Goal: Task Accomplishment & Management: Manage account settings

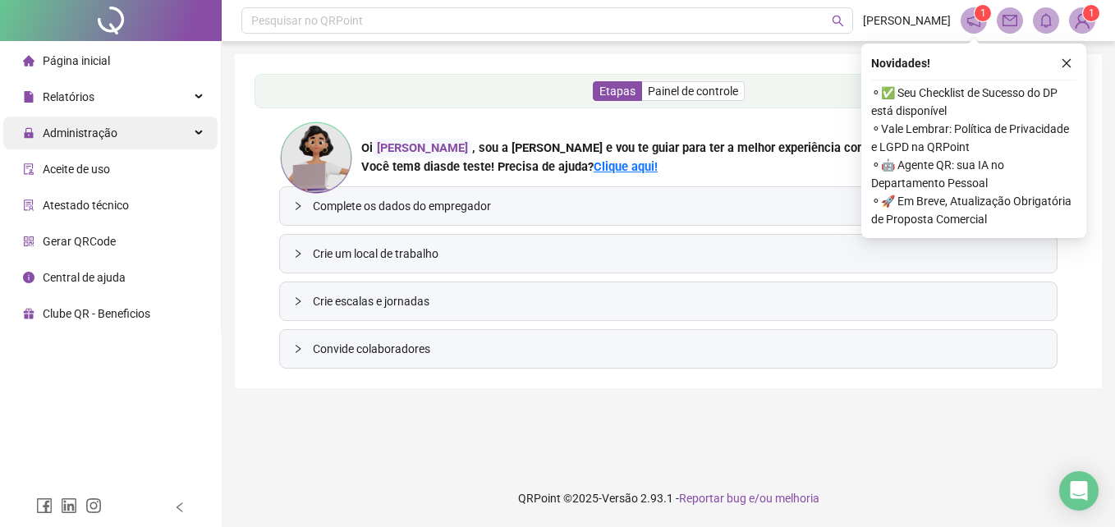
click at [90, 133] on span "Administração" at bounding box center [80, 132] width 75 height 13
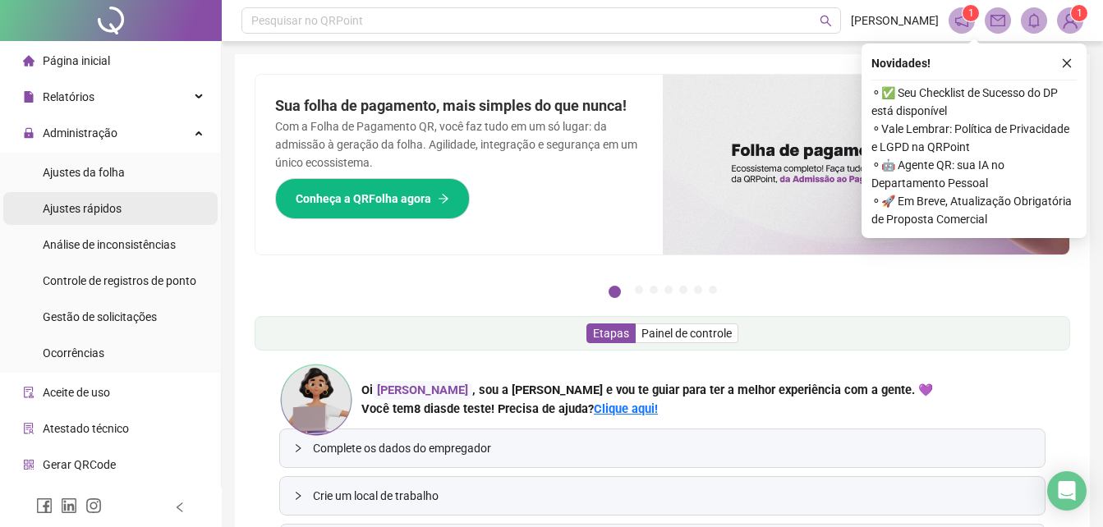
click at [109, 202] on span "Ajustes rápidos" at bounding box center [82, 208] width 79 height 13
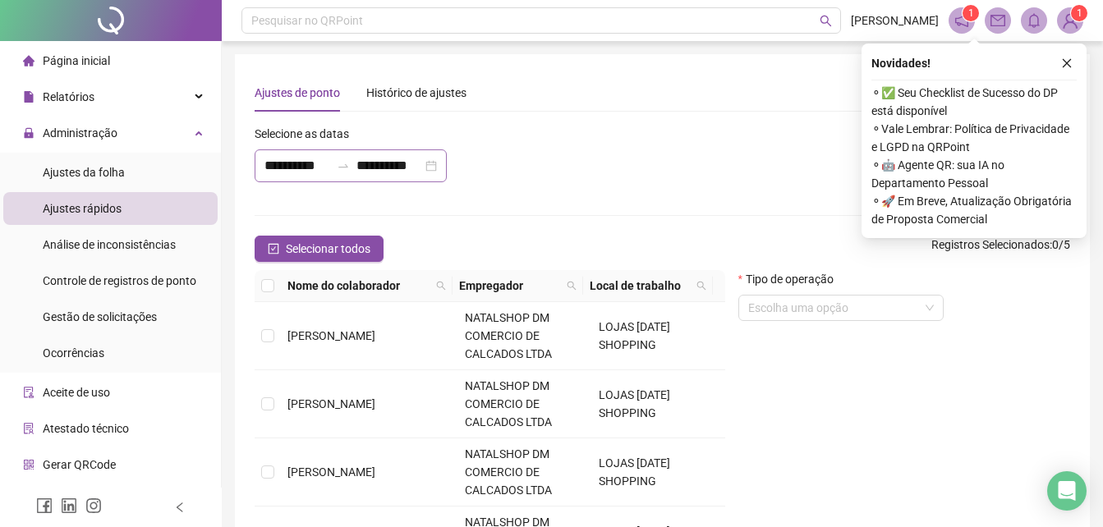
click at [434, 166] on div "**********" at bounding box center [351, 165] width 192 height 33
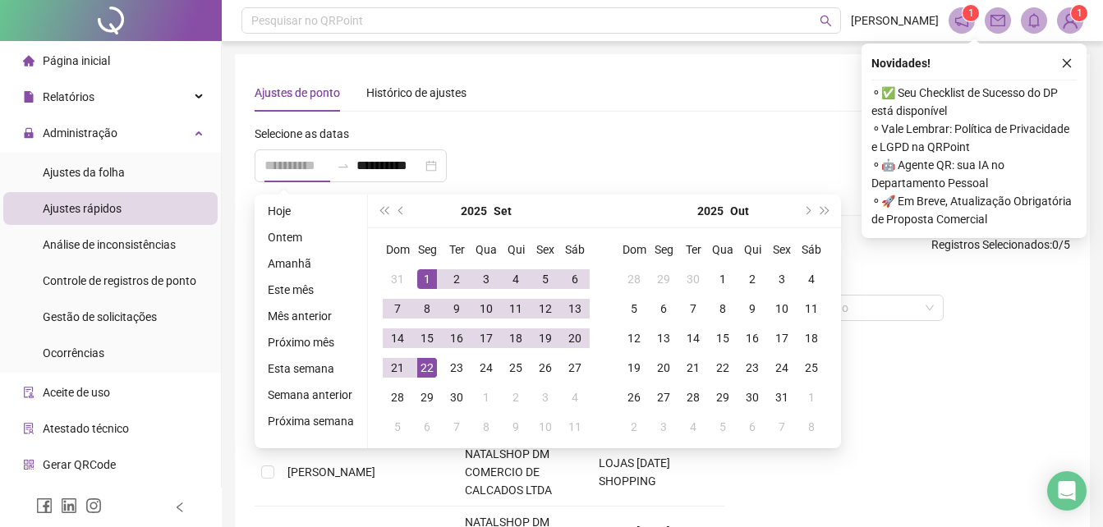
click at [429, 274] on div "1" at bounding box center [427, 279] width 20 height 20
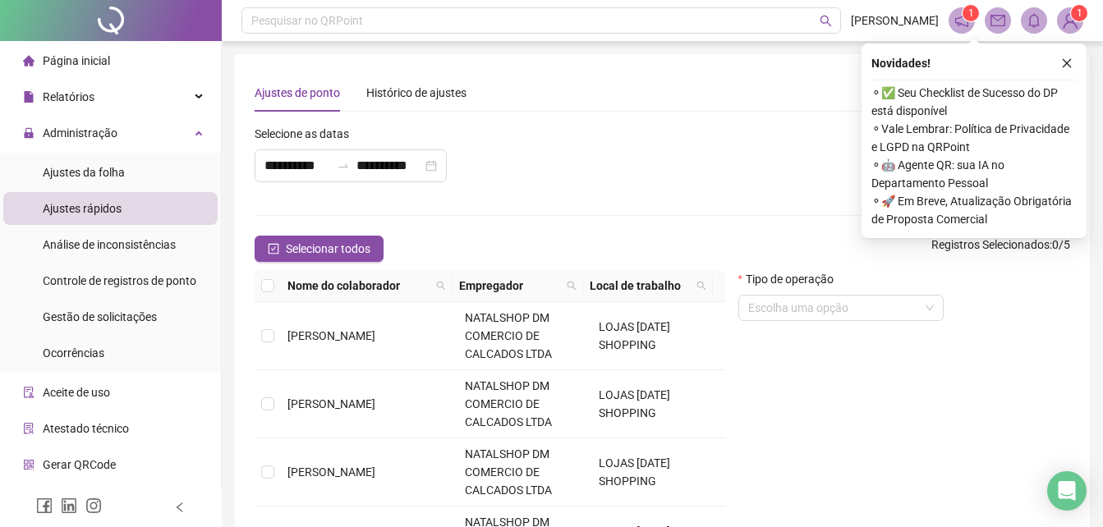
click at [489, 172] on div "**********" at bounding box center [492, 160] width 485 height 71
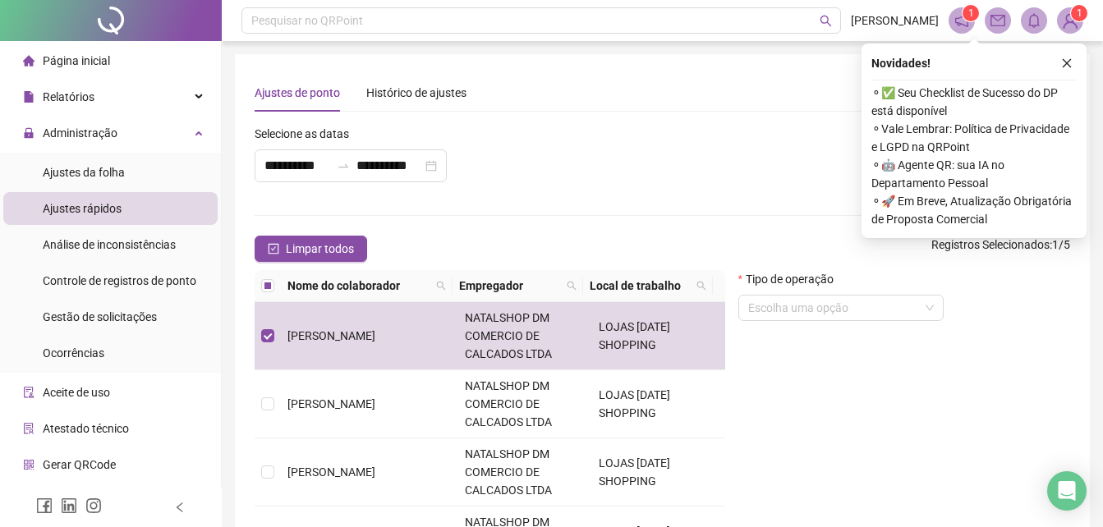
click at [871, 406] on div "Tipo de operação Escolha uma opção" at bounding box center [904, 432] width 345 height 324
click at [1062, 62] on icon "close" at bounding box center [1066, 62] width 11 height 11
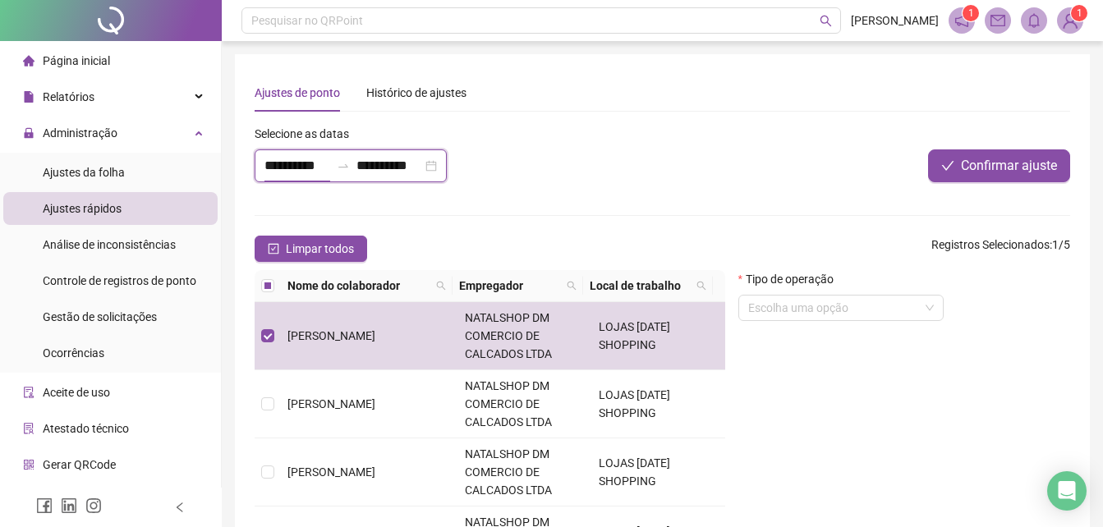
click at [281, 163] on input "**********" at bounding box center [297, 166] width 66 height 20
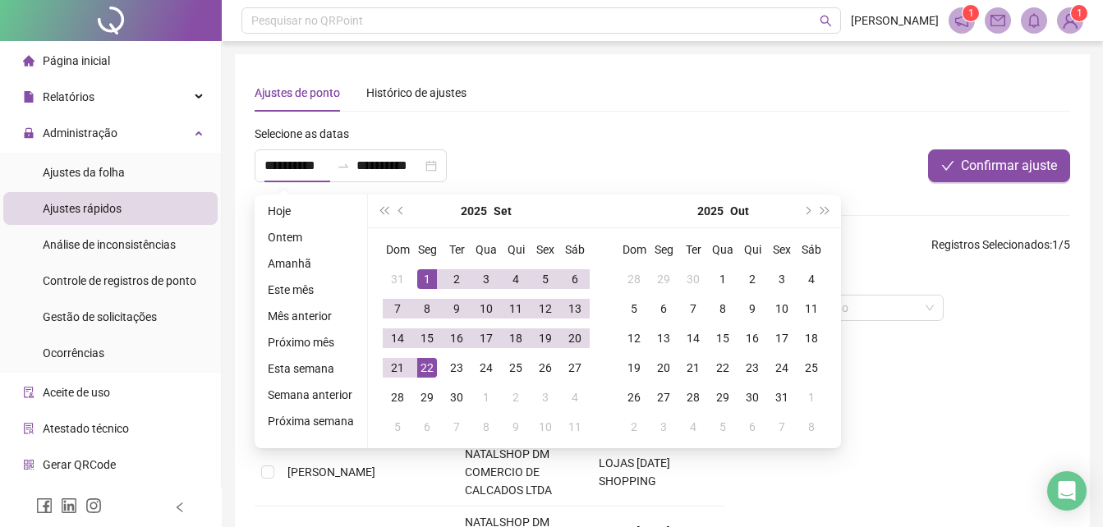
click at [503, 154] on div "**********" at bounding box center [492, 160] width 485 height 71
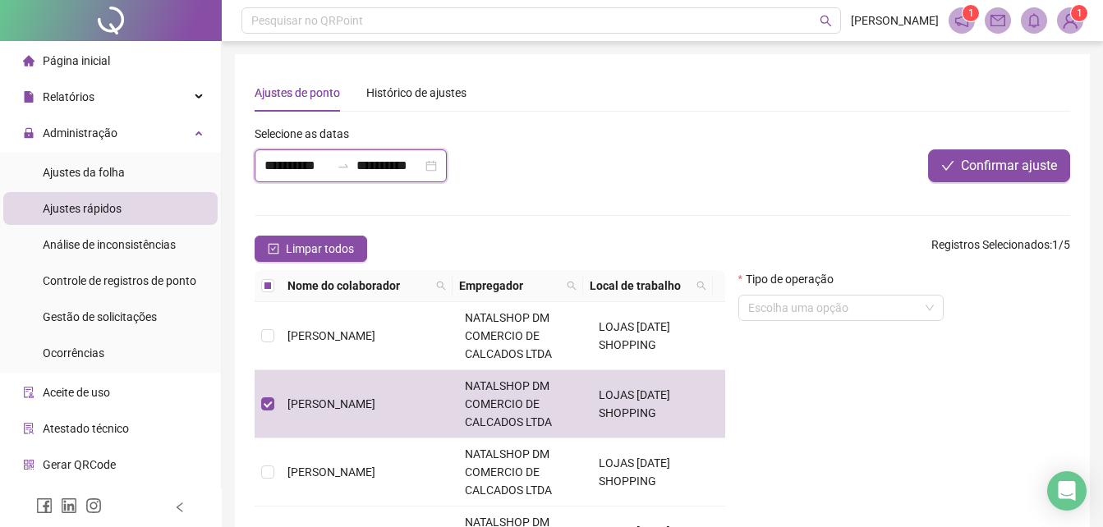
click at [310, 162] on input "**********" at bounding box center [297, 166] width 66 height 20
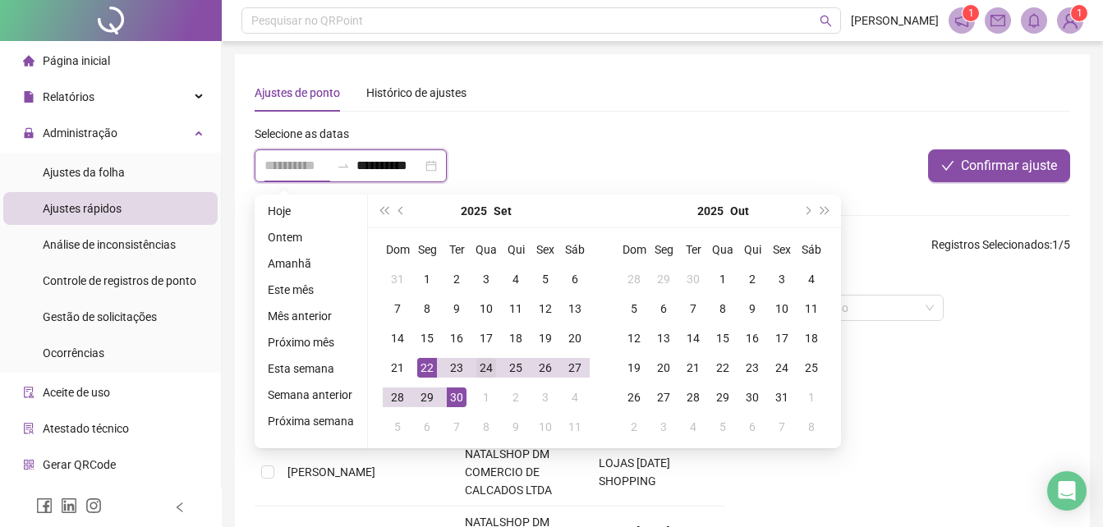
type input "**********"
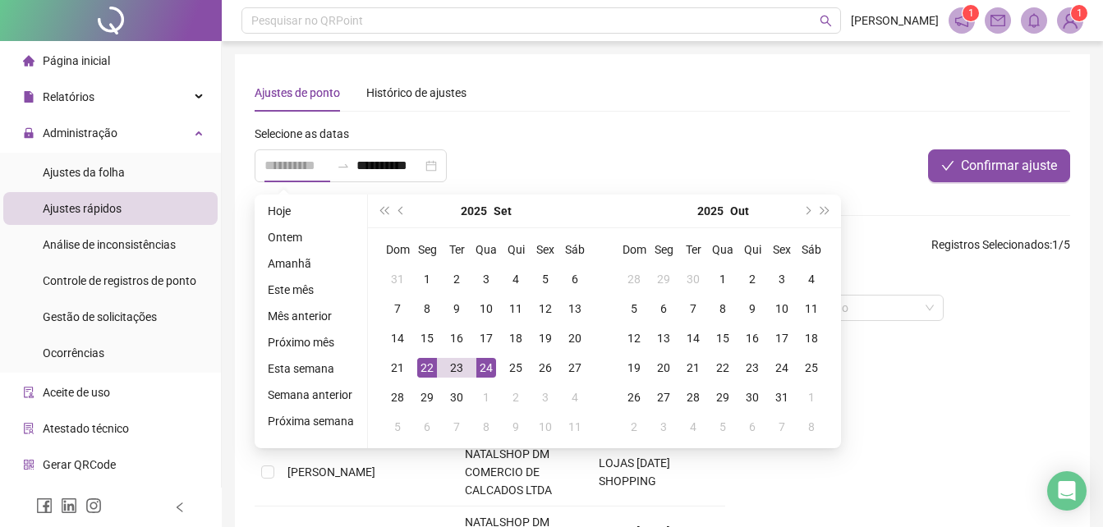
click at [482, 371] on div "24" at bounding box center [486, 368] width 20 height 20
click at [482, 370] on div "24" at bounding box center [486, 368] width 20 height 20
type input "**********"
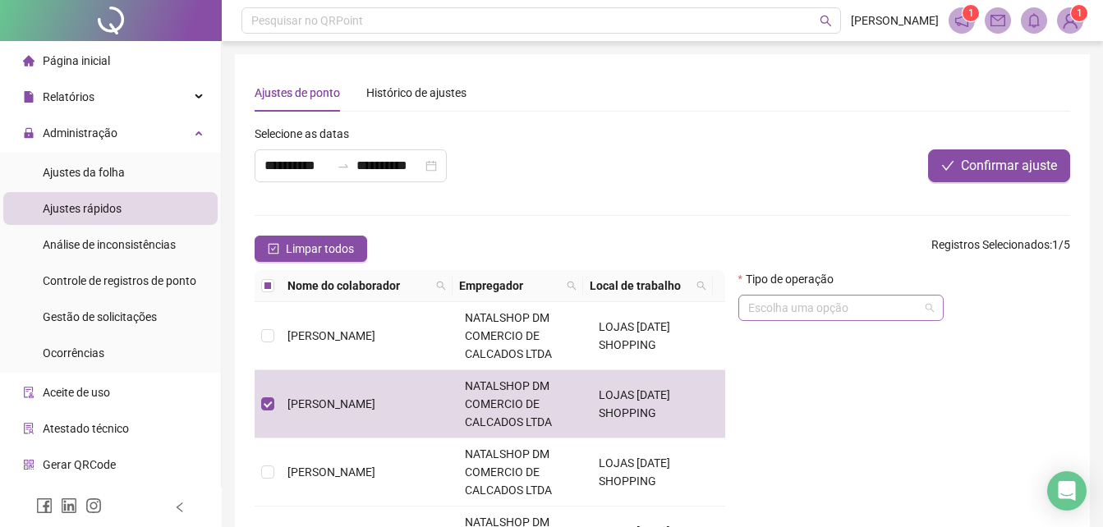
click at [801, 309] on input "search" at bounding box center [833, 308] width 171 height 25
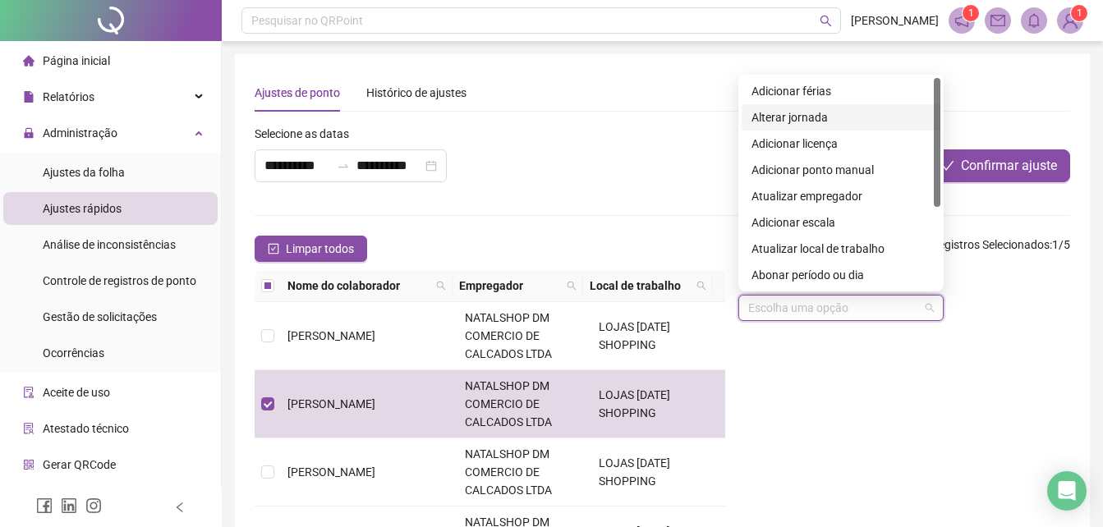
click at [773, 117] on div "Alterar jornada" at bounding box center [840, 117] width 179 height 18
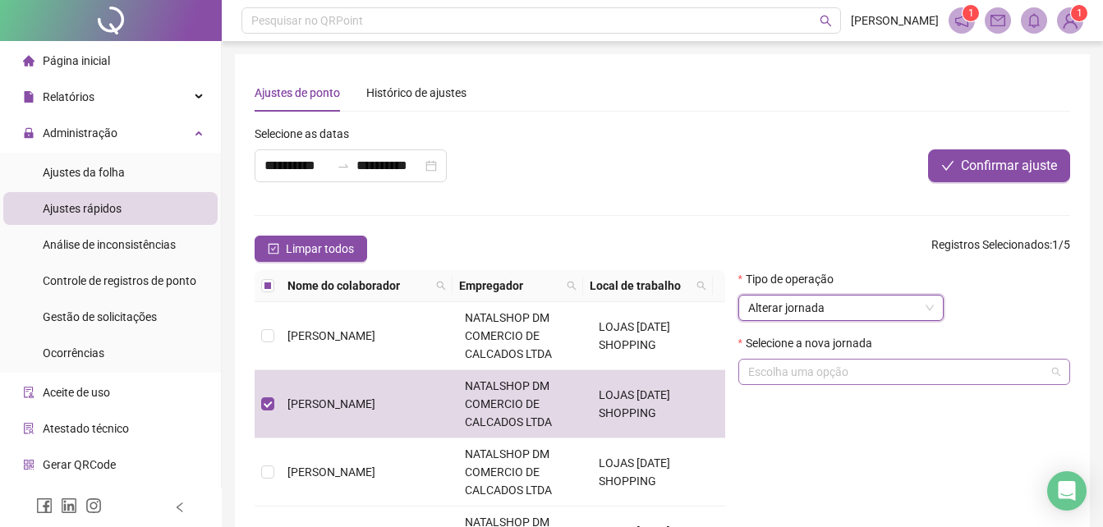
click at [773, 365] on input "search" at bounding box center [896, 372] width 297 height 25
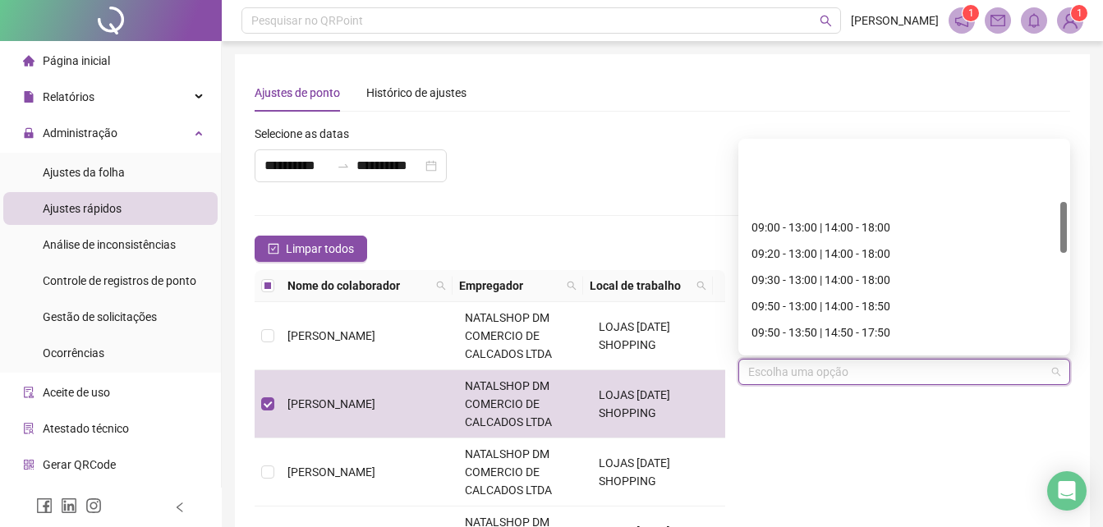
scroll to position [246, 0]
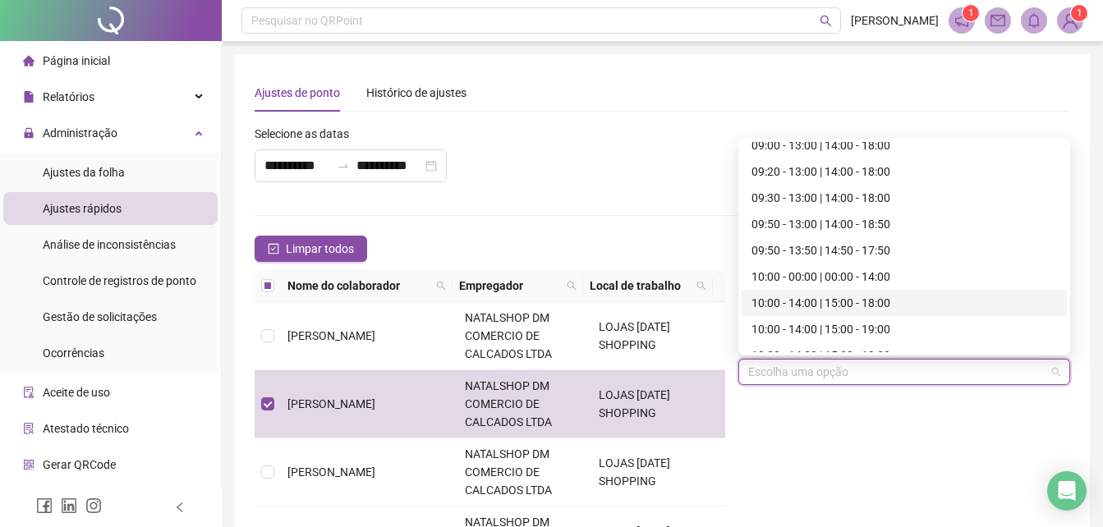
click at [792, 306] on div "10:00 - 14:00 | 15:00 - 18:00" at bounding box center [903, 303] width 305 height 18
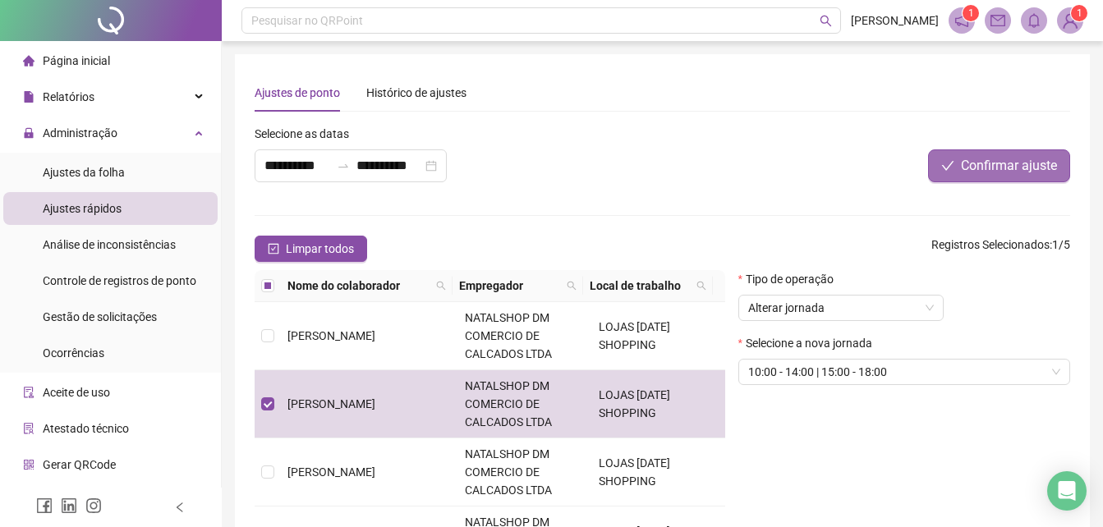
click at [957, 159] on button "Confirmar ajuste" at bounding box center [999, 165] width 142 height 33
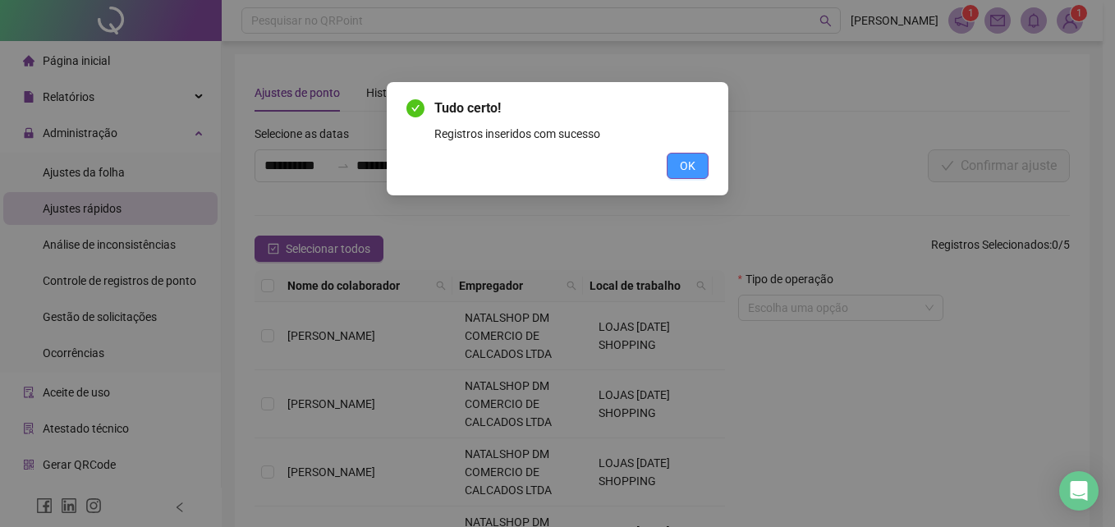
click at [699, 170] on button "OK" at bounding box center [688, 166] width 42 height 26
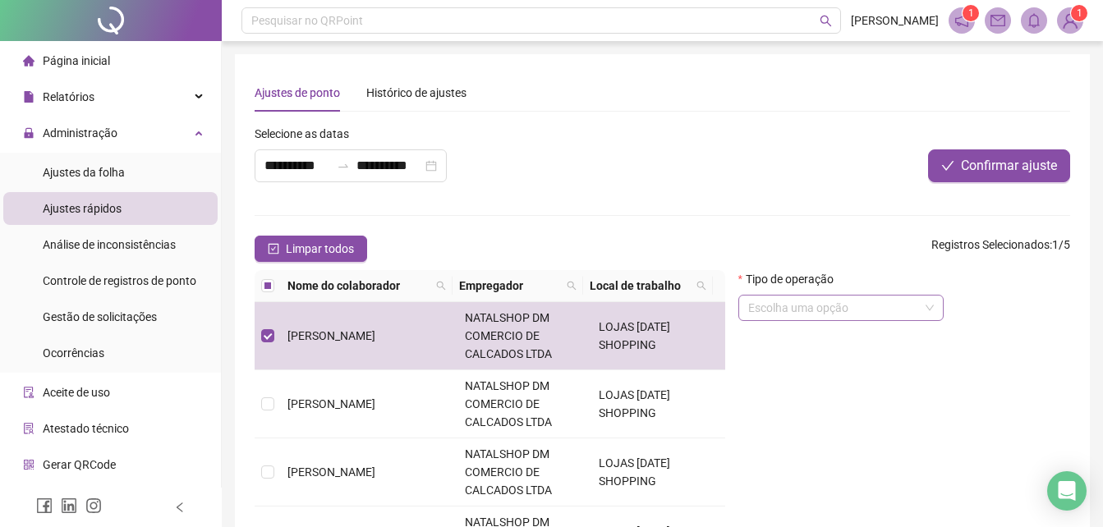
click at [930, 309] on span at bounding box center [841, 308] width 186 height 25
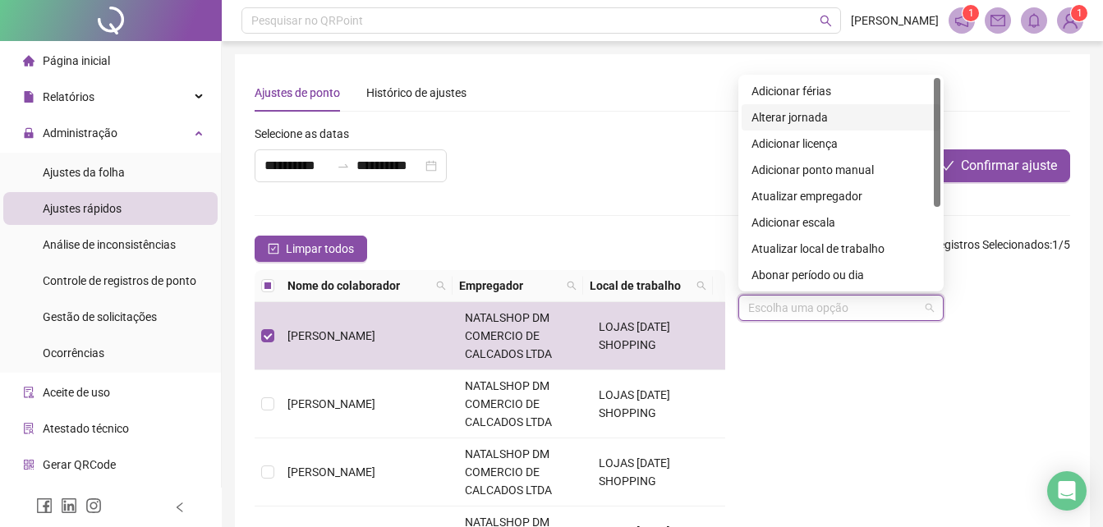
click at [788, 118] on div "Alterar jornada" at bounding box center [840, 117] width 179 height 18
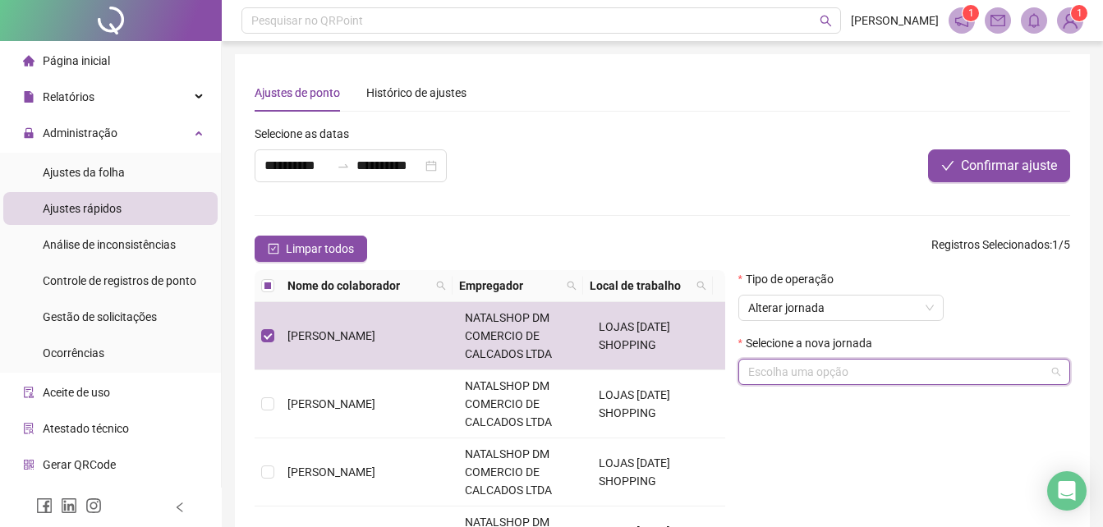
click at [811, 363] on input "search" at bounding box center [896, 372] width 297 height 25
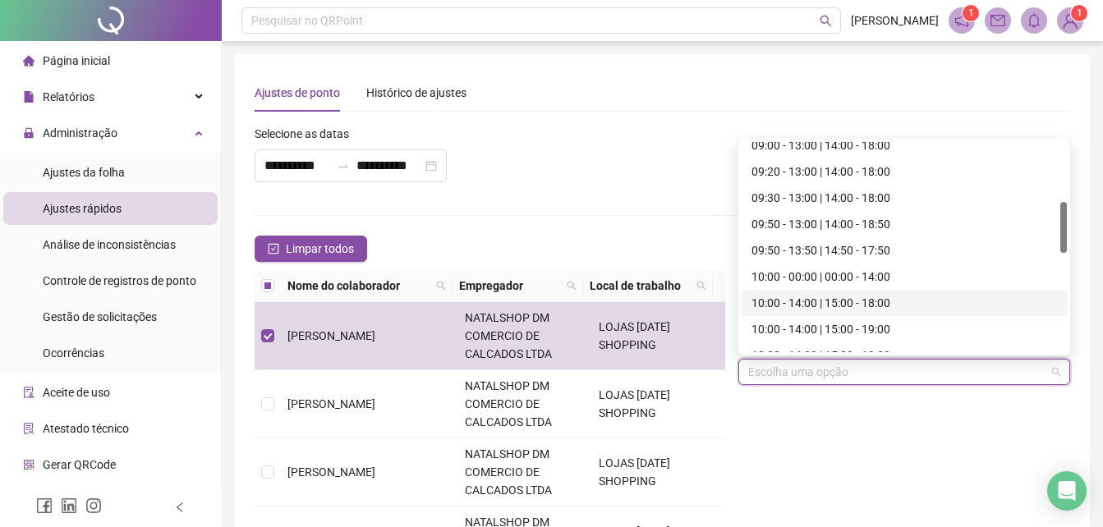
scroll to position [493, 0]
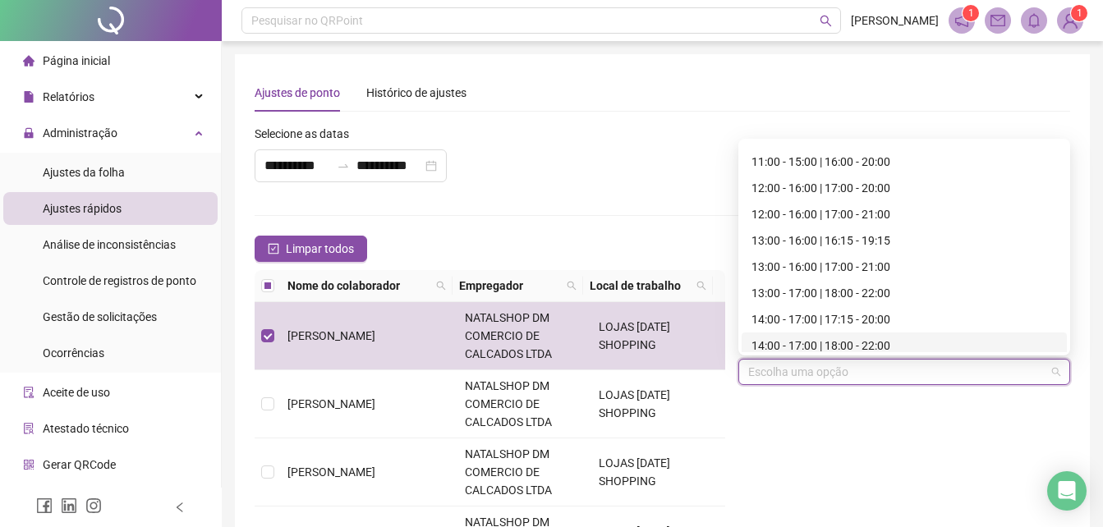
click at [782, 346] on div "14:00 - 17:00 | 18:00 - 22:00" at bounding box center [903, 346] width 305 height 18
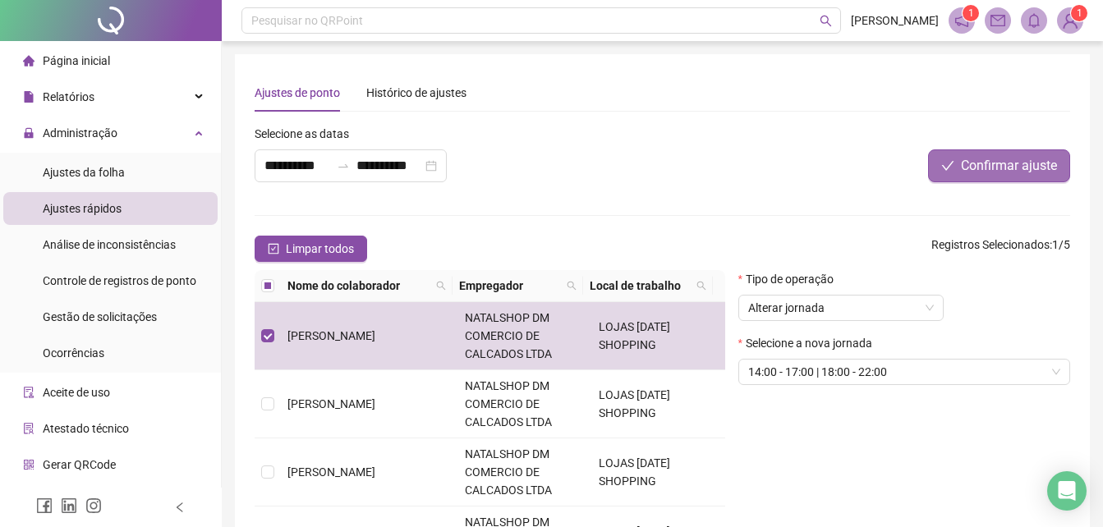
click at [989, 170] on span "Confirmar ajuste" at bounding box center [1009, 166] width 96 height 20
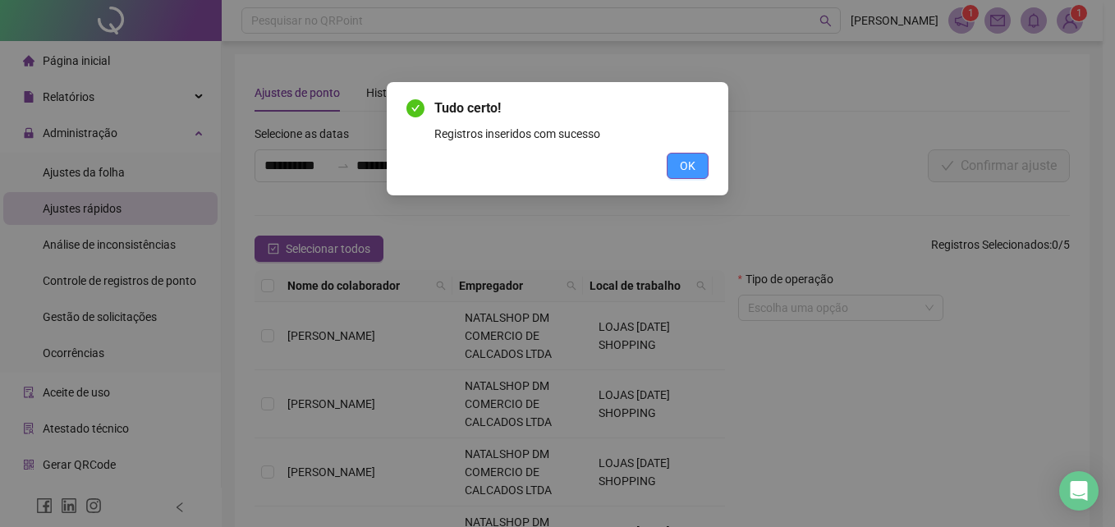
click at [682, 166] on span "OK" at bounding box center [688, 166] width 16 height 18
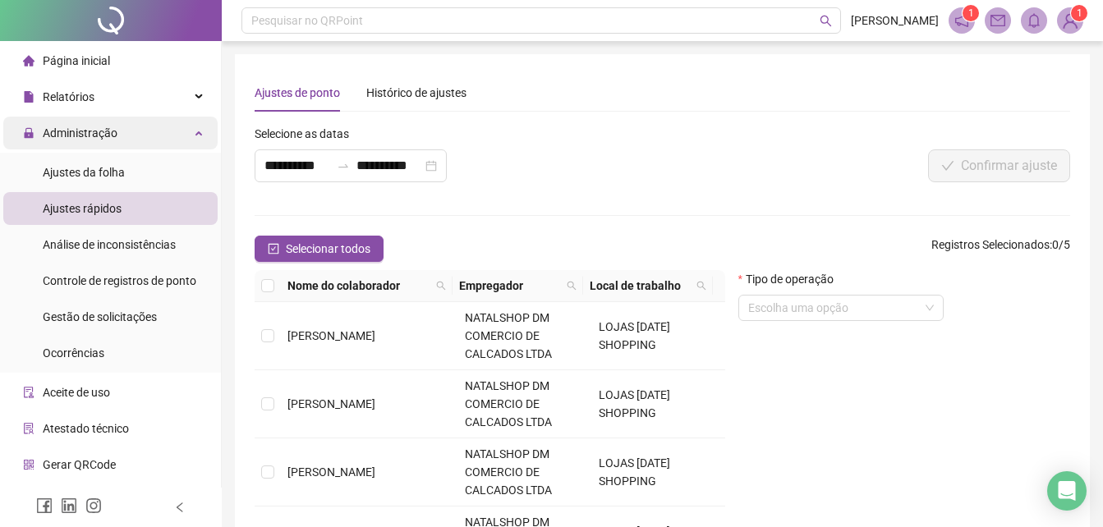
click at [83, 131] on span "Administração" at bounding box center [80, 132] width 75 height 13
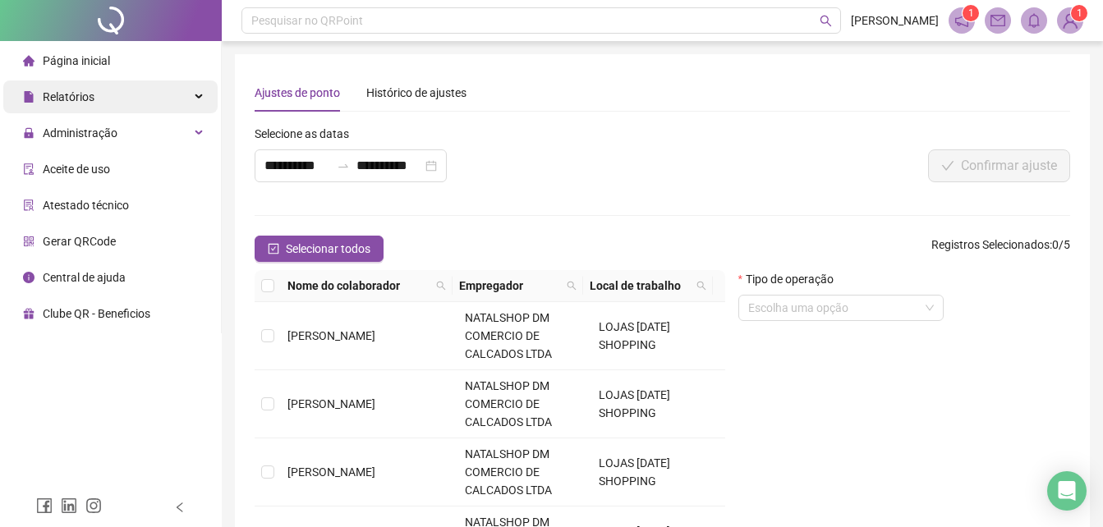
click at [99, 94] on div "Relatórios" at bounding box center [110, 96] width 214 height 33
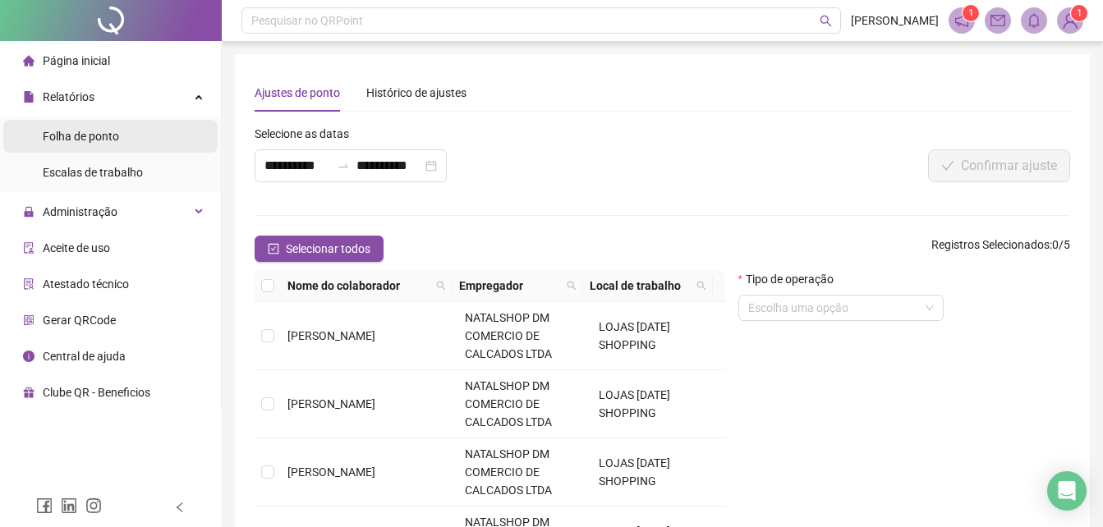
click at [99, 132] on span "Folha de ponto" at bounding box center [81, 136] width 76 height 13
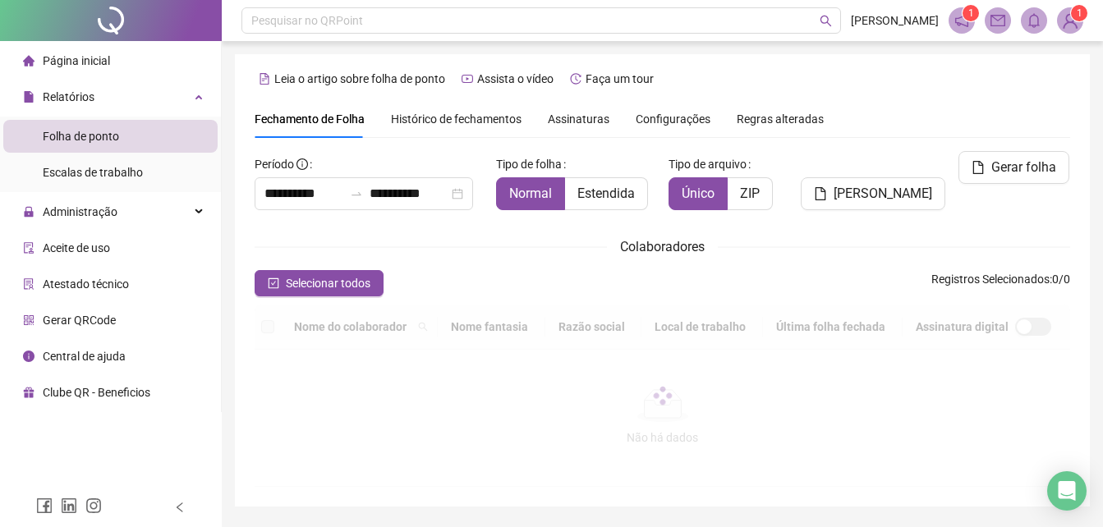
type input "**********"
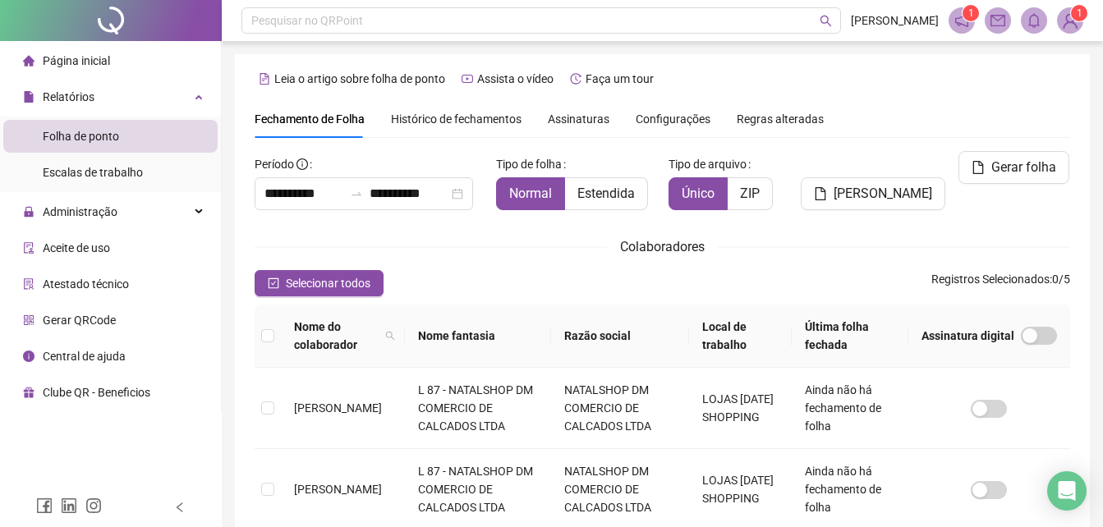
scroll to position [73, 0]
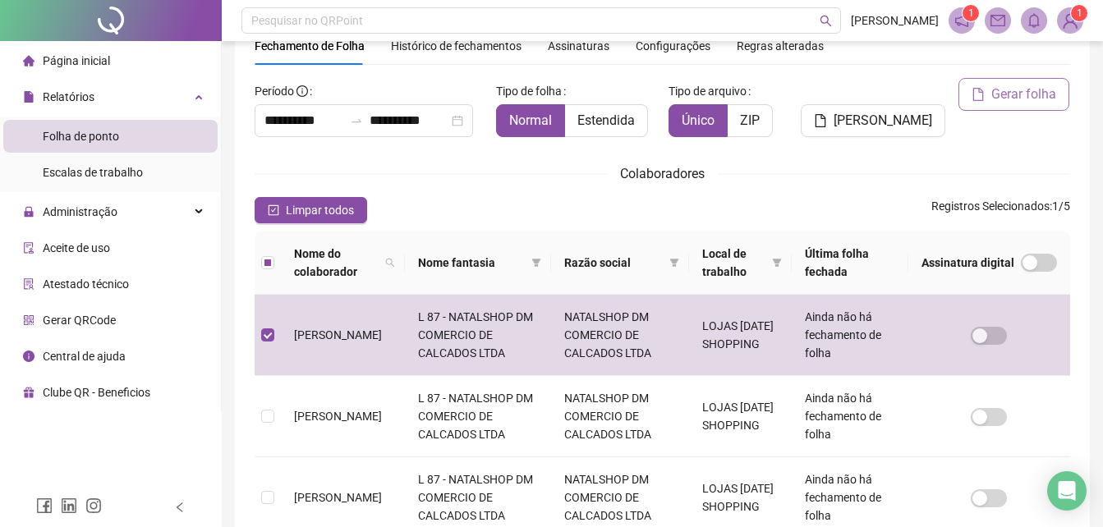
click at [994, 94] on span "Gerar folha" at bounding box center [1023, 95] width 65 height 20
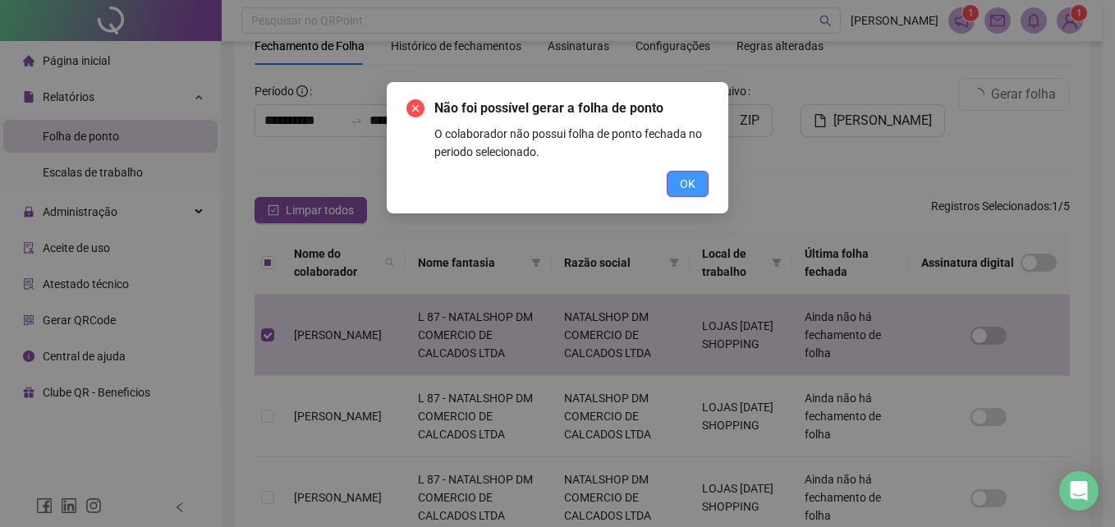
click at [695, 190] on button "OK" at bounding box center [688, 184] width 42 height 26
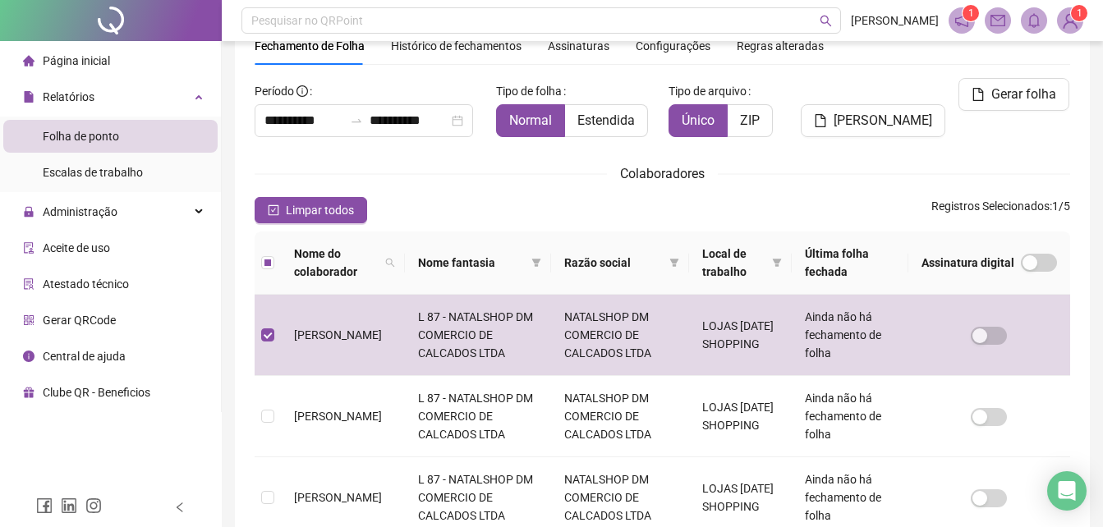
scroll to position [0, 0]
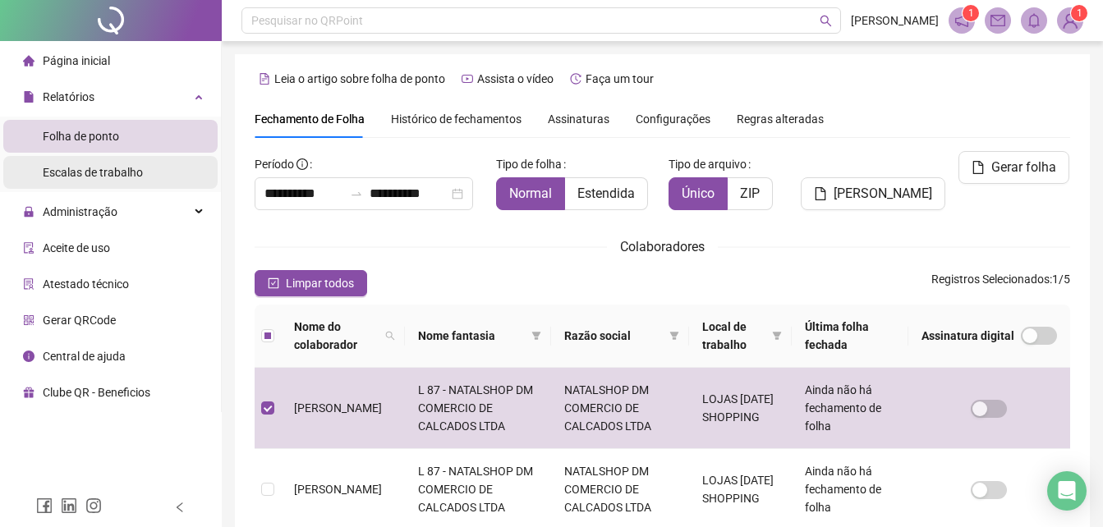
click at [93, 174] on span "Escalas de trabalho" at bounding box center [93, 172] width 100 height 13
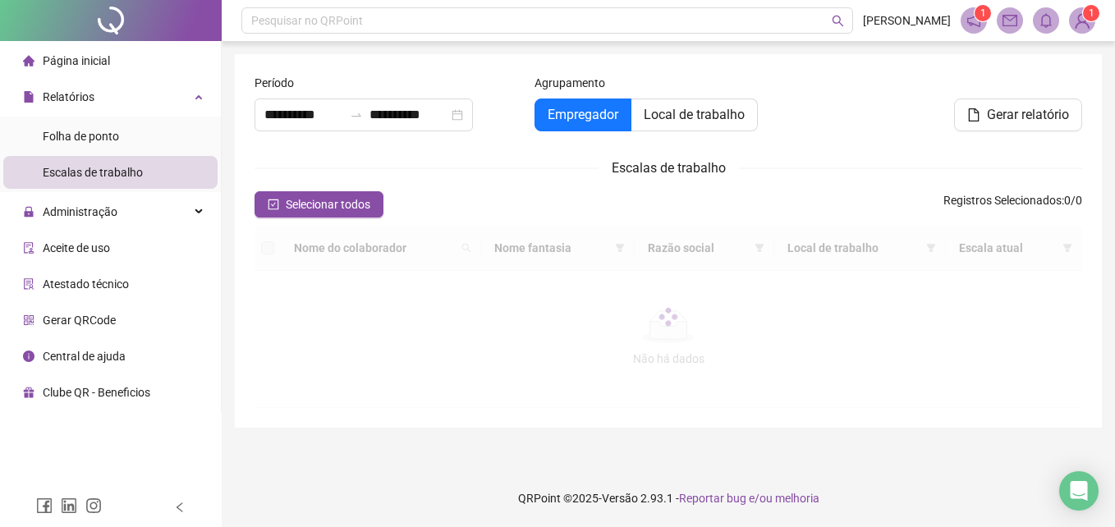
type input "**********"
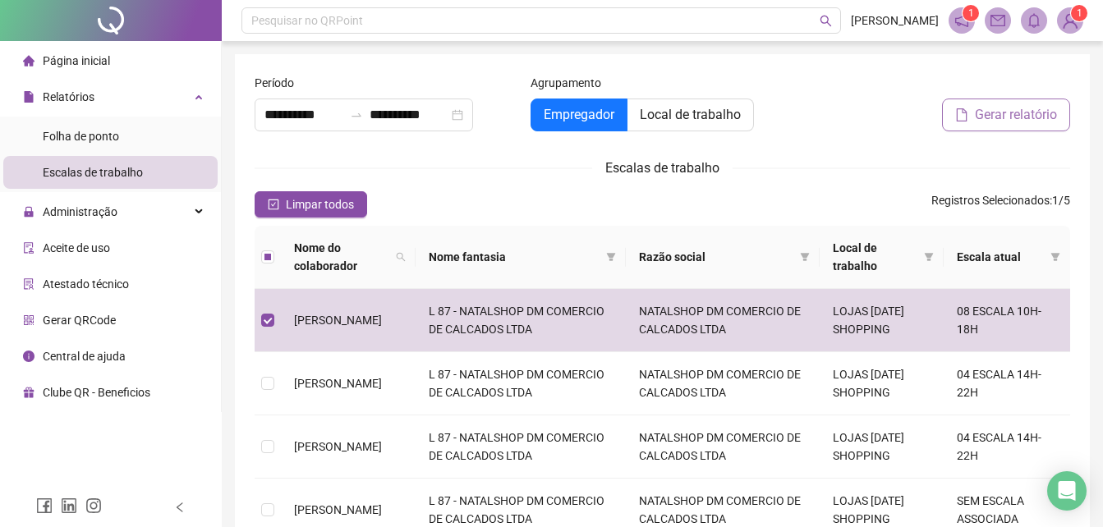
click at [1022, 117] on span "Gerar relatório" at bounding box center [1016, 115] width 82 height 20
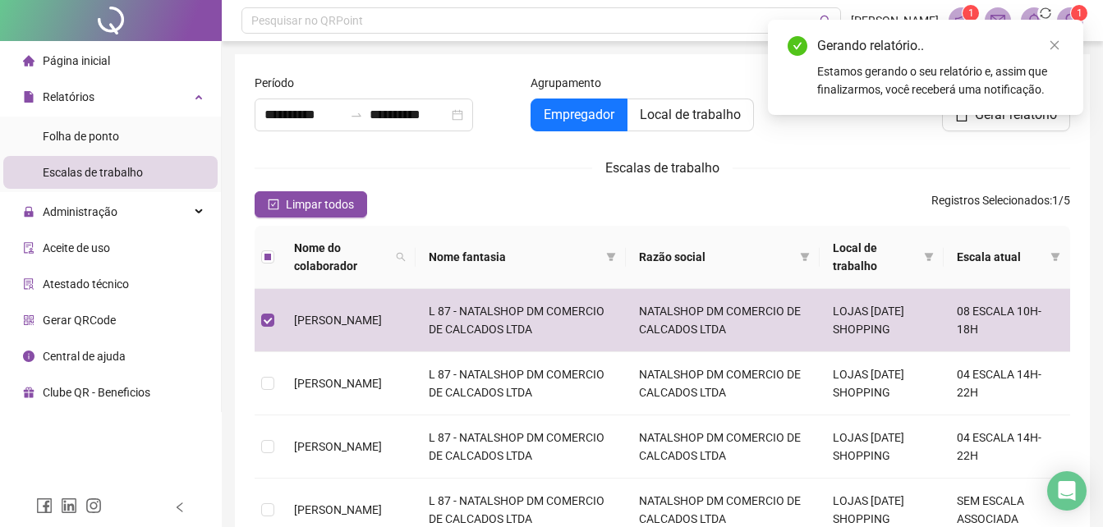
click at [882, 77] on div "Estamos gerando o seu relatório e, assim que finalizarmos, você receberá uma no…" at bounding box center [940, 80] width 246 height 36
drag, startPoint x: 1058, startPoint y: 48, endPoint x: 1046, endPoint y: 47, distance: 12.3
click at [1058, 48] on icon "close" at bounding box center [1053, 44] width 11 height 11
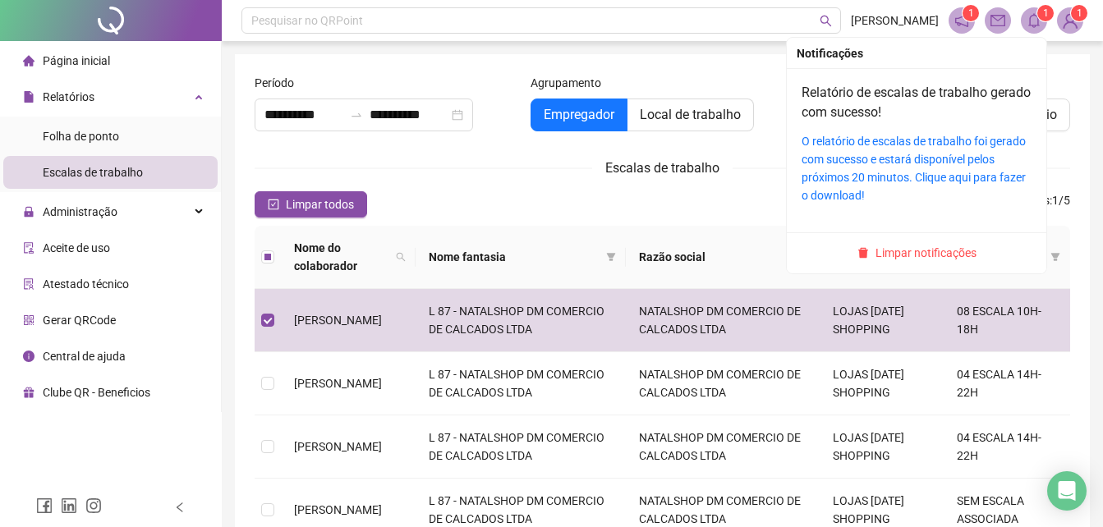
click at [1027, 25] on icon "bell" at bounding box center [1033, 20] width 15 height 15
click at [911, 122] on div "Relatório de escalas de trabalho gerado com sucesso! O relatório de escalas de …" at bounding box center [916, 144] width 230 height 122
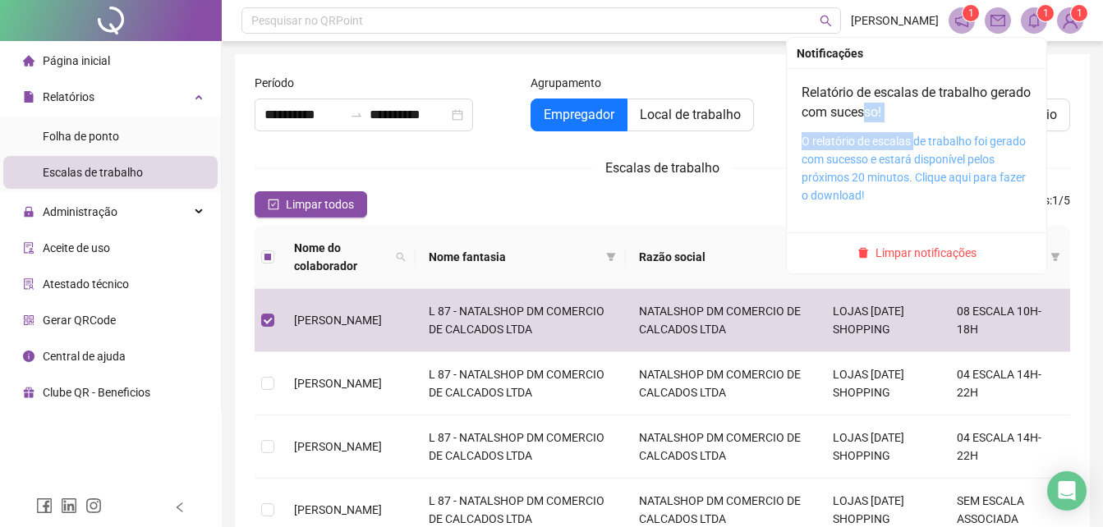
drag, startPoint x: 911, startPoint y: 122, endPoint x: 839, endPoint y: 158, distance: 80.4
click at [836, 162] on link "O relatório de escalas de trabalho foi gerado com sucesso e estará disponível p…" at bounding box center [913, 168] width 224 height 67
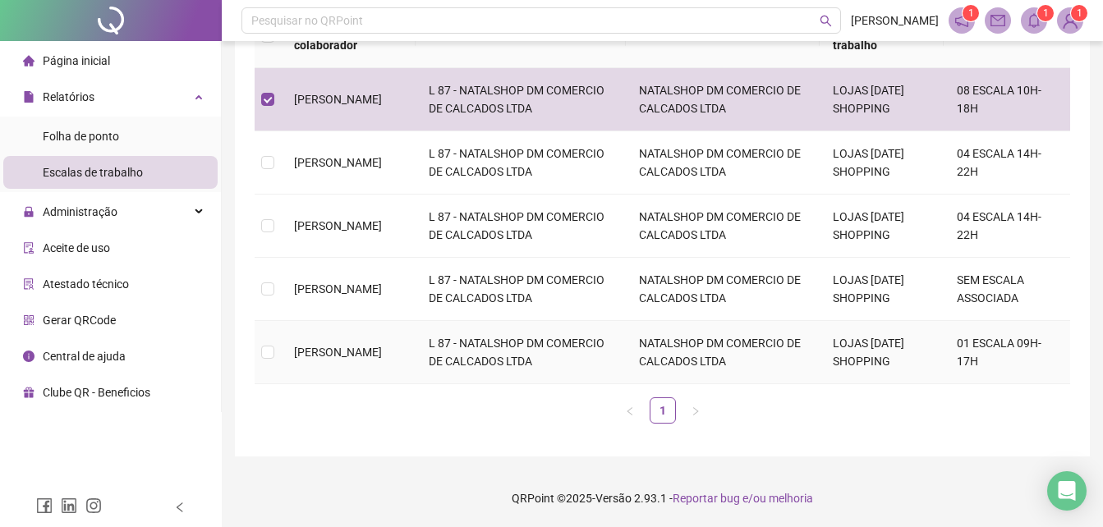
scroll to position [57, 0]
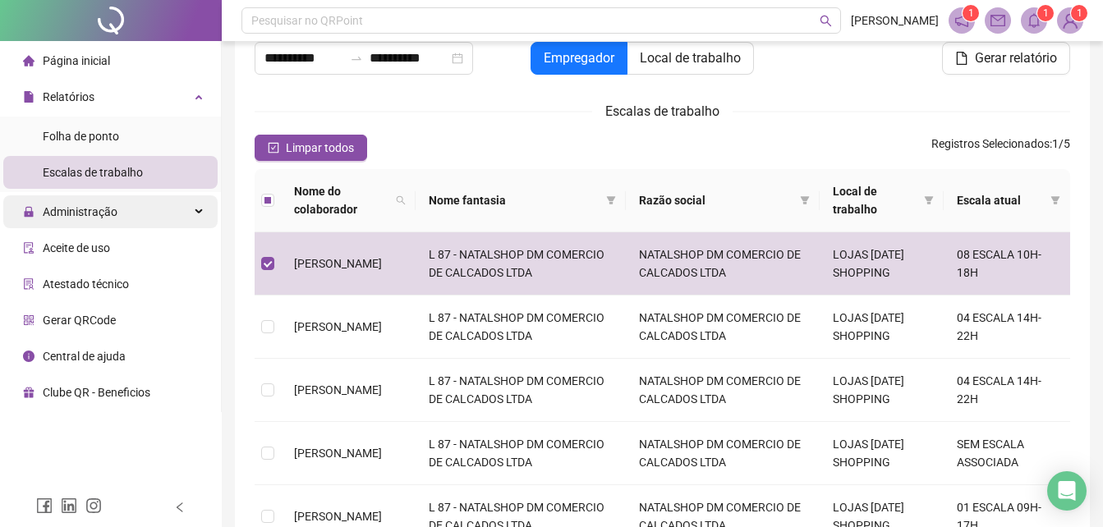
click at [94, 205] on span "Administração" at bounding box center [80, 211] width 75 height 13
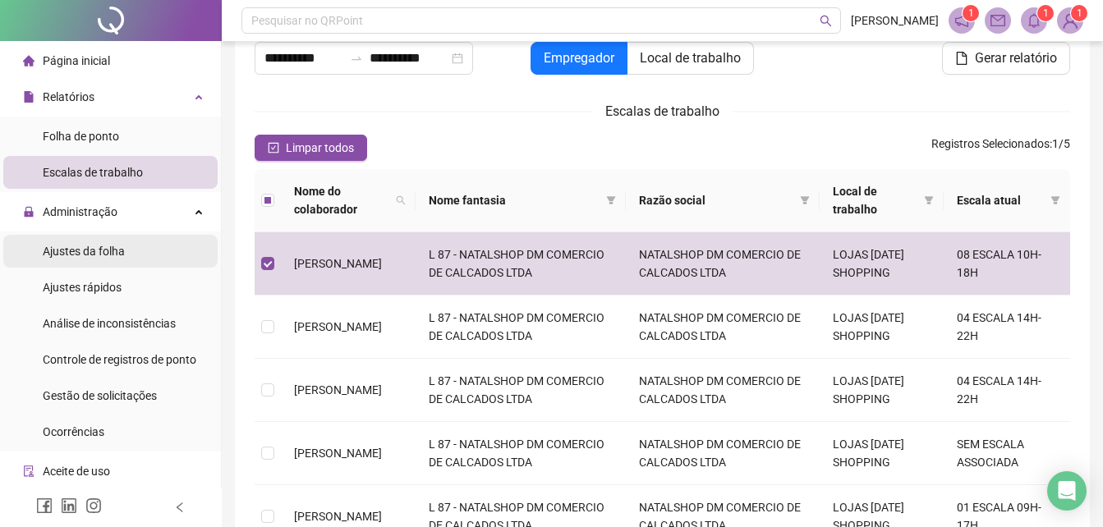
click at [119, 257] on span "Ajustes da folha" at bounding box center [84, 251] width 82 height 13
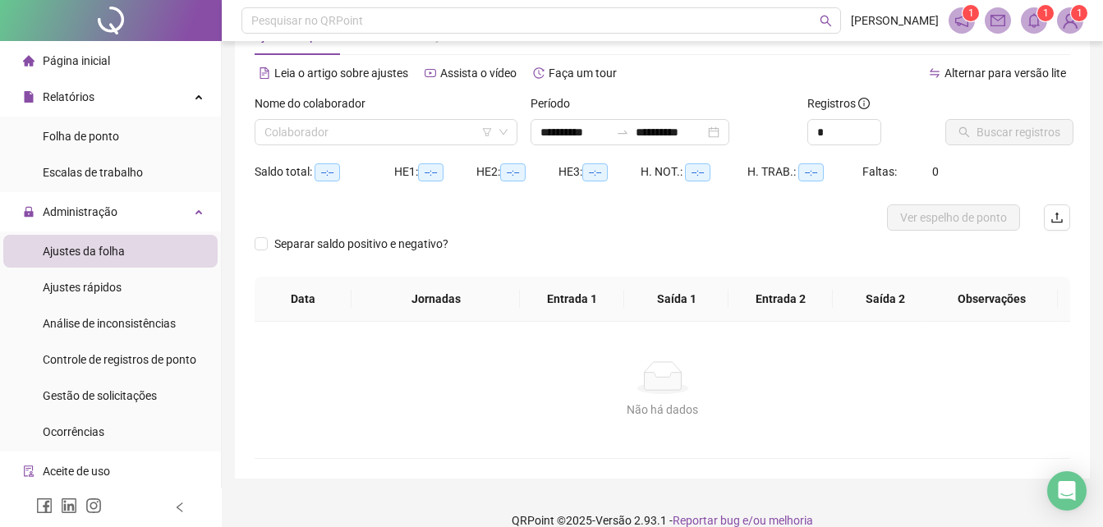
type input "**********"
click at [506, 131] on icon "down" at bounding box center [503, 133] width 8 height 6
click at [314, 135] on input "search" at bounding box center [378, 132] width 228 height 25
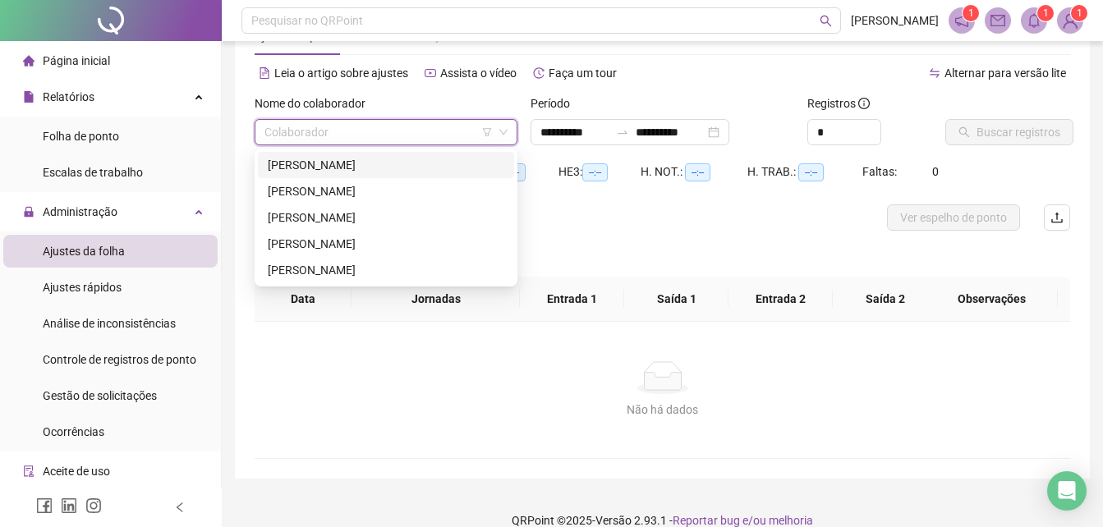
click at [338, 163] on div "[PERSON_NAME]" at bounding box center [386, 165] width 236 height 18
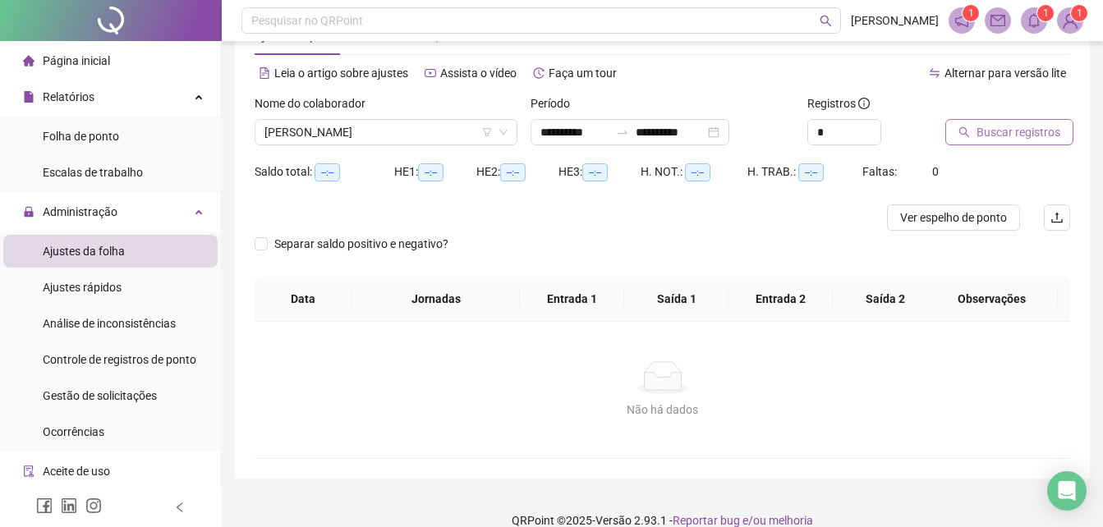
click at [989, 130] on span "Buscar registros" at bounding box center [1018, 132] width 84 height 18
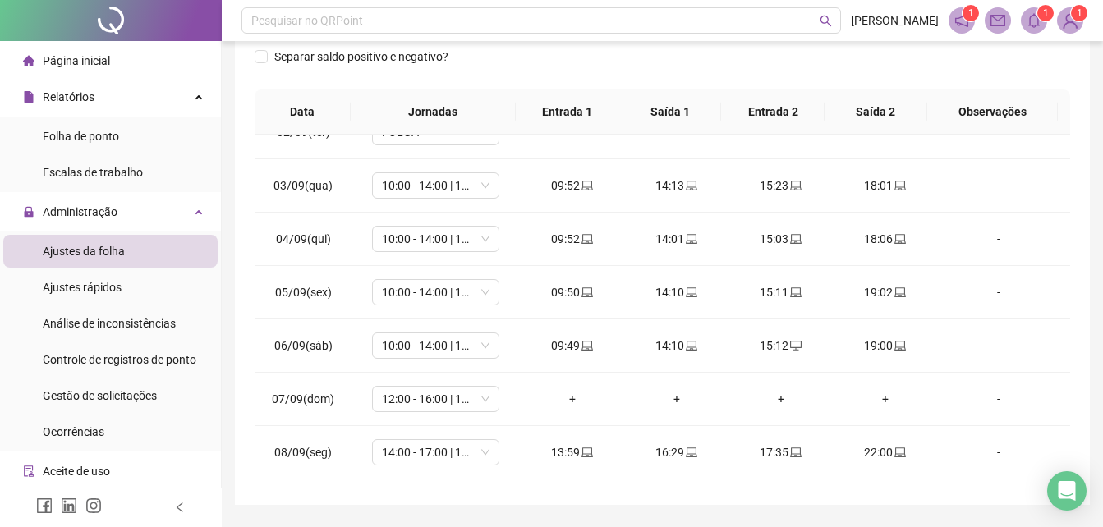
scroll to position [327, 0]
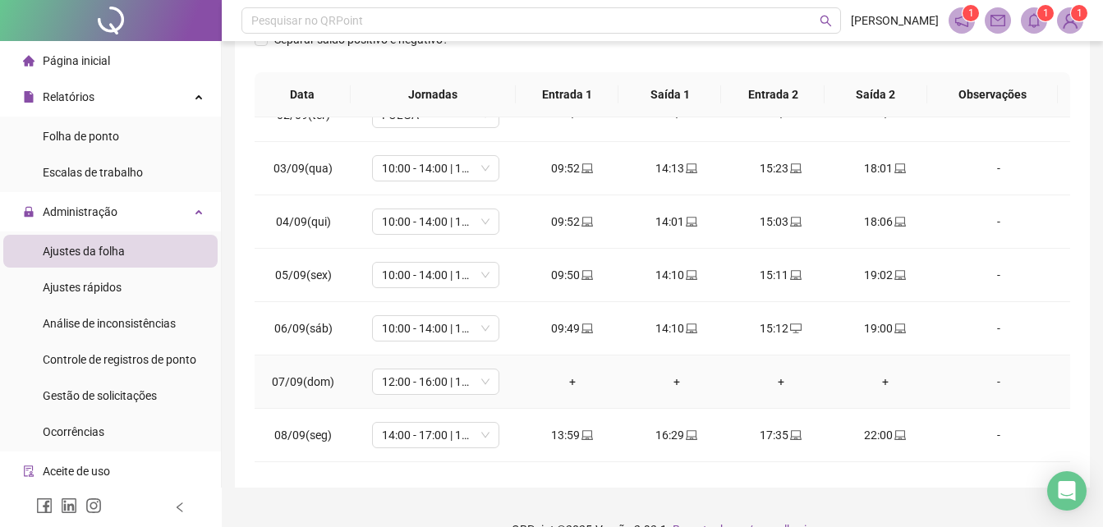
click at [568, 379] on div "+" at bounding box center [572, 382] width 78 height 18
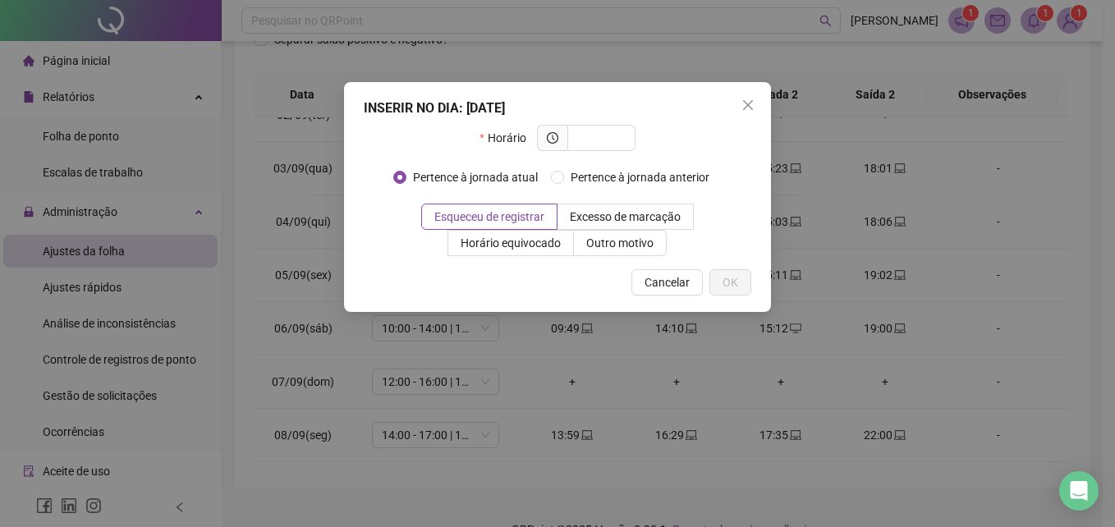
click at [752, 106] on span "Close" at bounding box center [748, 105] width 26 height 13
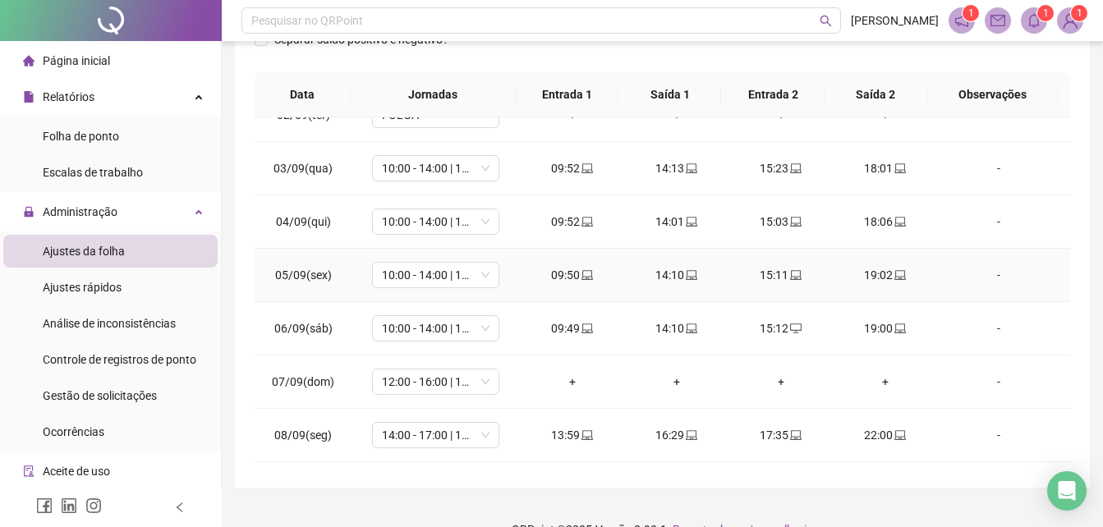
scroll to position [0, 0]
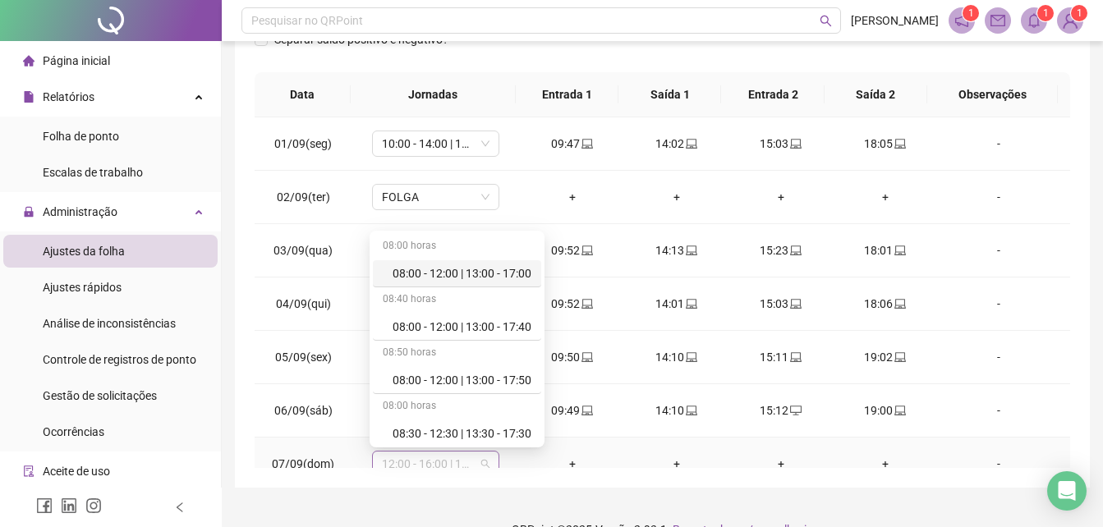
click at [478, 462] on span "12:00 - 16:00 | 17:00 - 20:00" at bounding box center [436, 464] width 108 height 25
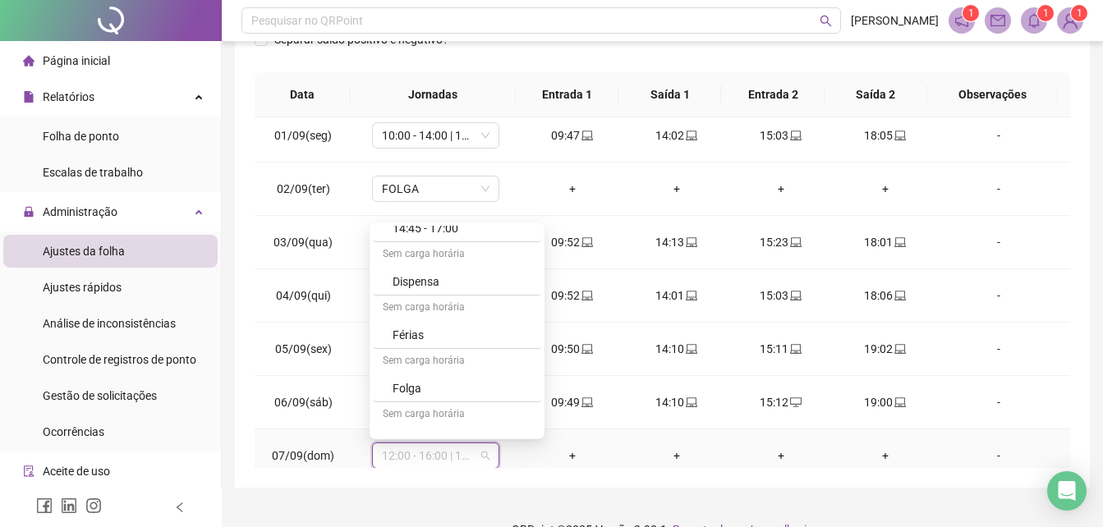
scroll to position [1551, 0]
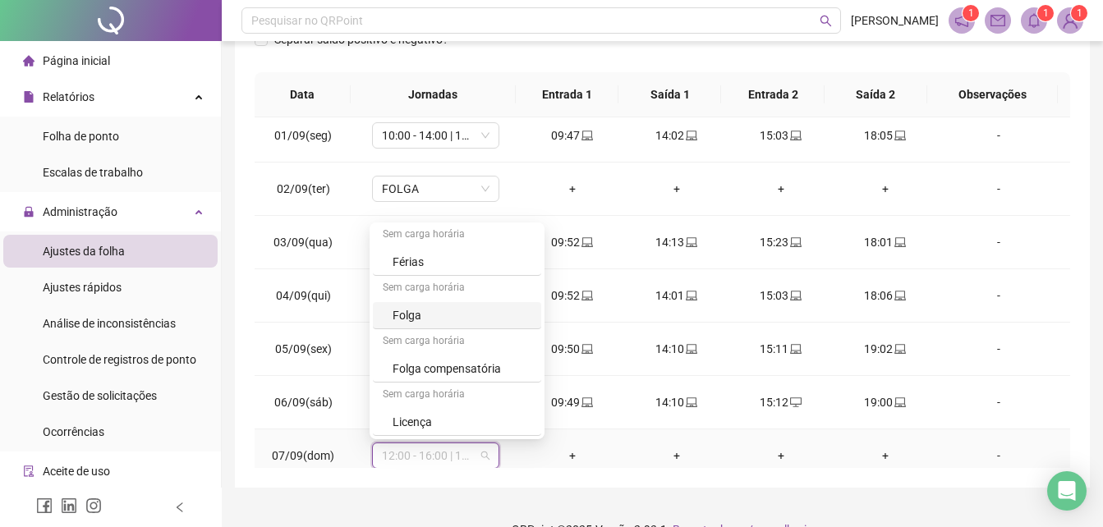
click at [445, 314] on div "Folga" at bounding box center [461, 315] width 139 height 18
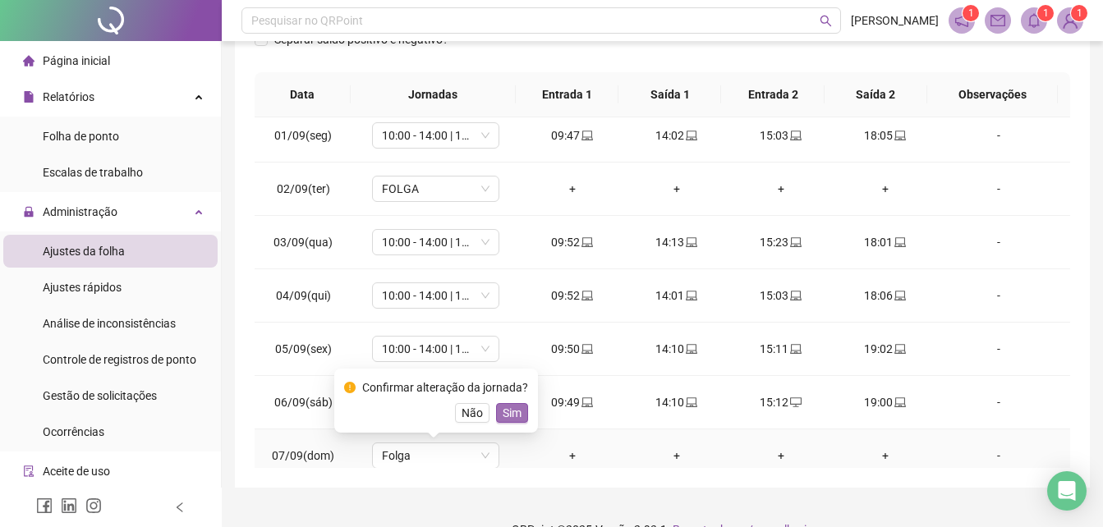
click at [510, 413] on span "Sim" at bounding box center [511, 413] width 19 height 18
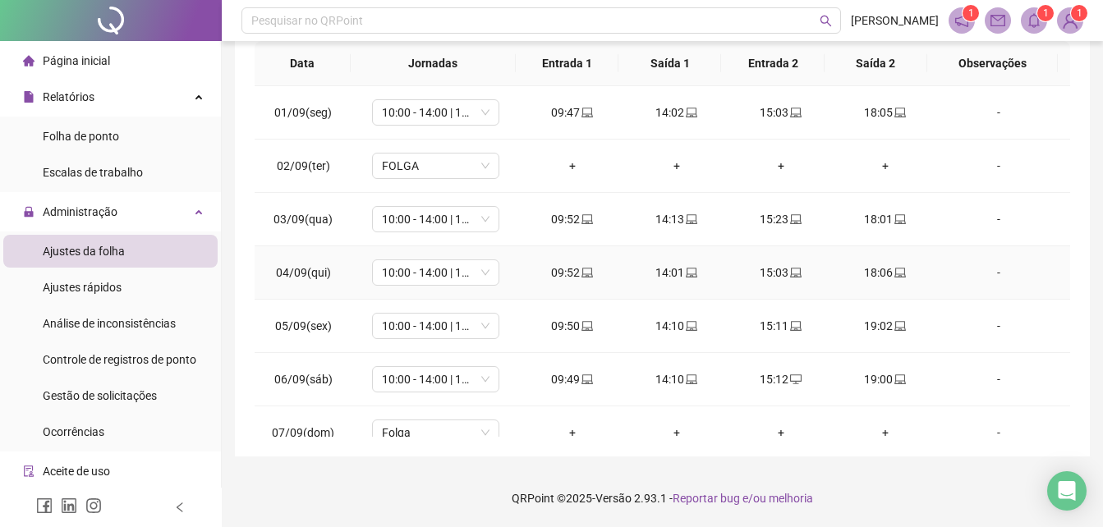
scroll to position [30, 0]
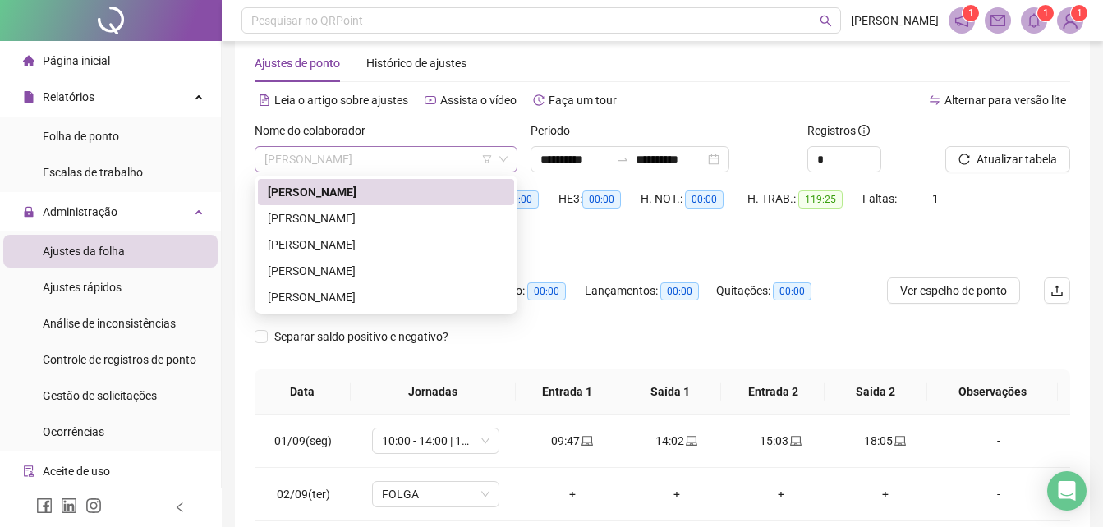
click at [457, 153] on span "[PERSON_NAME]" at bounding box center [385, 159] width 243 height 25
click at [387, 216] on div "[PERSON_NAME]" at bounding box center [386, 218] width 236 height 18
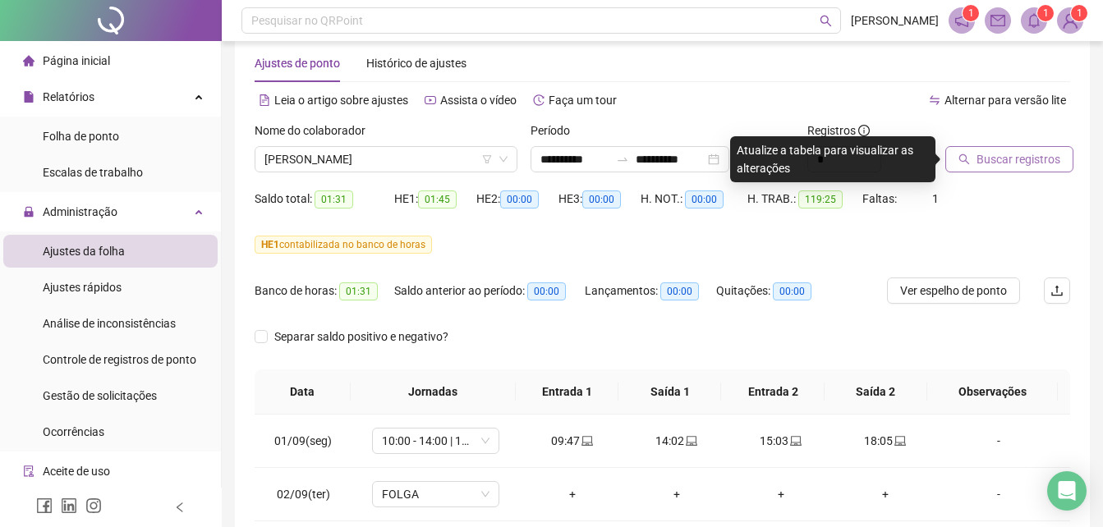
click at [967, 163] on icon "search" at bounding box center [964, 159] width 11 height 11
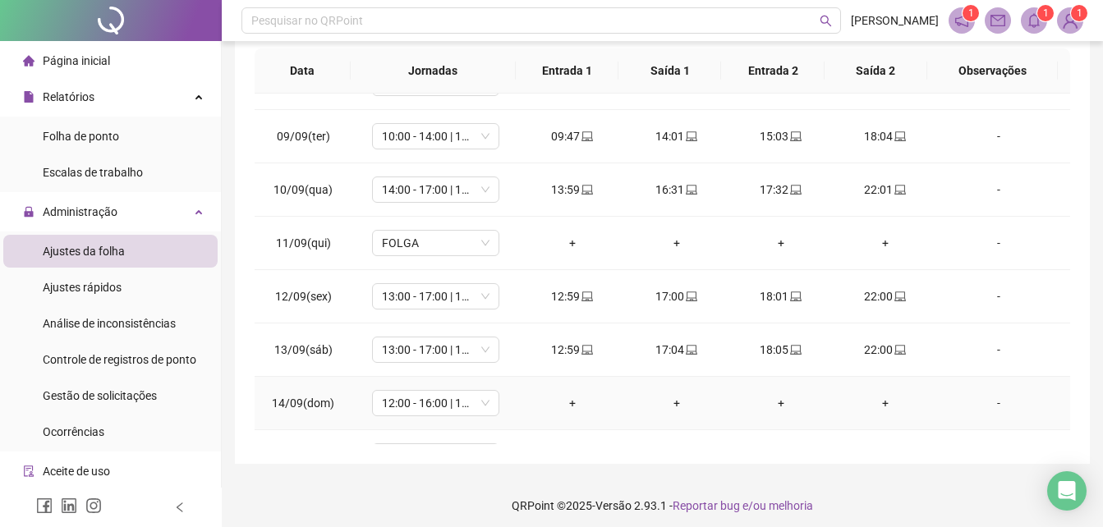
scroll to position [575, 0]
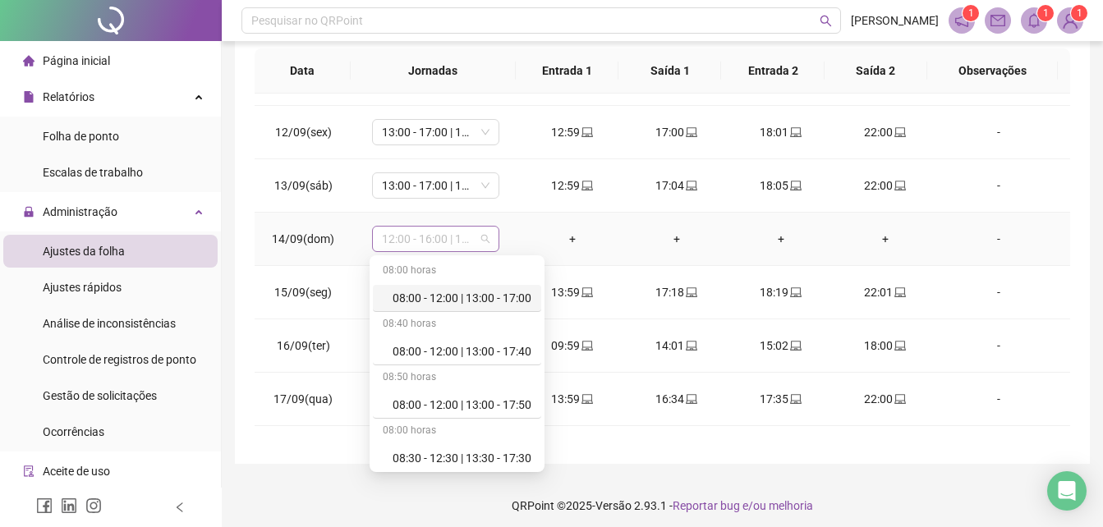
click at [484, 236] on span "12:00 - 16:00 | 17:00 - 20:00" at bounding box center [436, 239] width 108 height 25
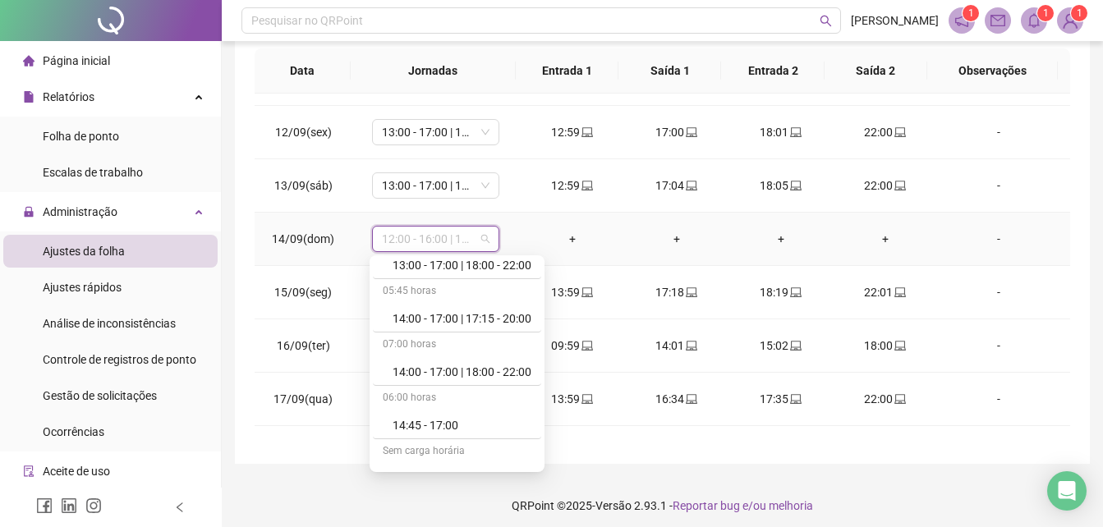
scroll to position [1478, 0]
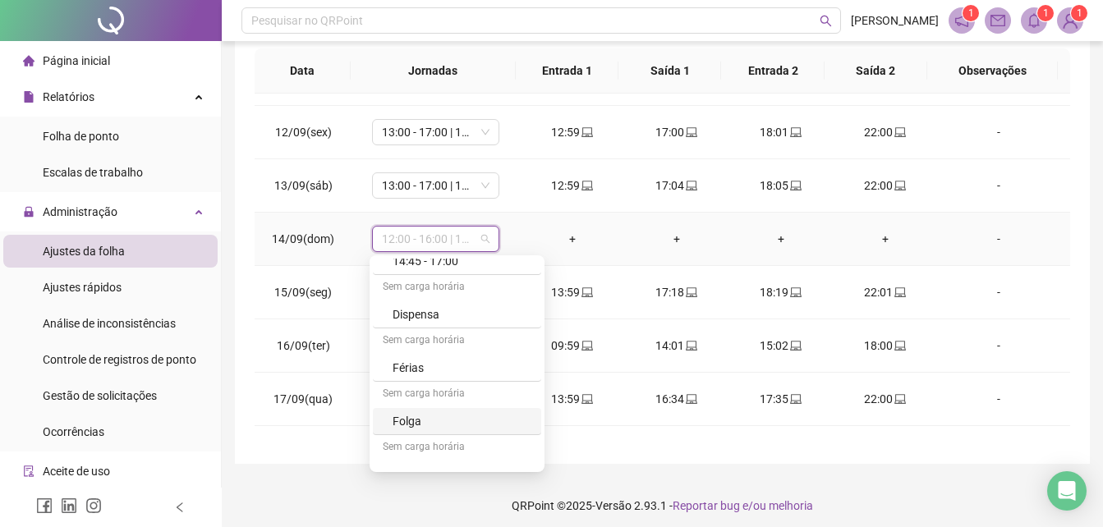
click at [438, 421] on div "Folga" at bounding box center [461, 421] width 139 height 18
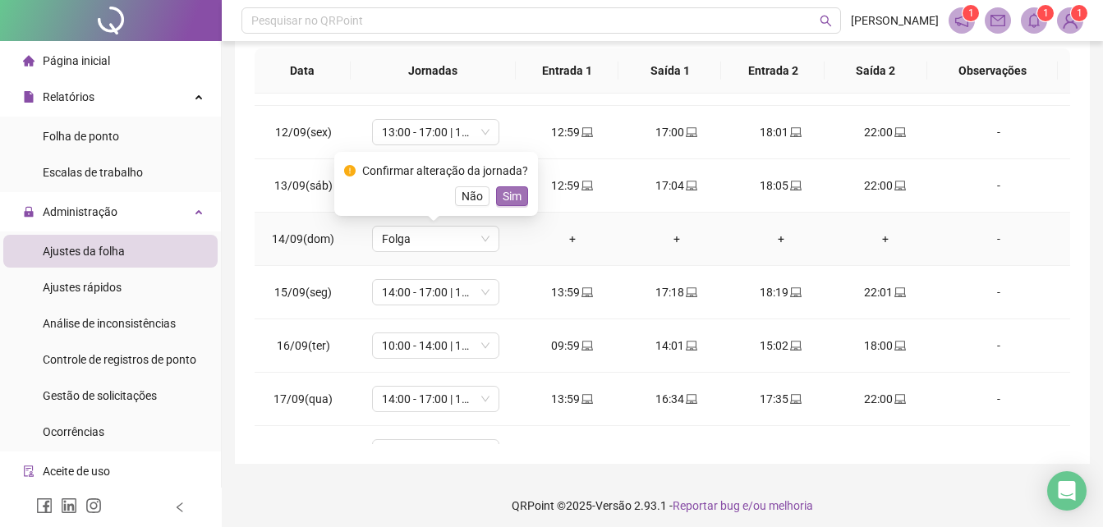
click at [506, 195] on span "Sim" at bounding box center [511, 196] width 19 height 18
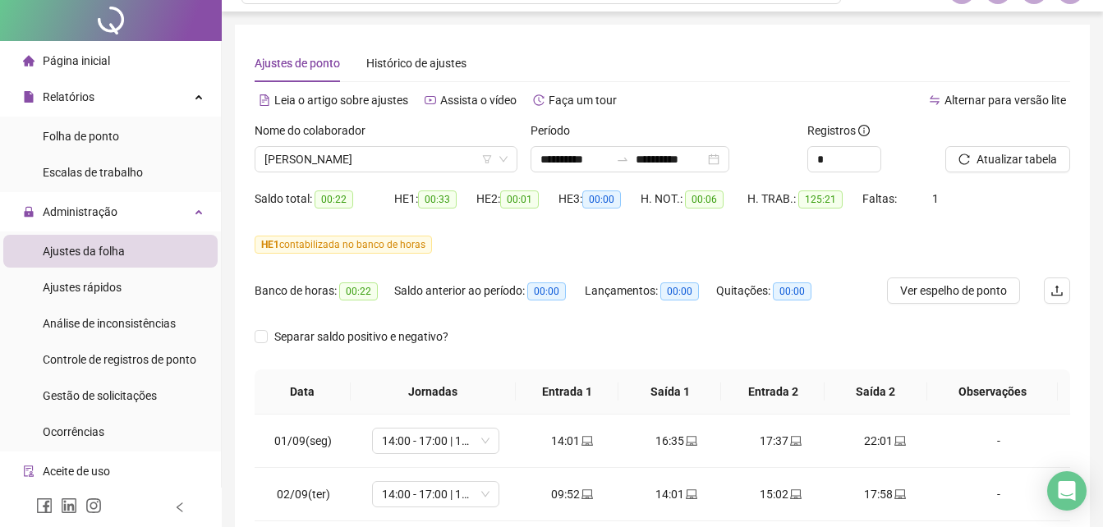
scroll to position [0, 0]
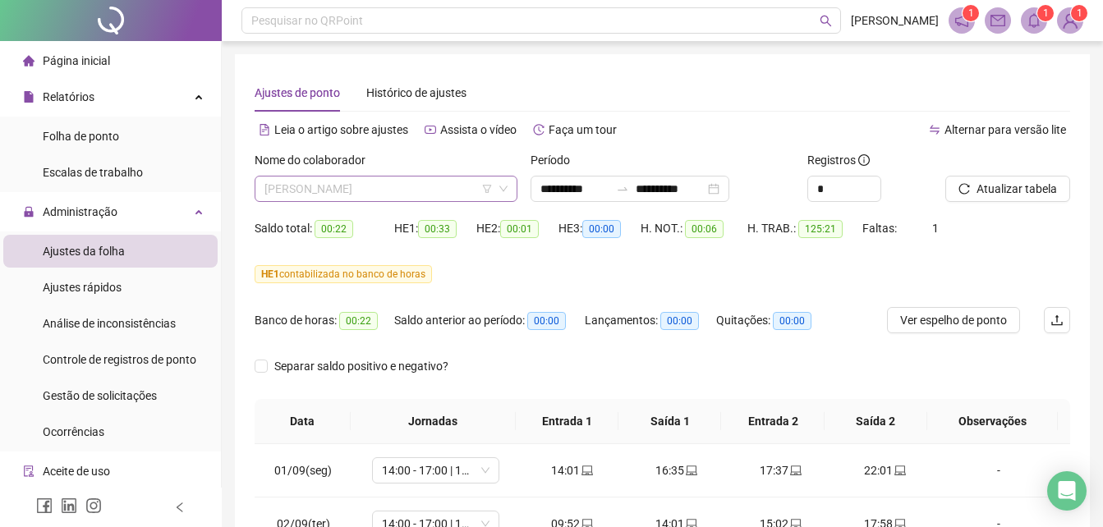
click at [410, 184] on span "[PERSON_NAME]" at bounding box center [385, 189] width 243 height 25
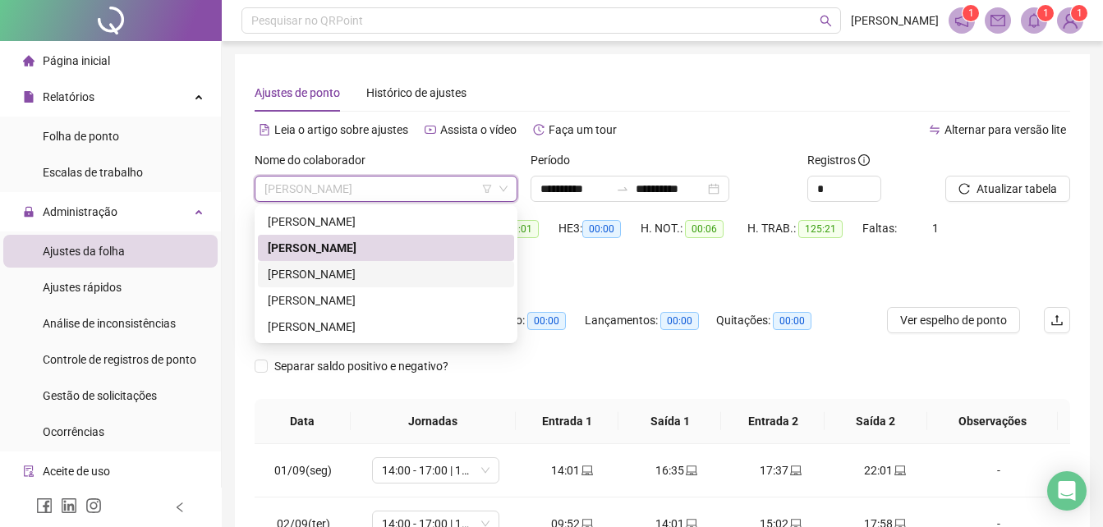
click at [388, 273] on div "[PERSON_NAME]" at bounding box center [386, 274] width 236 height 18
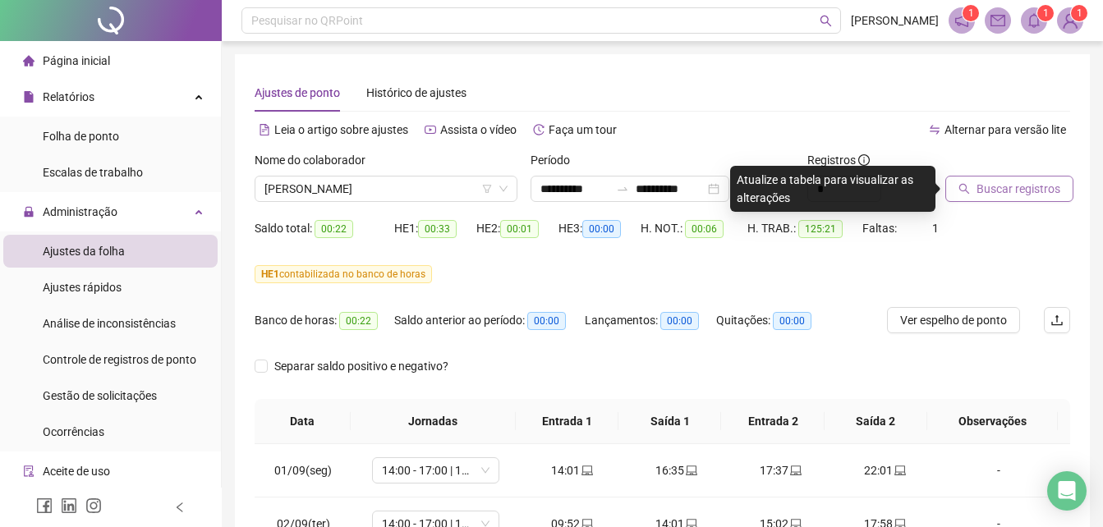
click at [984, 185] on span "Buscar registros" at bounding box center [1018, 189] width 84 height 18
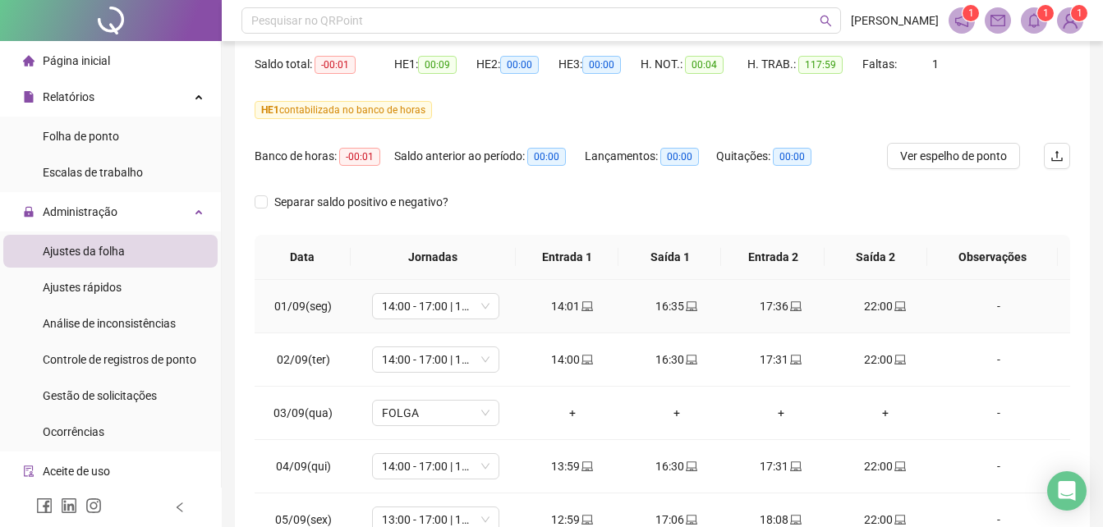
scroll to position [164, 0]
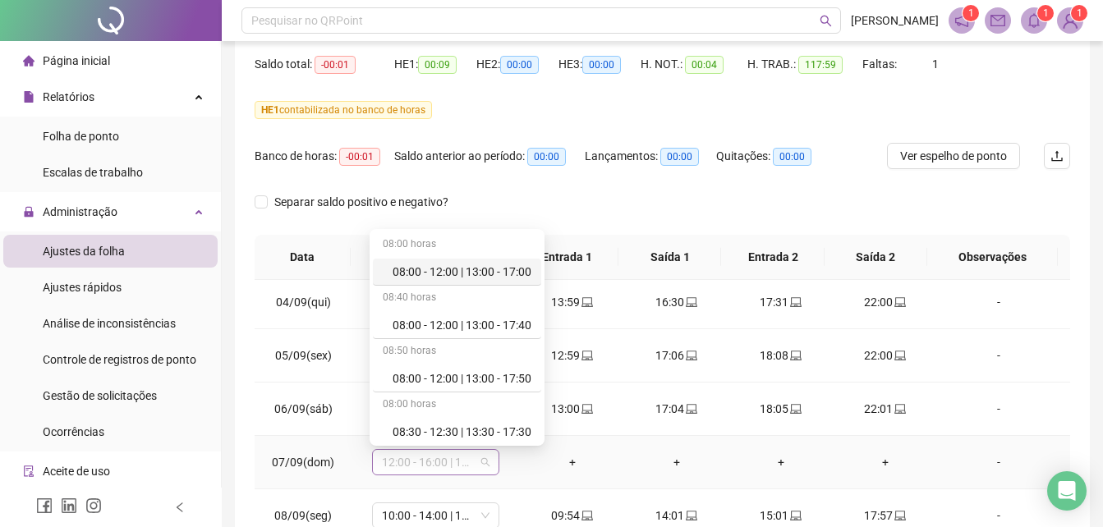
click at [479, 460] on span "12:00 - 16:00 | 17:00 - 20:00" at bounding box center [436, 462] width 108 height 25
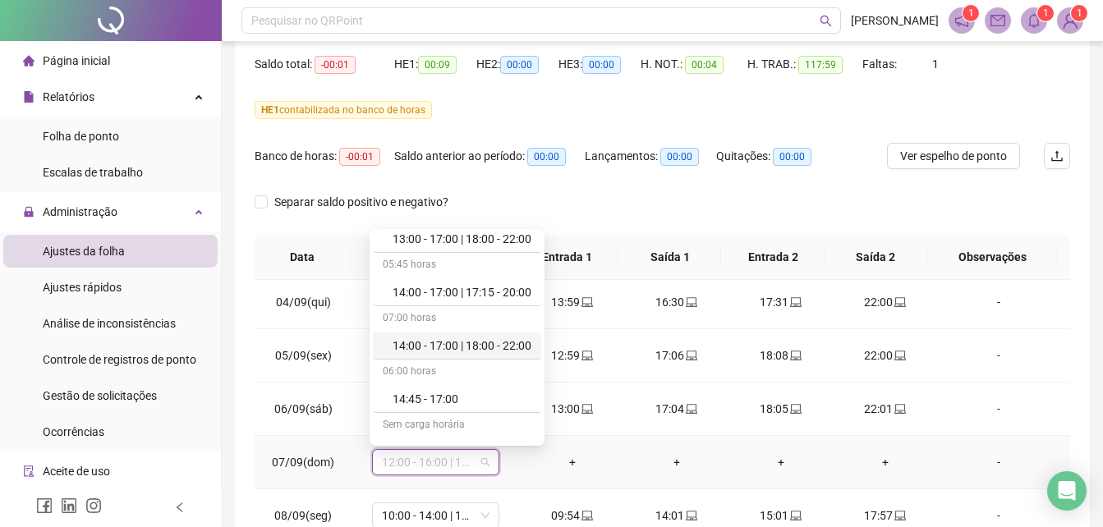
scroll to position [1551, 0]
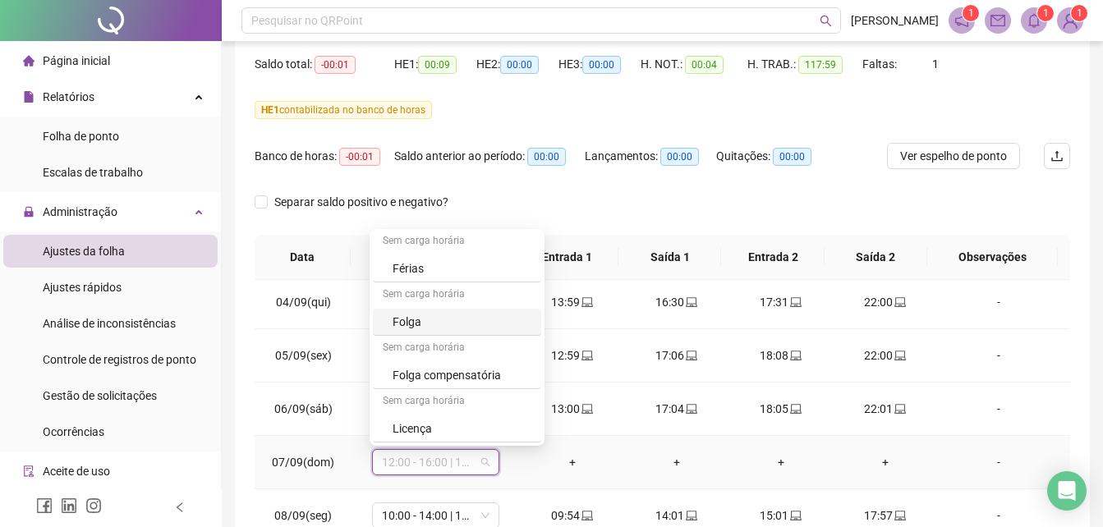
click at [411, 318] on div "Folga" at bounding box center [461, 322] width 139 height 18
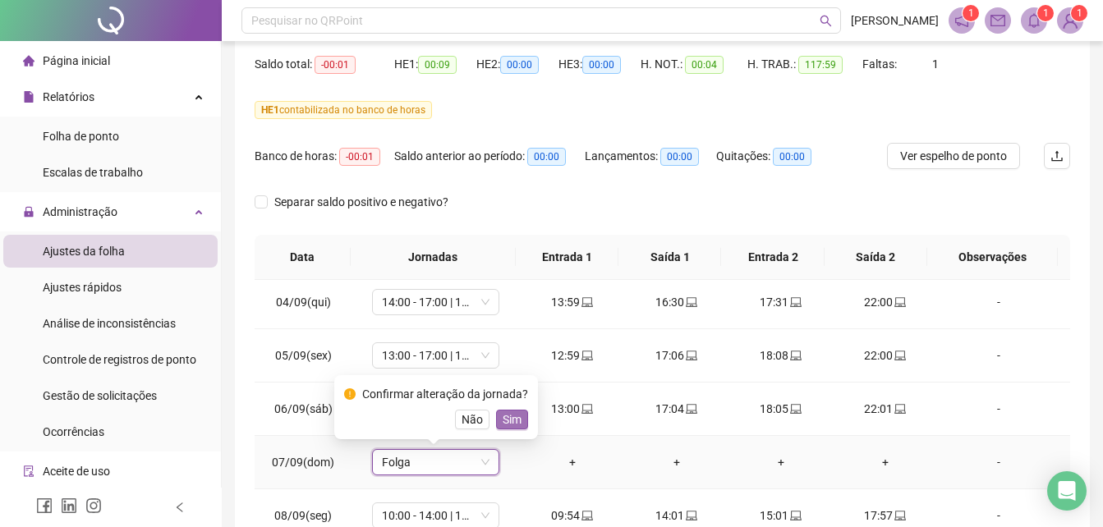
click at [502, 416] on span "Sim" at bounding box center [511, 420] width 19 height 18
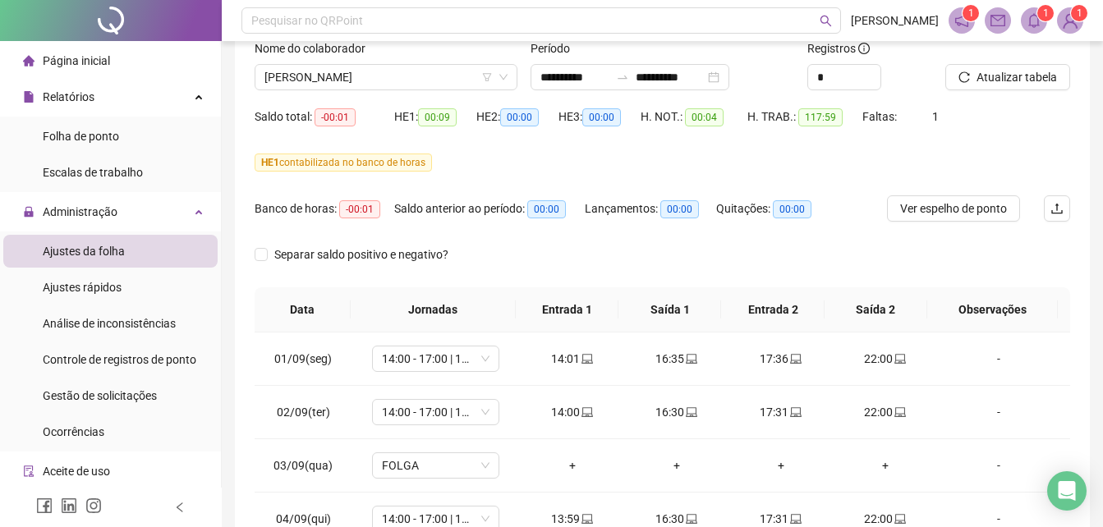
scroll to position [0, 0]
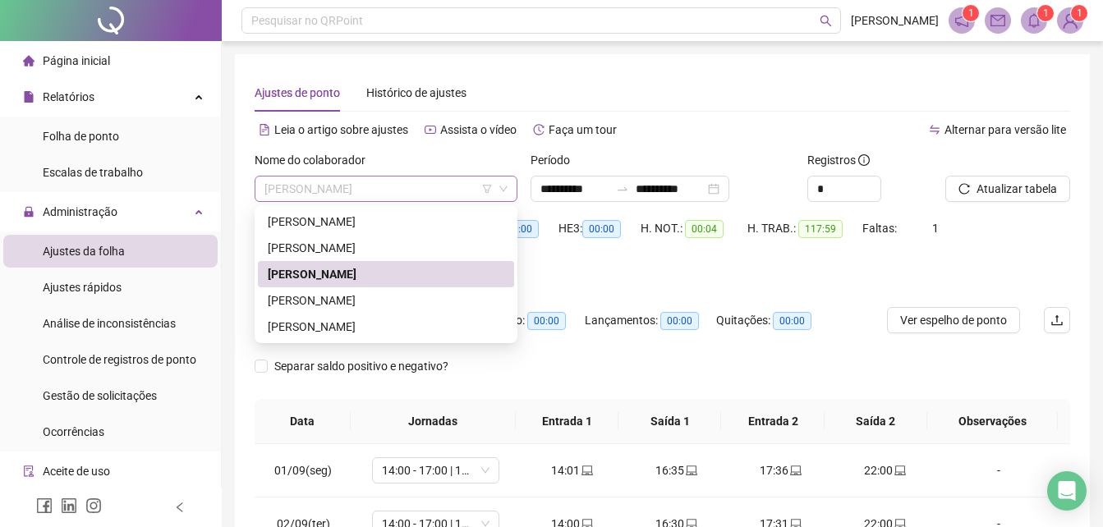
click at [429, 187] on span "[PERSON_NAME]" at bounding box center [385, 189] width 243 height 25
click at [337, 325] on div "[PERSON_NAME]" at bounding box center [386, 327] width 236 height 18
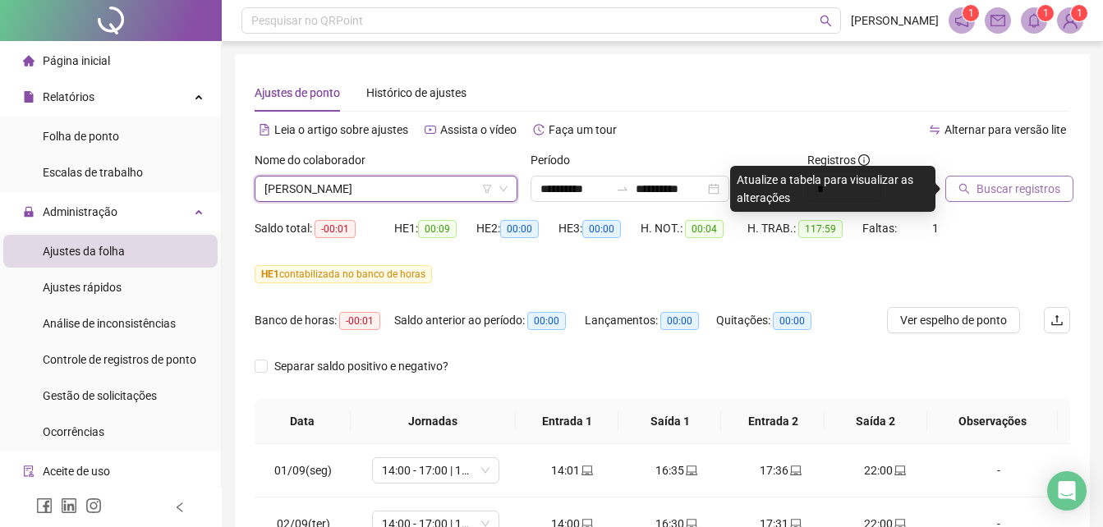
click at [1008, 192] on span "Buscar registros" at bounding box center [1018, 189] width 84 height 18
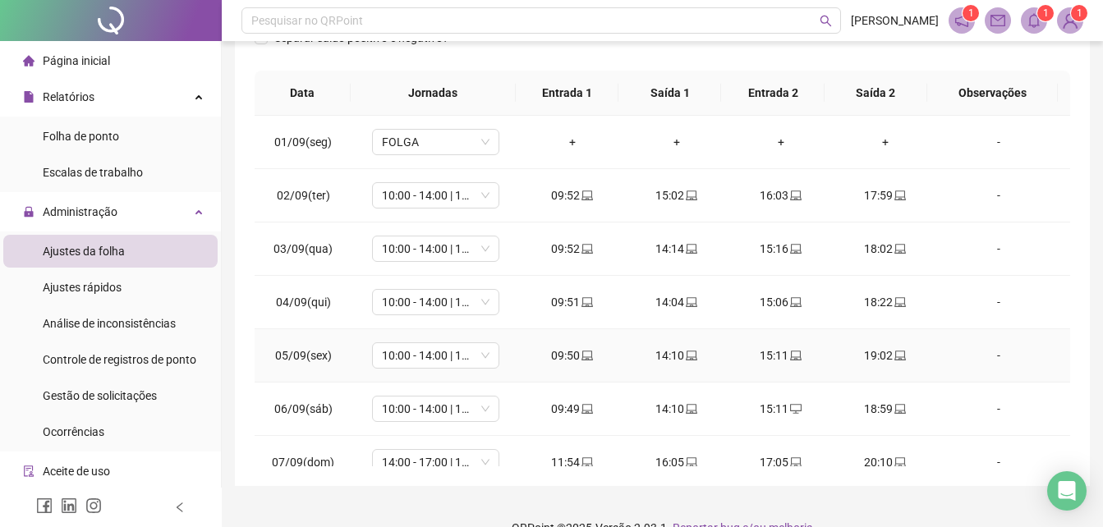
scroll to position [82, 0]
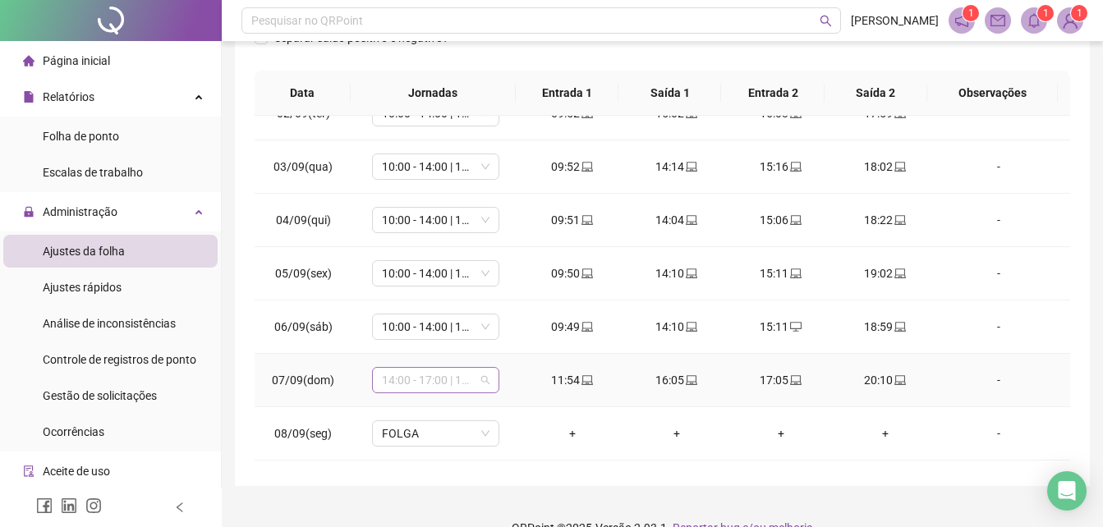
click at [485, 379] on span "14:00 - 17:00 | 17:15 - 20:00" at bounding box center [436, 380] width 108 height 25
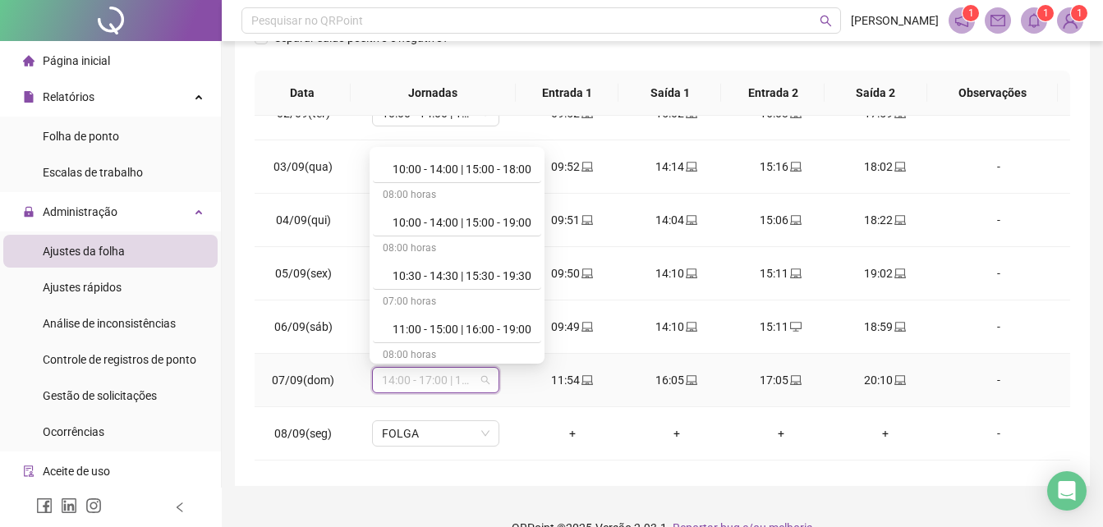
scroll to position [985, 0]
click at [475, 276] on div "12:00 - 16:00 | 17:00 - 20:00" at bounding box center [461, 272] width 139 height 18
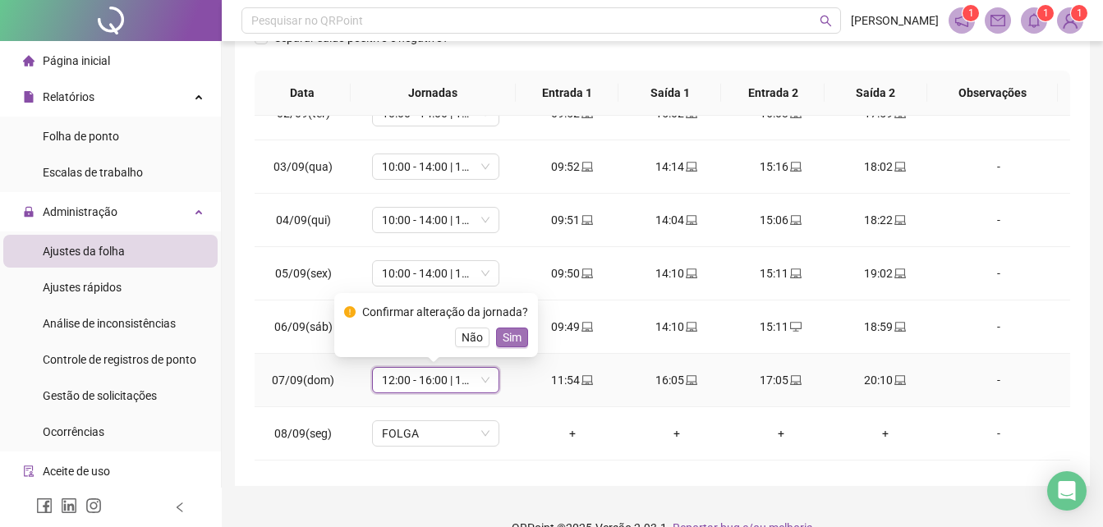
click at [510, 336] on span "Sim" at bounding box center [511, 337] width 19 height 18
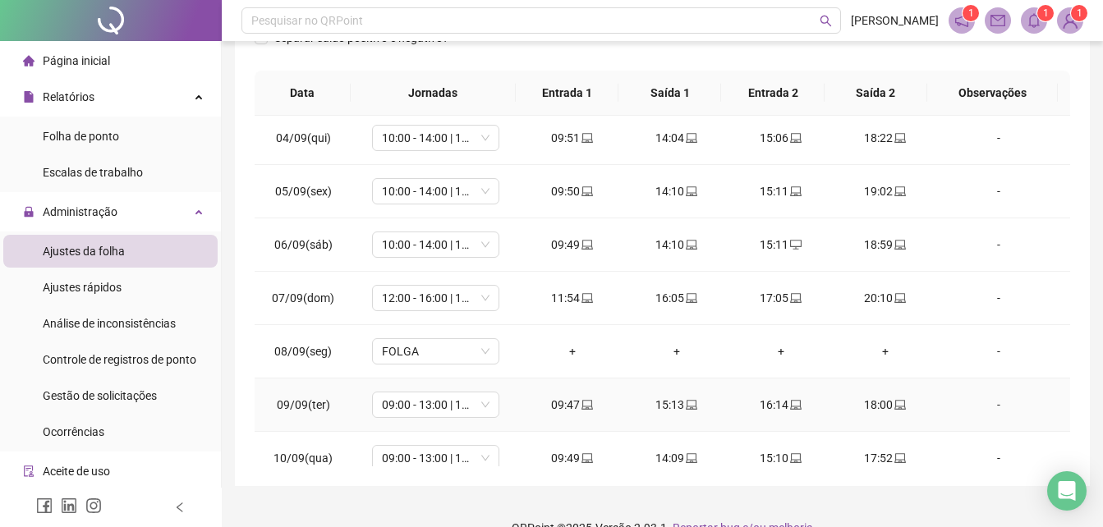
scroll to position [246, 0]
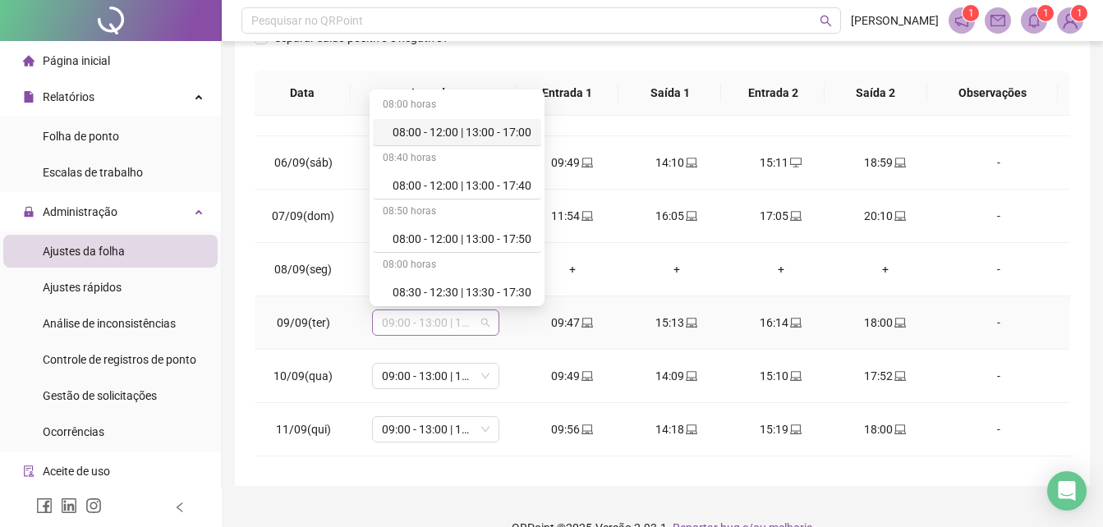
click at [479, 322] on span "09:00 - 13:00 | 14:00 - 17:00" at bounding box center [436, 322] width 108 height 25
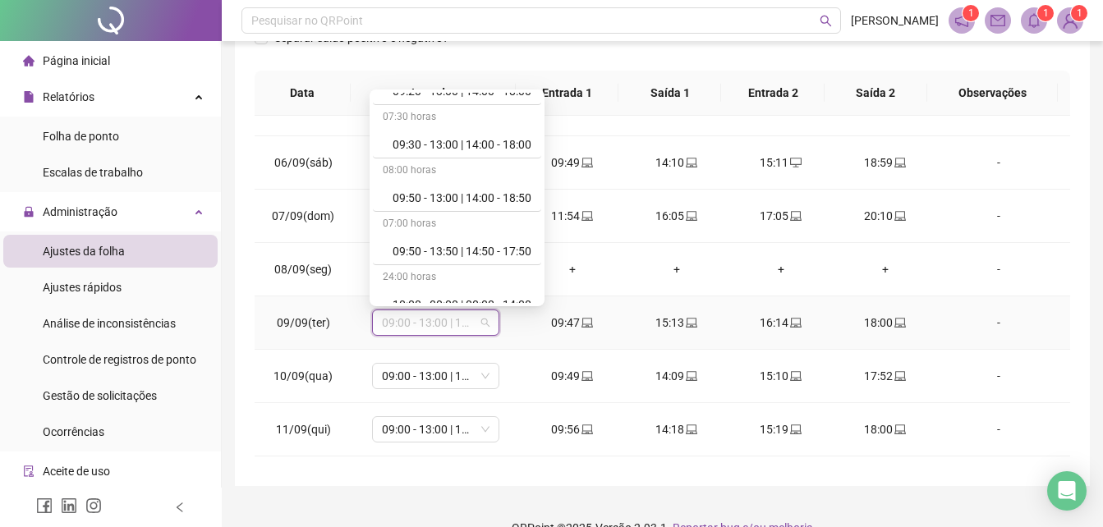
scroll to position [657, 0]
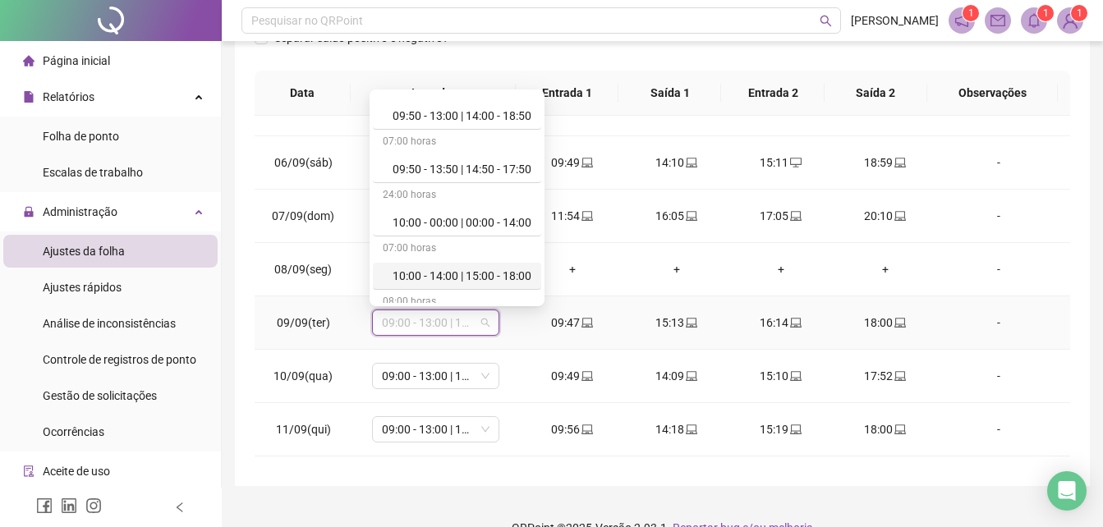
click at [466, 279] on div "10:00 - 14:00 | 15:00 - 18:00" at bounding box center [461, 276] width 139 height 18
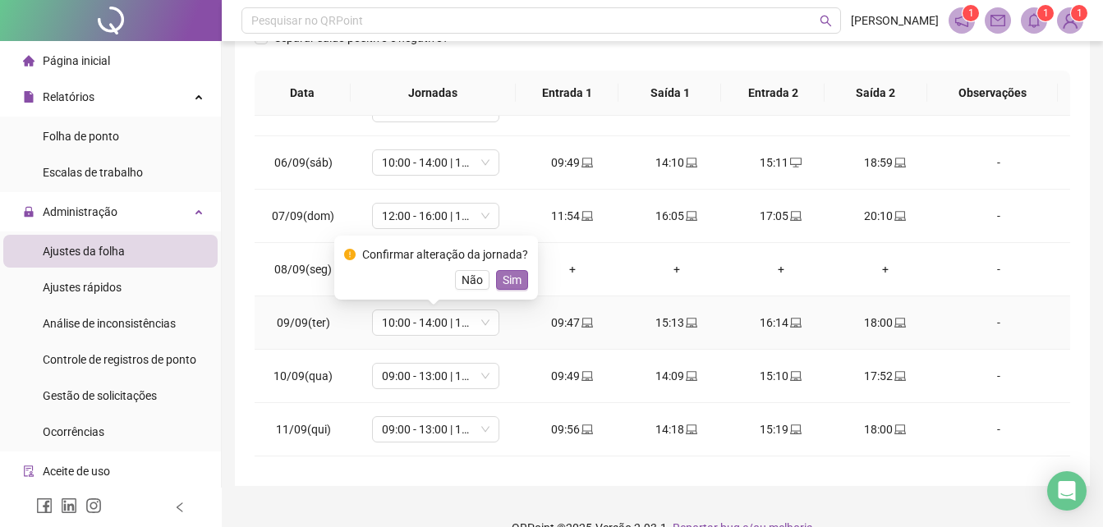
click at [506, 280] on span "Sim" at bounding box center [511, 280] width 19 height 18
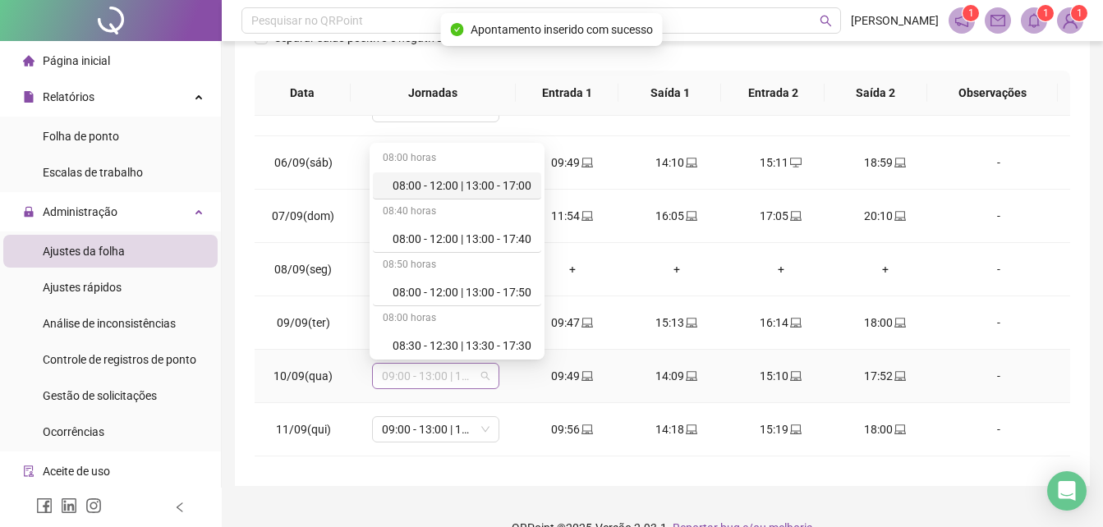
click at [481, 374] on span "09:00 - 13:00 | 14:00 - 17:00" at bounding box center [436, 376] width 108 height 25
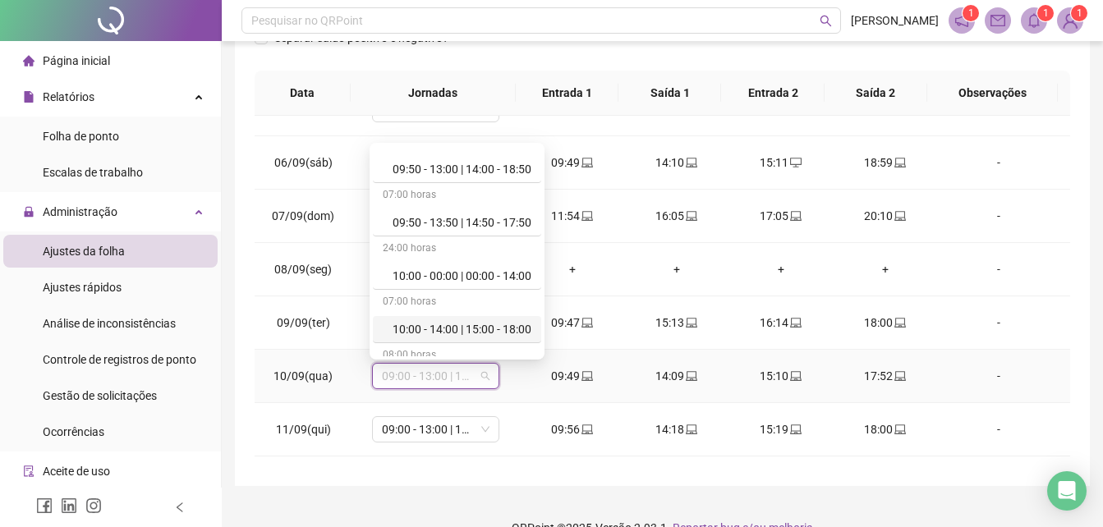
click at [468, 324] on div "10:00 - 14:00 | 15:00 - 18:00" at bounding box center [461, 329] width 139 height 18
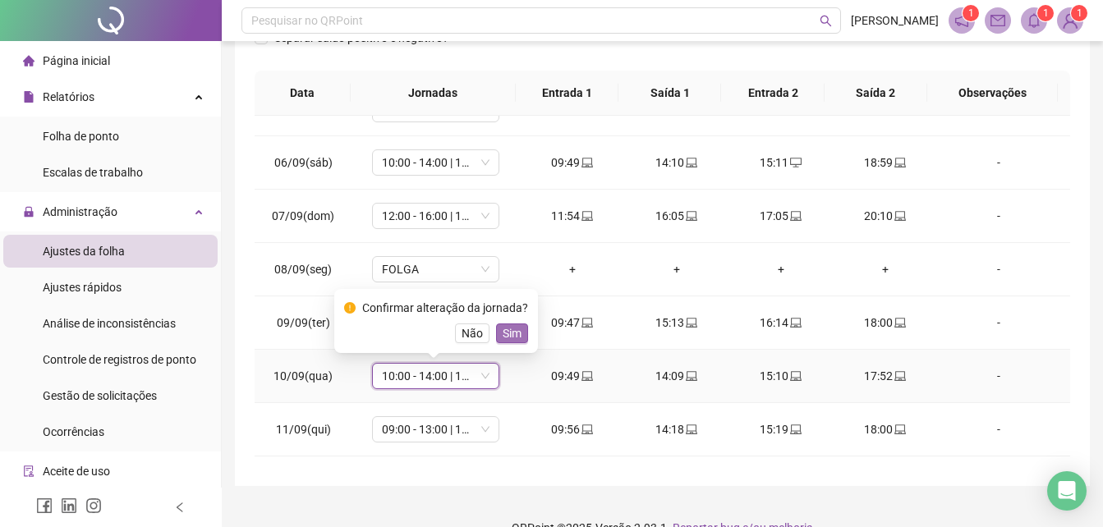
click at [508, 333] on span "Sim" at bounding box center [511, 333] width 19 height 18
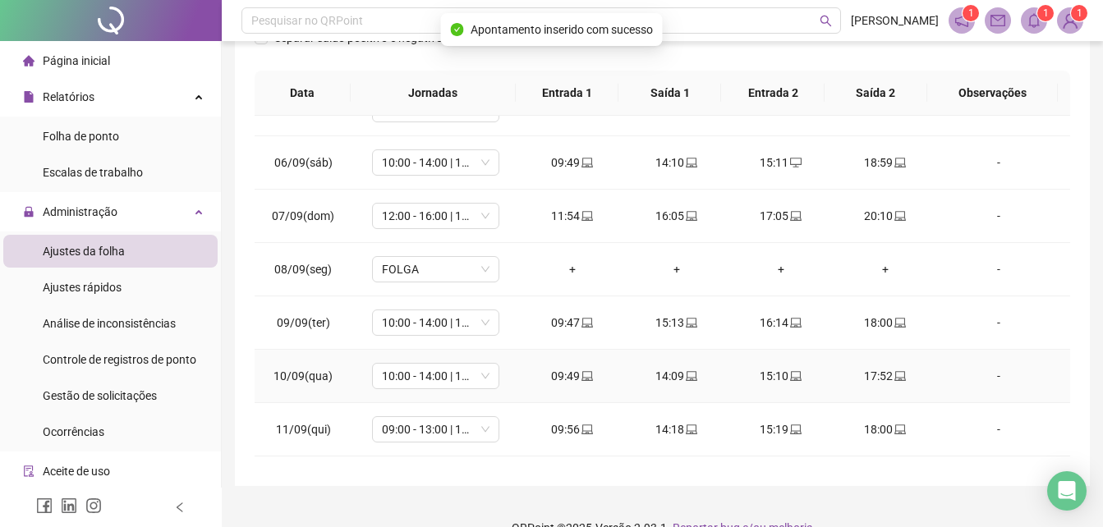
scroll to position [411, 0]
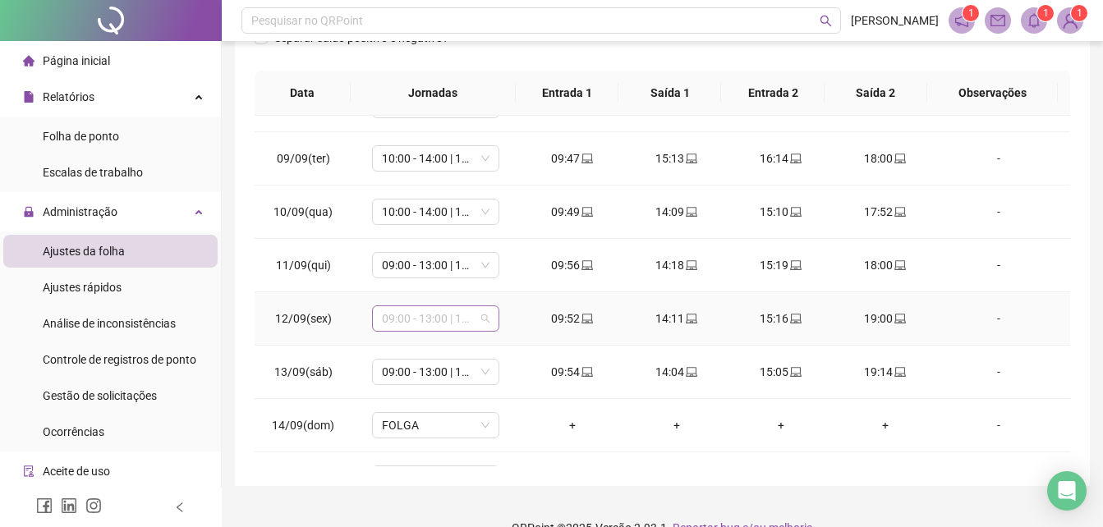
click at [483, 318] on span "09:00 - 13:00 | 14:00 - 18:00" at bounding box center [436, 318] width 108 height 25
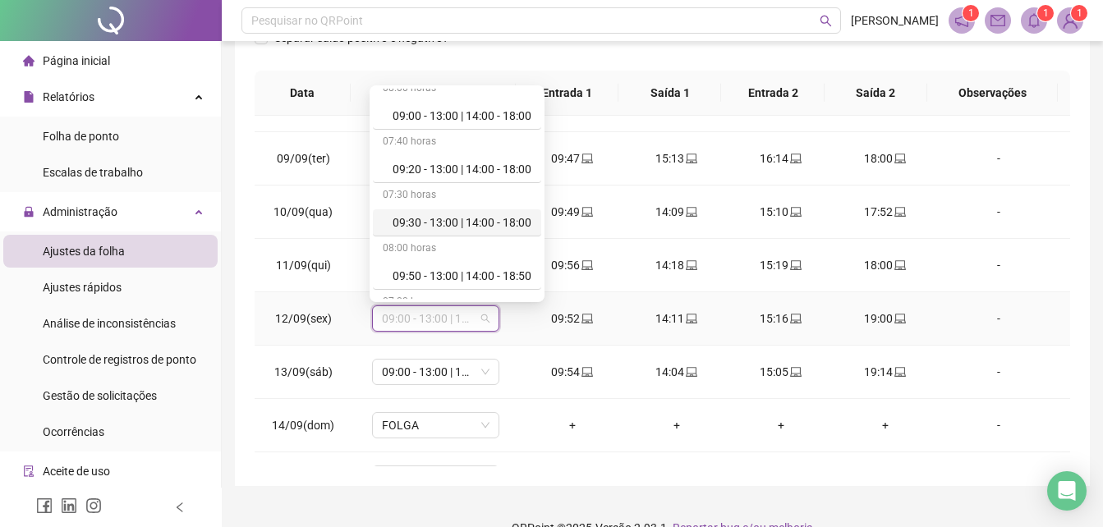
scroll to position [657, 0]
click at [475, 268] on div "10:00 - 14:00 | 15:00 - 18:00" at bounding box center [461, 272] width 139 height 18
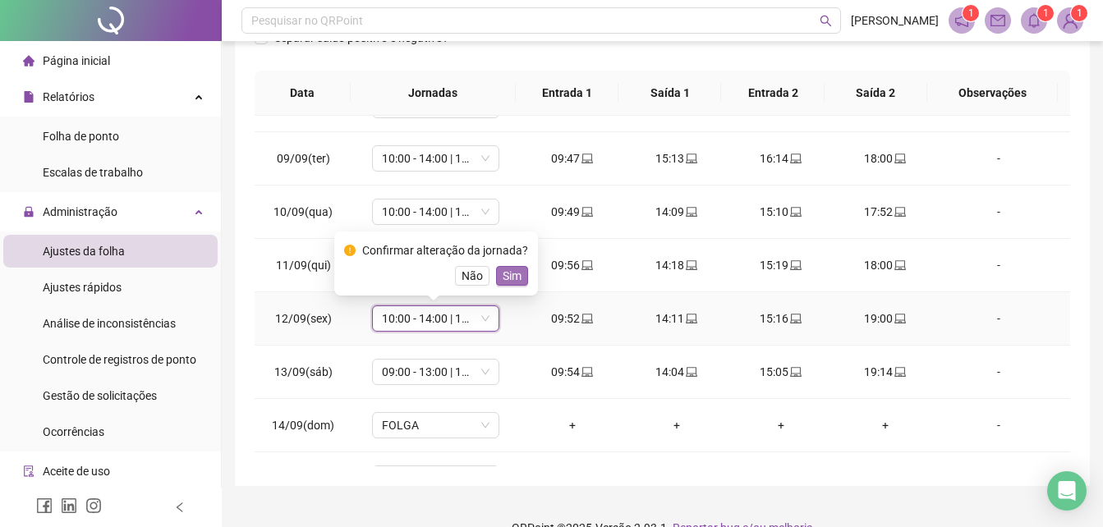
click at [506, 275] on span "Sim" at bounding box center [511, 276] width 19 height 18
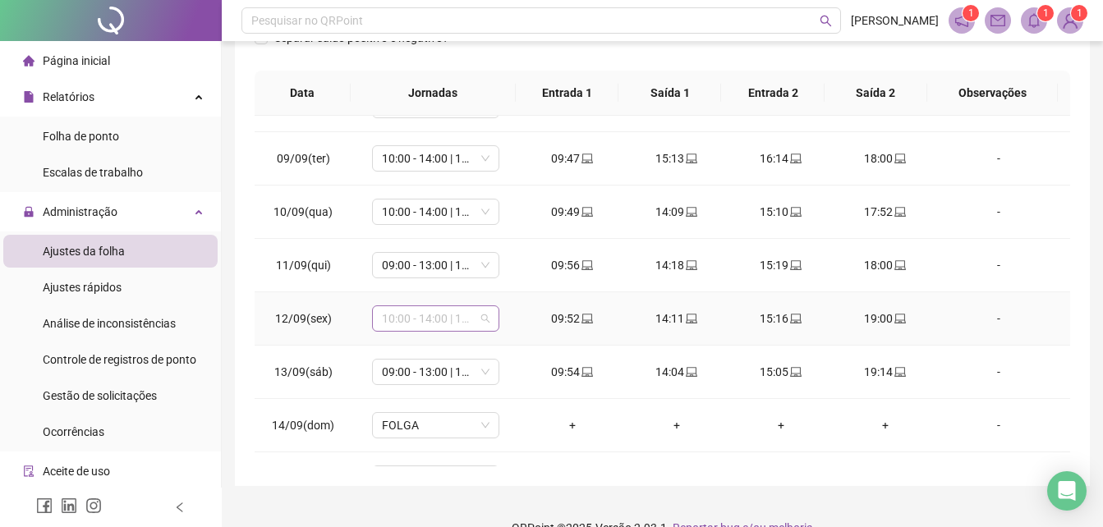
click at [484, 320] on span "10:00 - 14:00 | 15:00 - 18:00" at bounding box center [436, 318] width 108 height 25
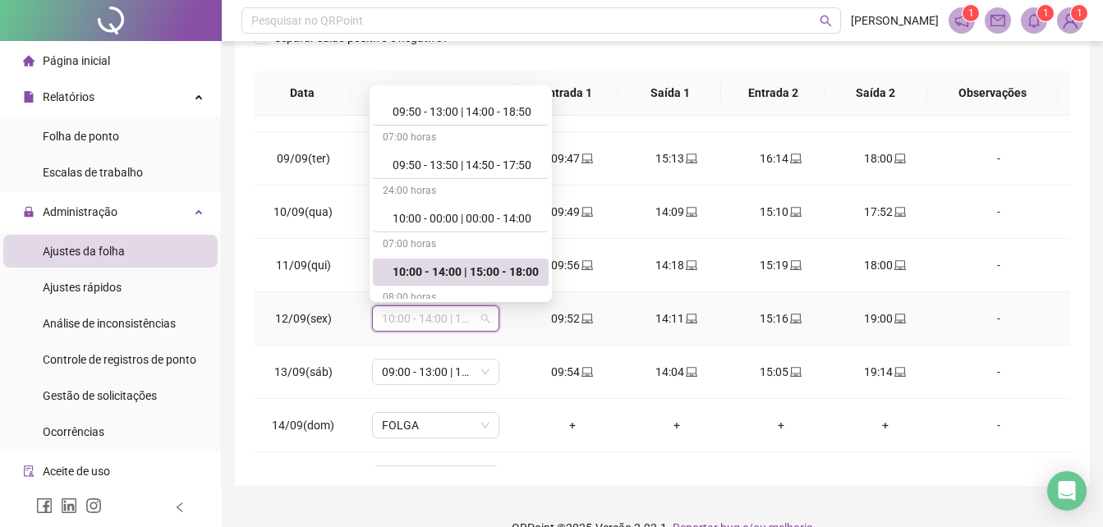
scroll to position [821, 0]
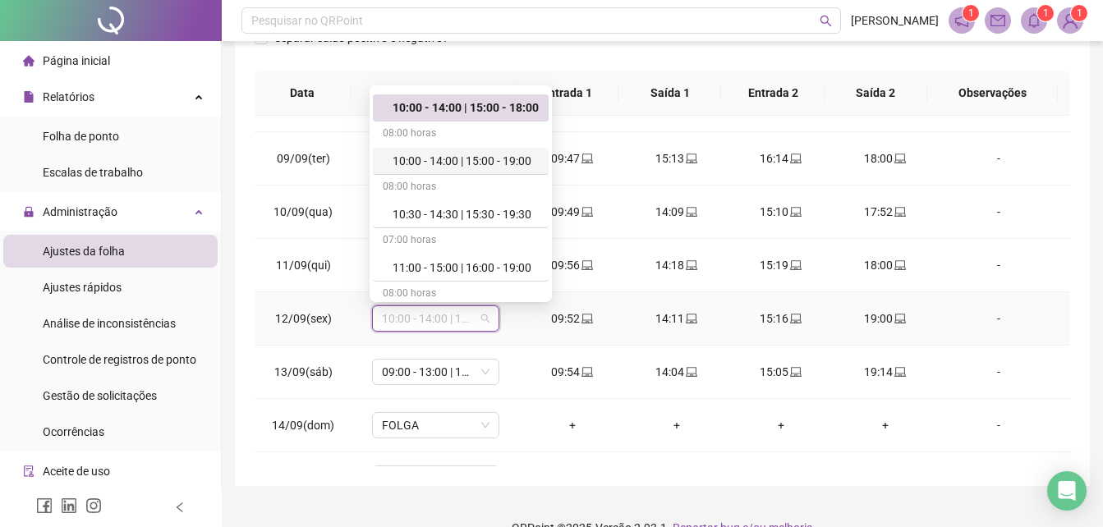
click at [477, 163] on div "10:00 - 14:00 | 15:00 - 19:00" at bounding box center [465, 161] width 146 height 18
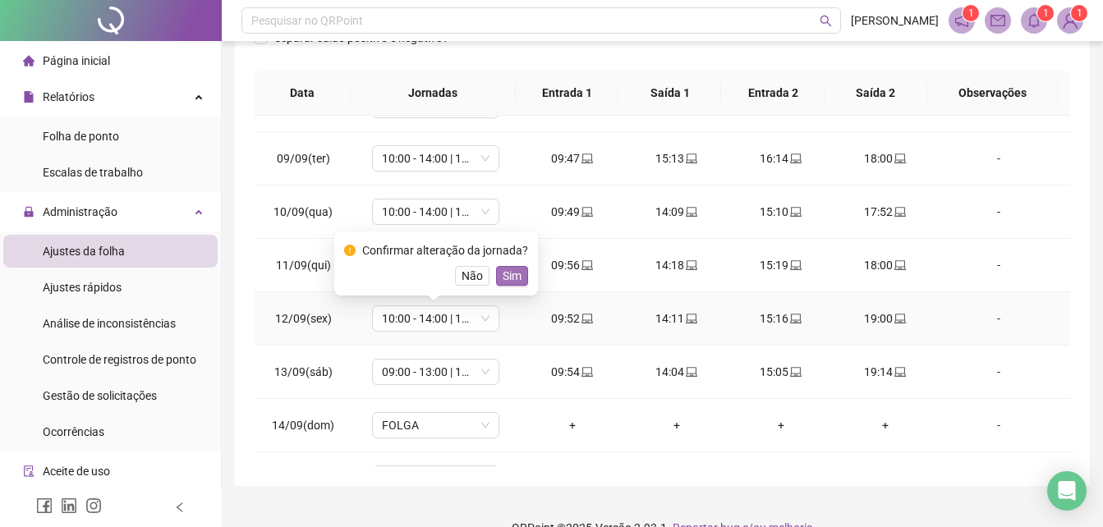
click at [506, 273] on span "Sim" at bounding box center [511, 276] width 19 height 18
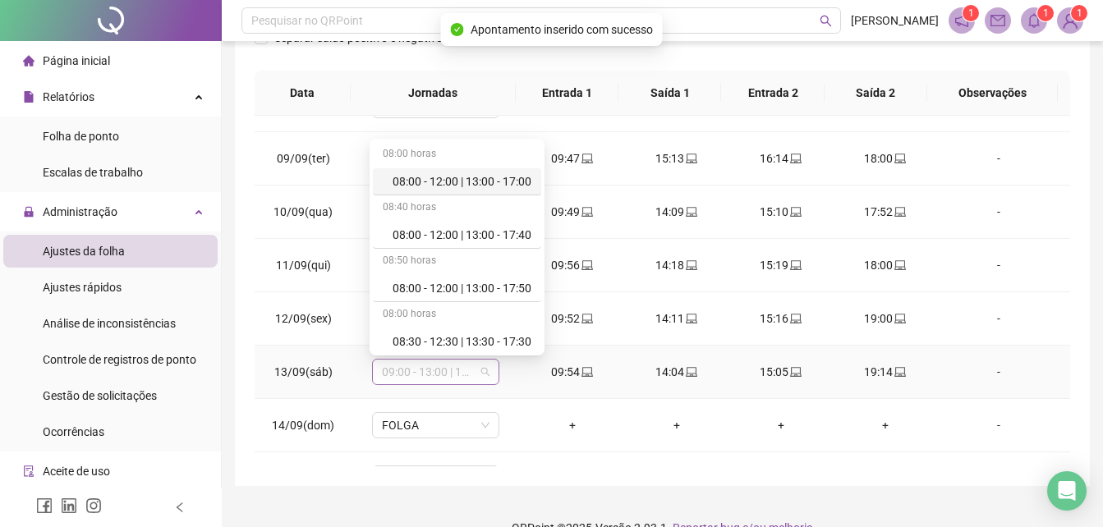
click at [484, 368] on span "09:00 - 13:00 | 14:00 - 18:00" at bounding box center [436, 372] width 108 height 25
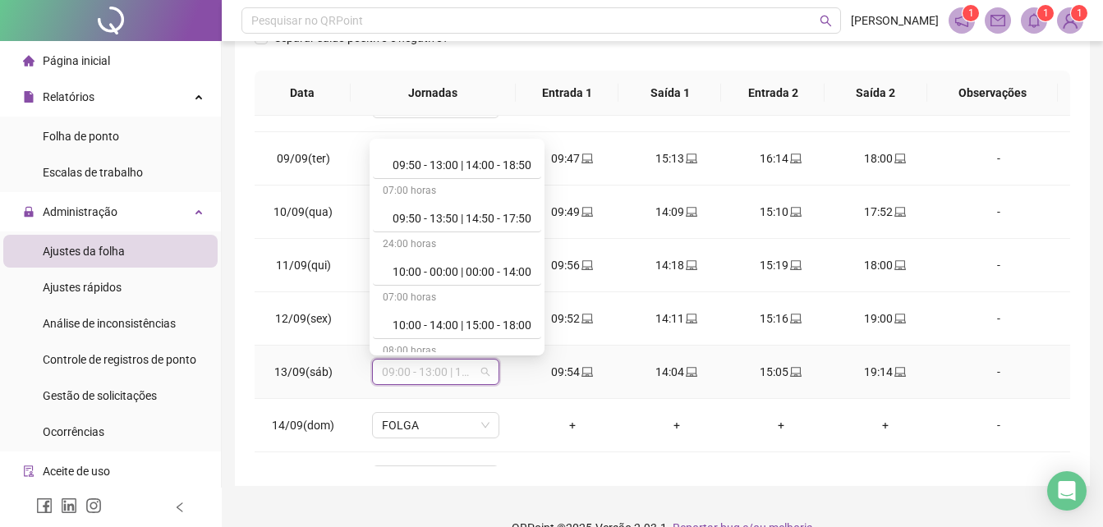
scroll to position [739, 0]
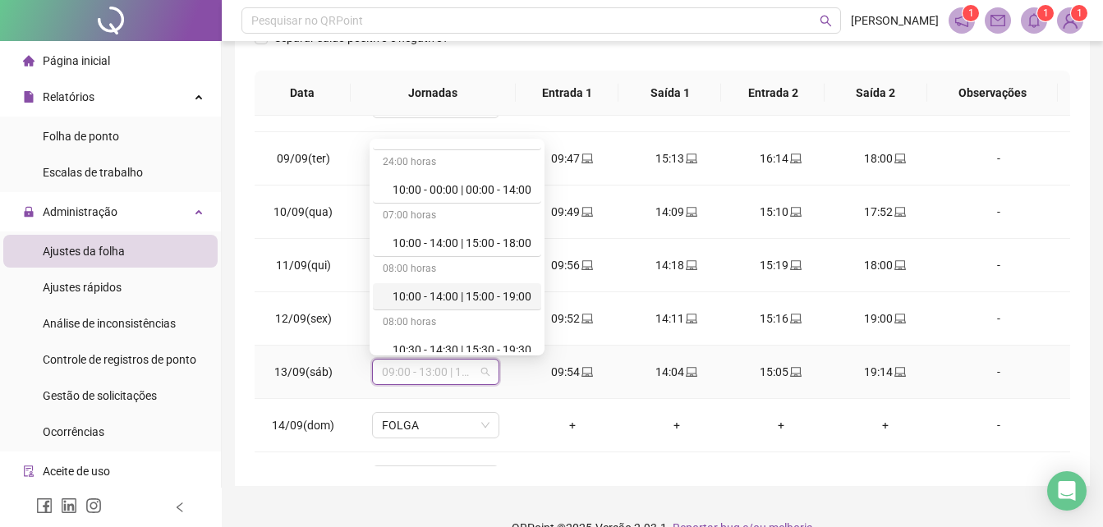
click at [462, 294] on div "10:00 - 14:00 | 15:00 - 19:00" at bounding box center [461, 296] width 139 height 18
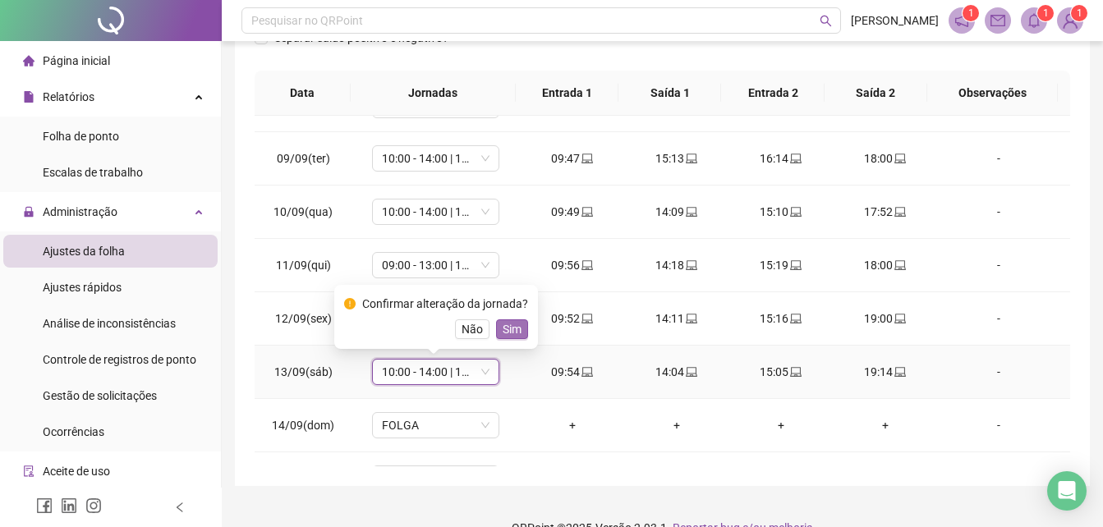
click at [508, 323] on span "Sim" at bounding box center [511, 329] width 19 height 18
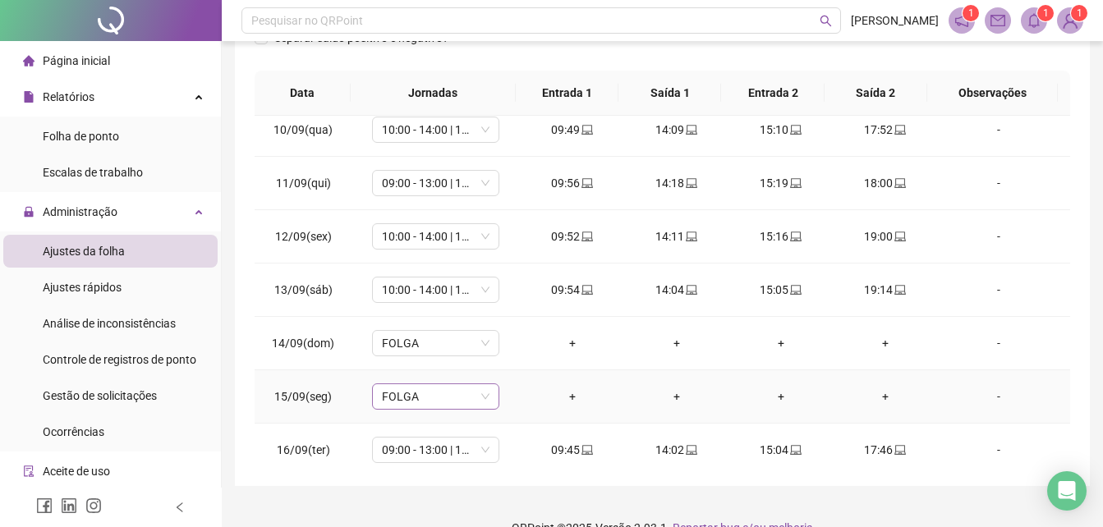
scroll to position [657, 0]
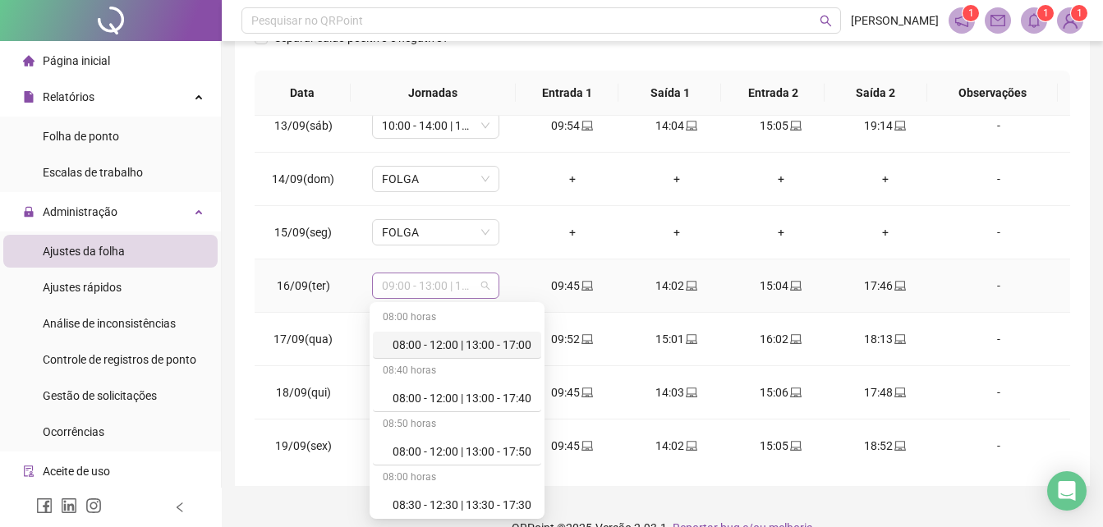
click at [450, 285] on span "09:00 - 13:00 | 14:00 - 17:00" at bounding box center [436, 285] width 108 height 25
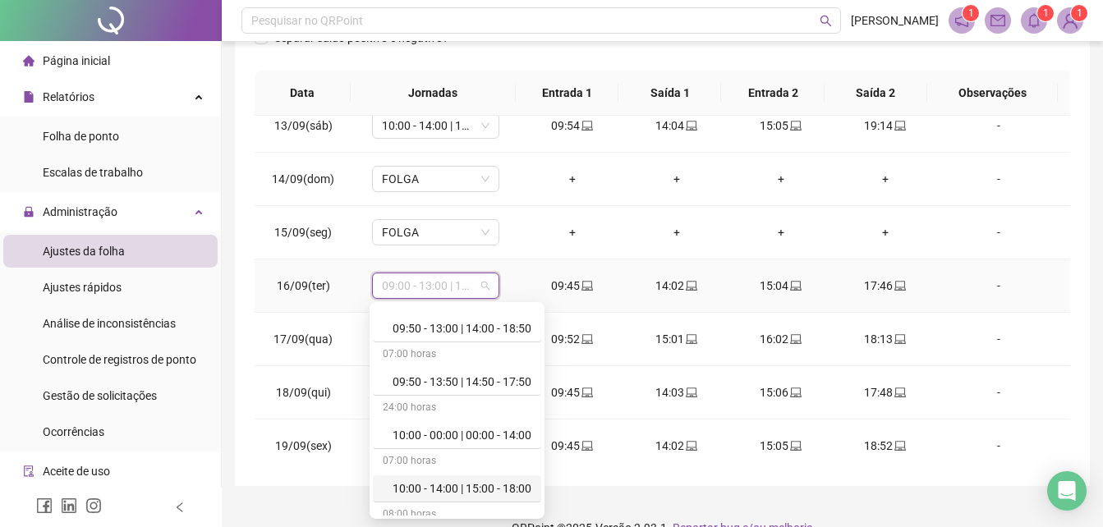
click at [467, 487] on div "10:00 - 14:00 | 15:00 - 18:00" at bounding box center [461, 488] width 139 height 18
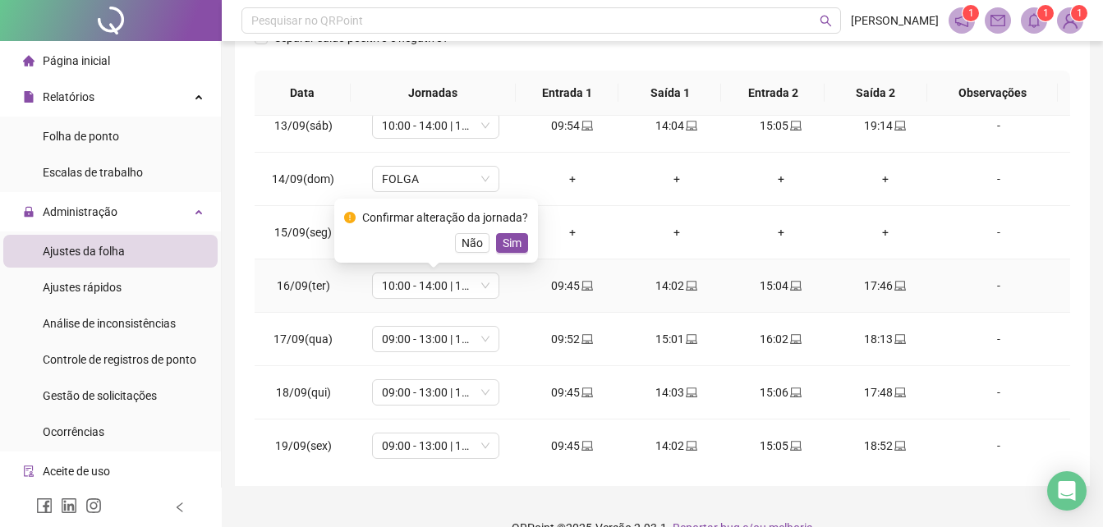
click at [514, 240] on span "Sim" at bounding box center [511, 243] width 19 height 18
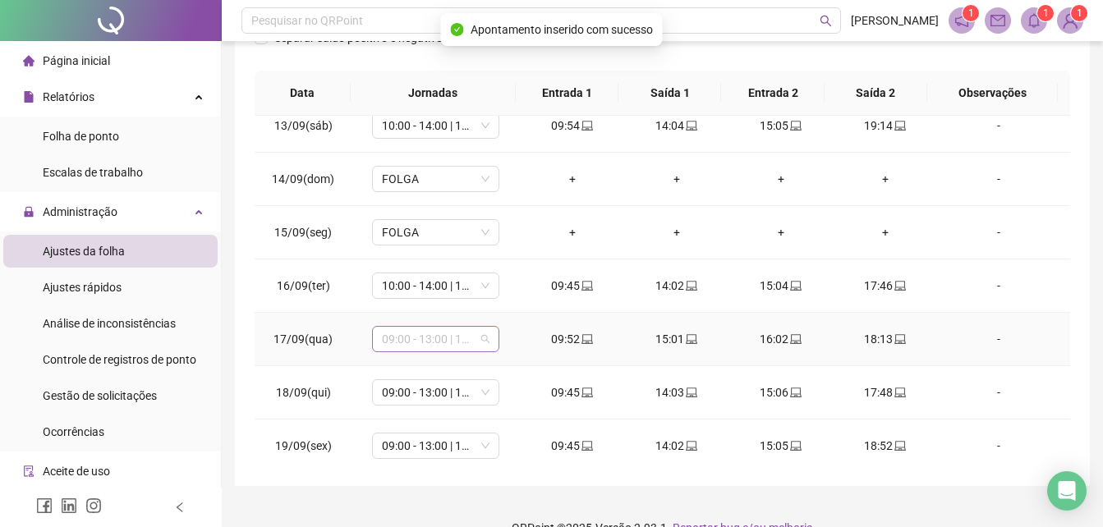
click at [483, 336] on span "09:00 - 13:00 | 14:00 - 17:00" at bounding box center [436, 339] width 108 height 25
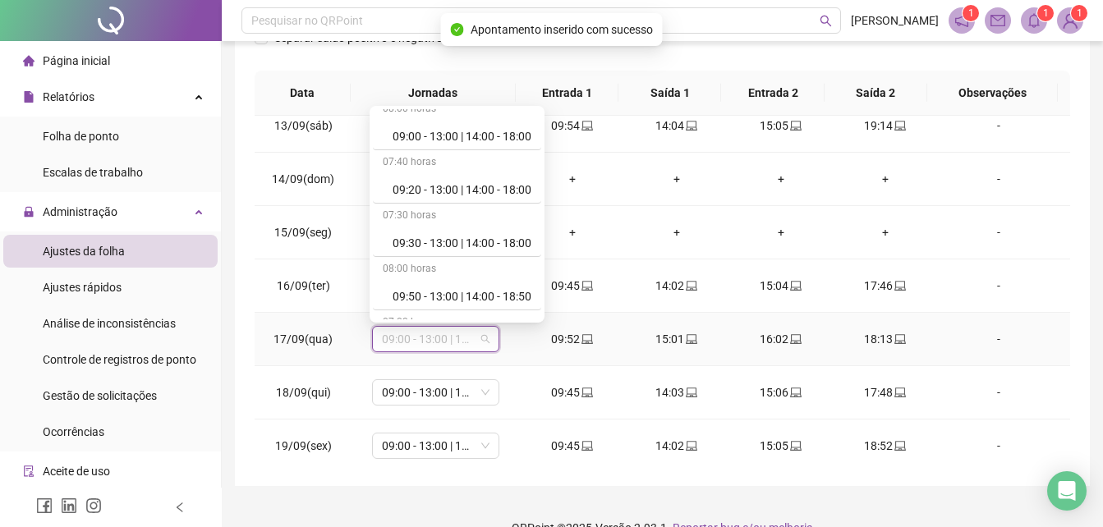
scroll to position [739, 0]
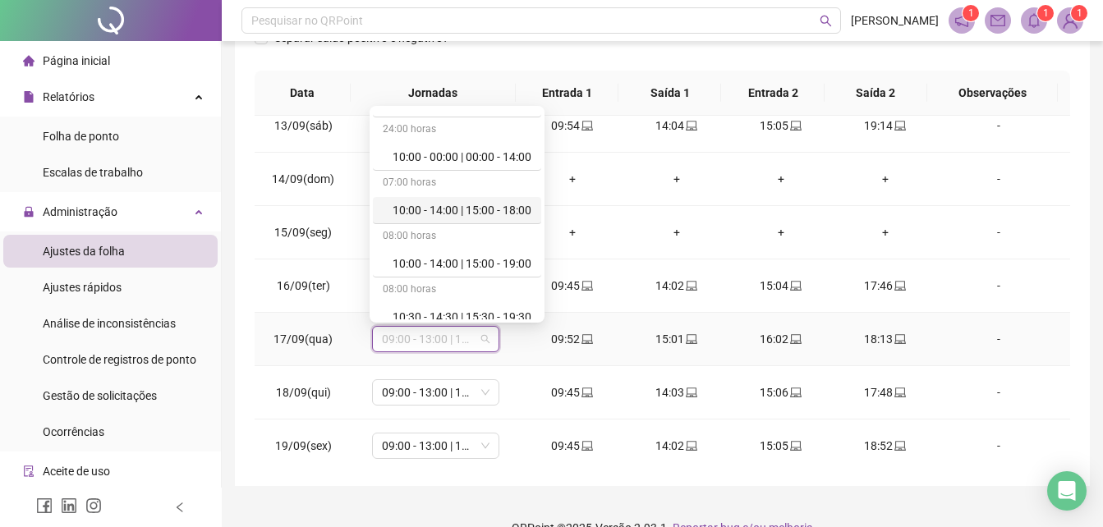
click at [459, 209] on div "10:00 - 14:00 | 15:00 - 18:00" at bounding box center [461, 210] width 139 height 18
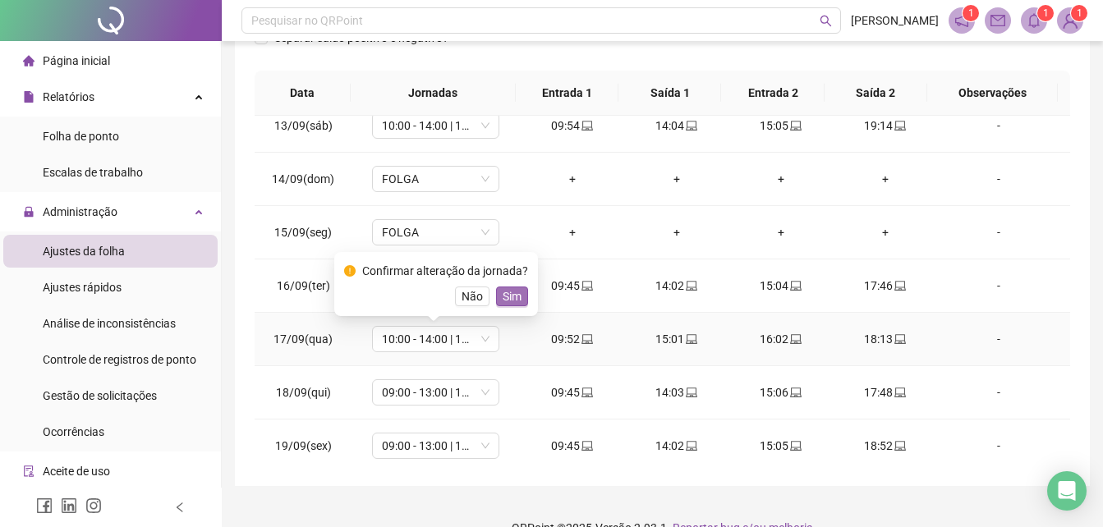
click at [506, 292] on span "Sim" at bounding box center [511, 296] width 19 height 18
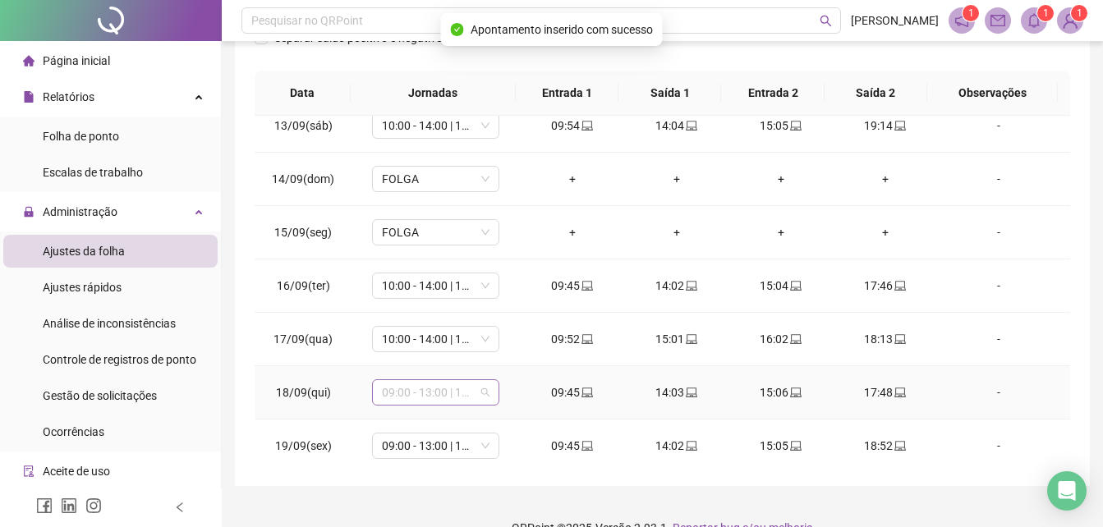
click at [459, 393] on span "09:00 - 13:00 | 14:00 - 17:00" at bounding box center [436, 392] width 108 height 25
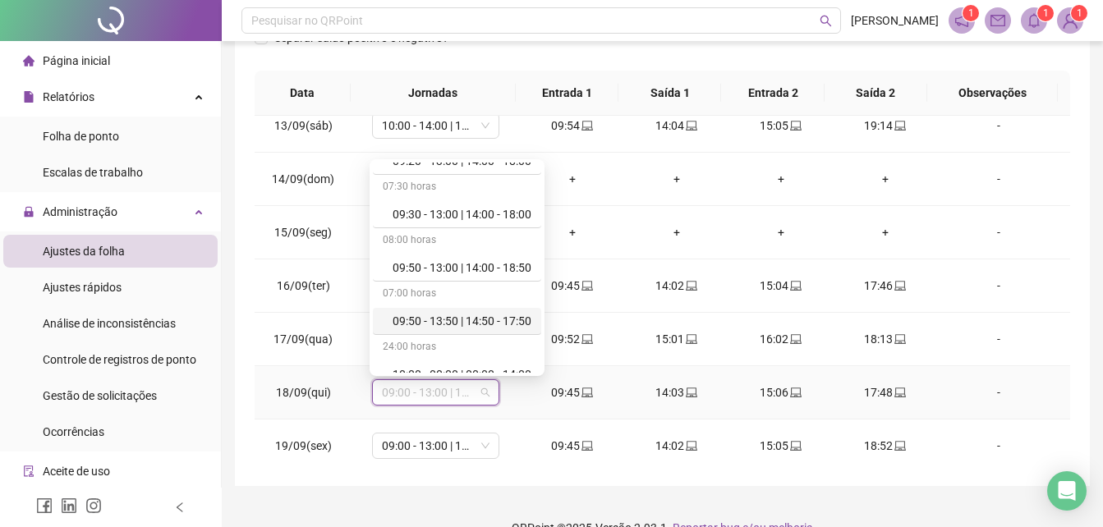
scroll to position [657, 0]
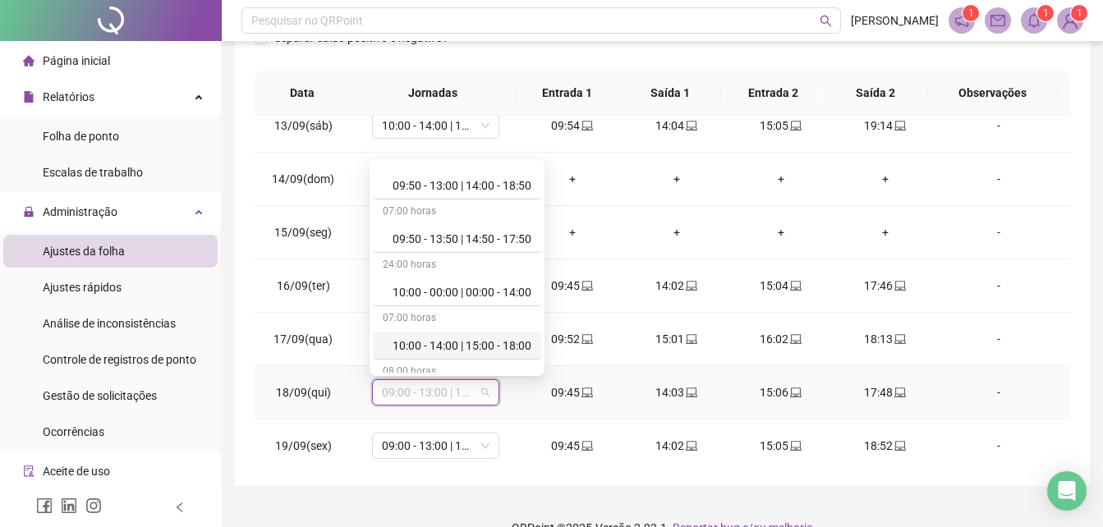
click at [466, 349] on div "10:00 - 14:00 | 15:00 - 18:00" at bounding box center [461, 346] width 139 height 18
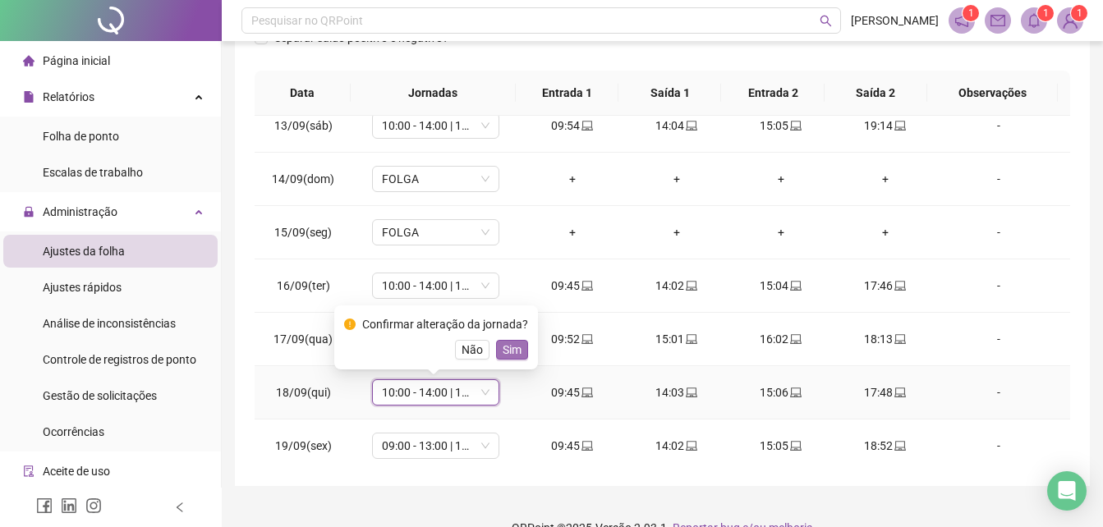
click at [502, 345] on span "Sim" at bounding box center [511, 350] width 19 height 18
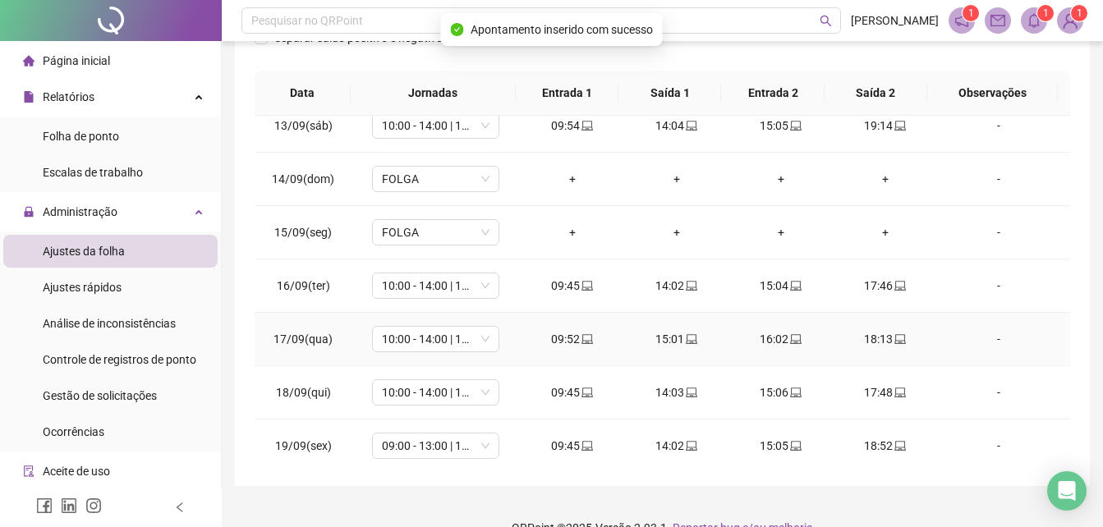
scroll to position [770, 0]
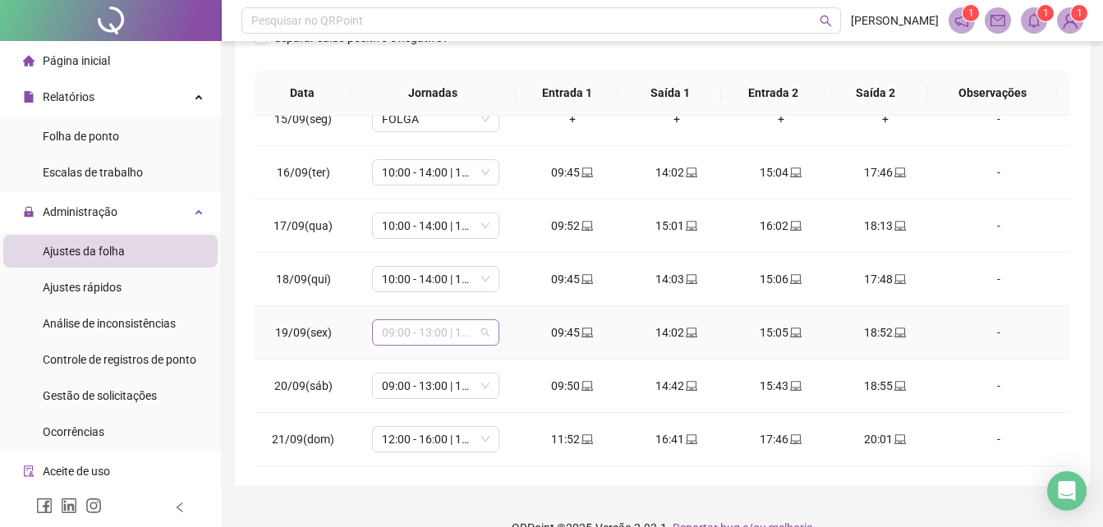
click at [479, 333] on span "09:00 - 13:00 | 14:00 - 18:00" at bounding box center [436, 332] width 108 height 25
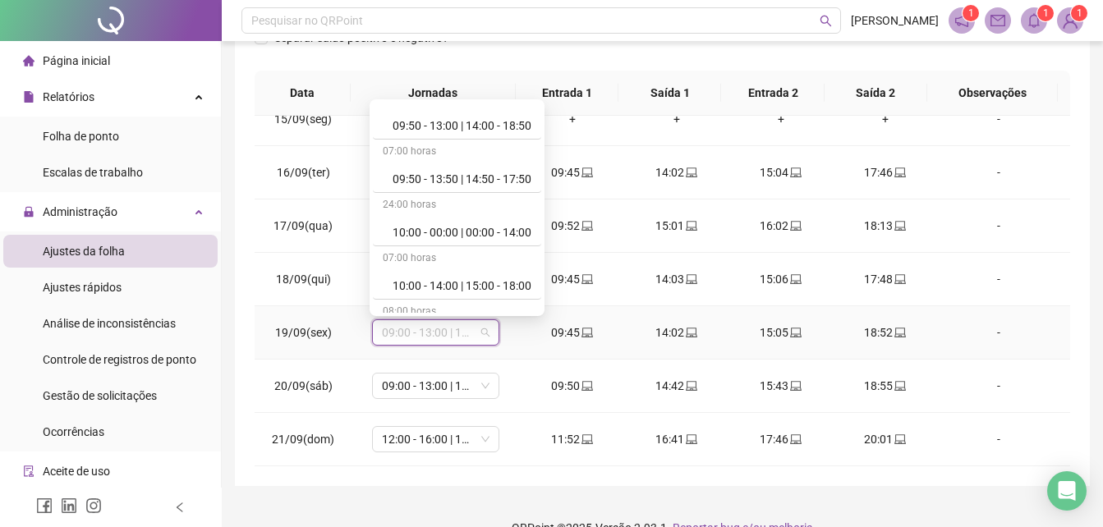
scroll to position [821, 0]
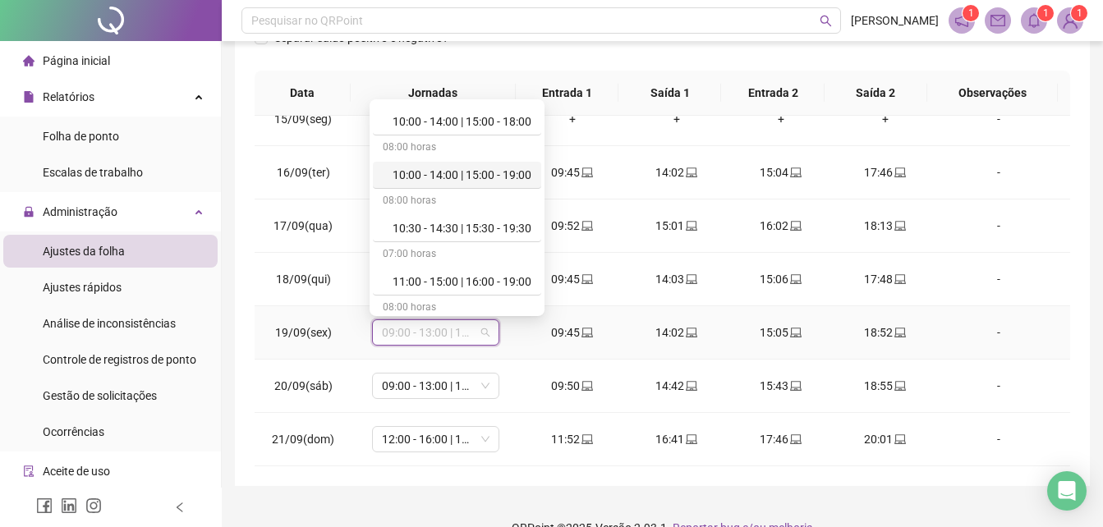
click at [435, 173] on div "10:00 - 14:00 | 15:00 - 19:00" at bounding box center [461, 175] width 139 height 18
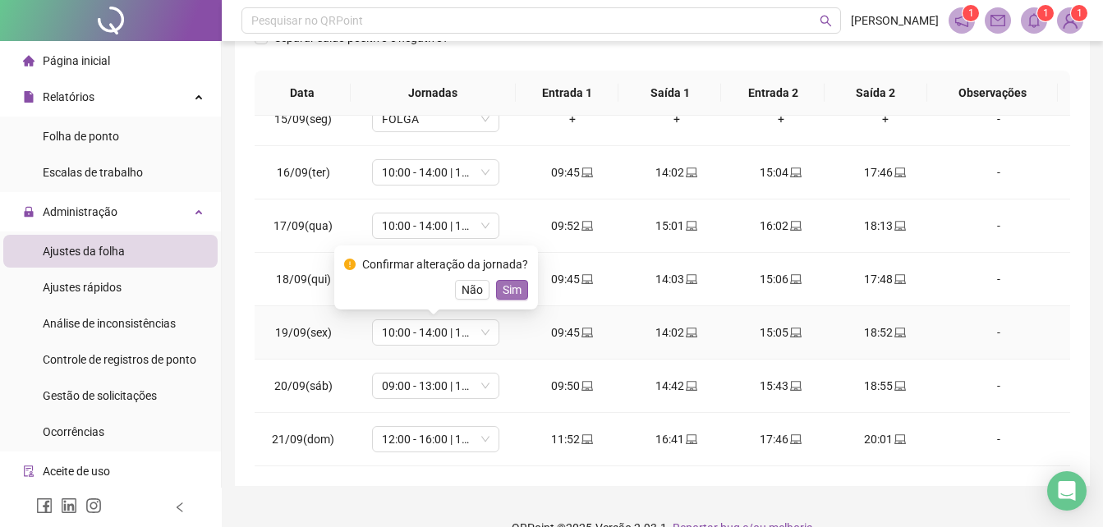
click at [510, 288] on span "Sim" at bounding box center [511, 290] width 19 height 18
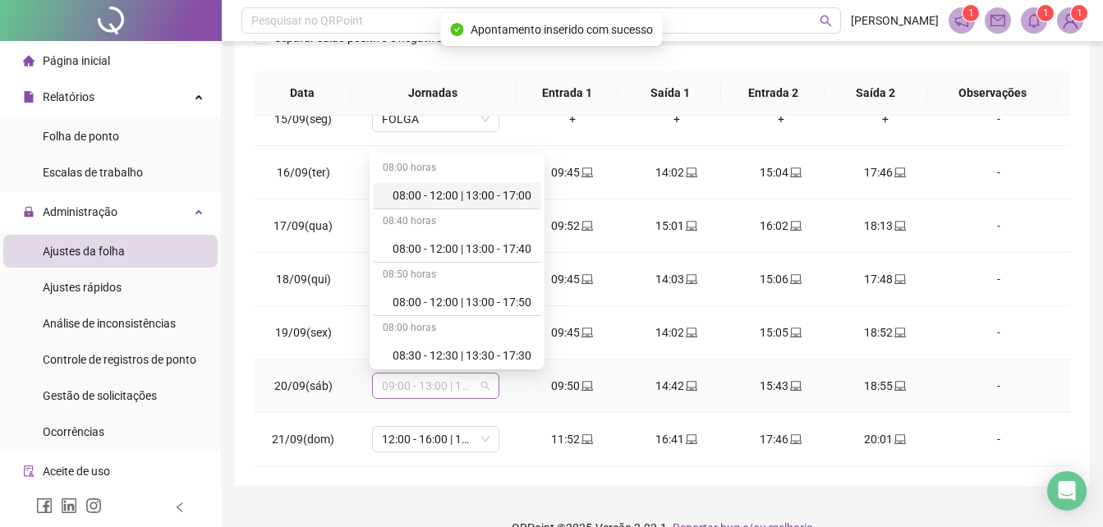
click at [482, 387] on span "09:00 - 13:00 | 14:00 - 18:00" at bounding box center [436, 386] width 108 height 25
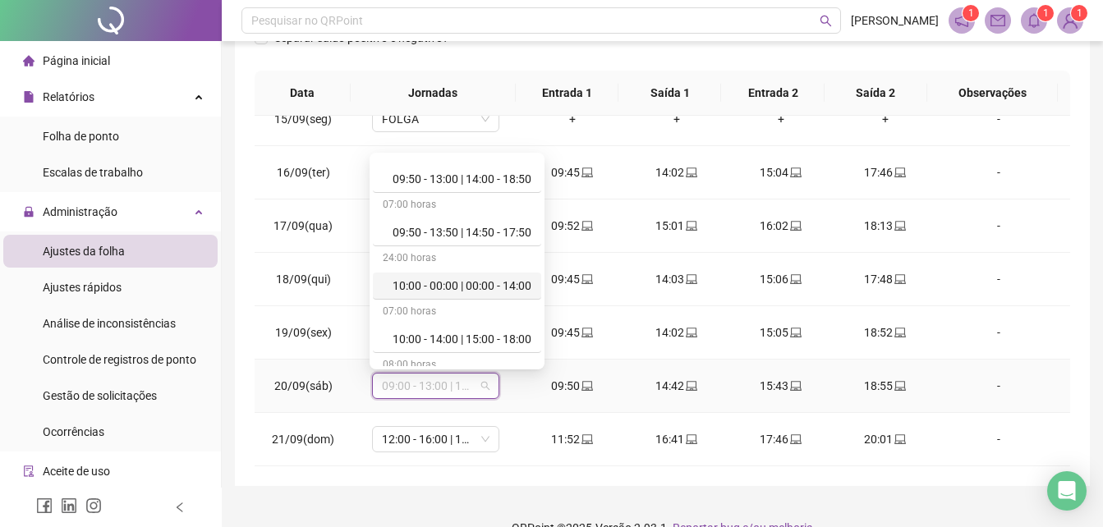
scroll to position [739, 0]
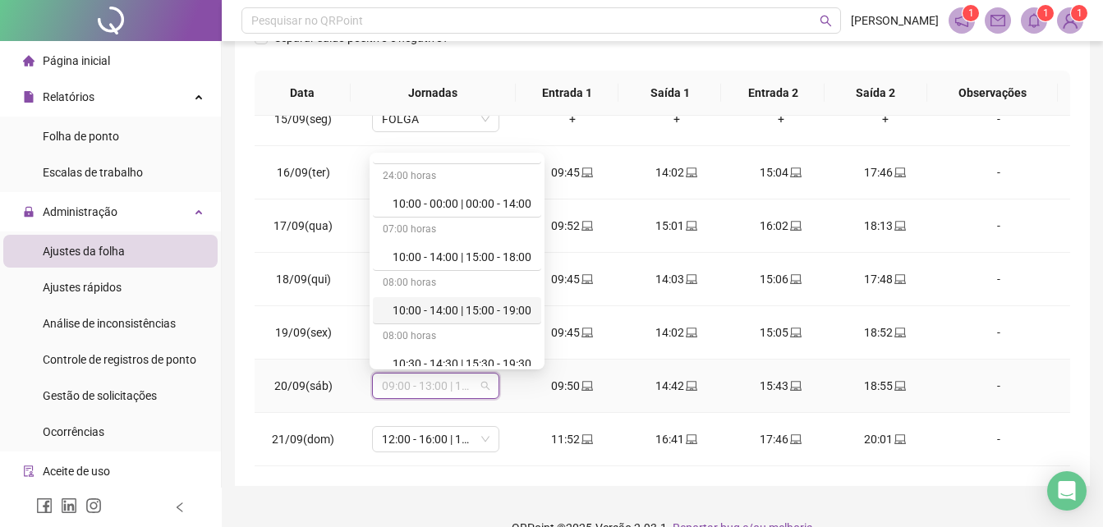
click at [435, 311] on div "10:00 - 14:00 | 15:00 - 19:00" at bounding box center [461, 310] width 139 height 18
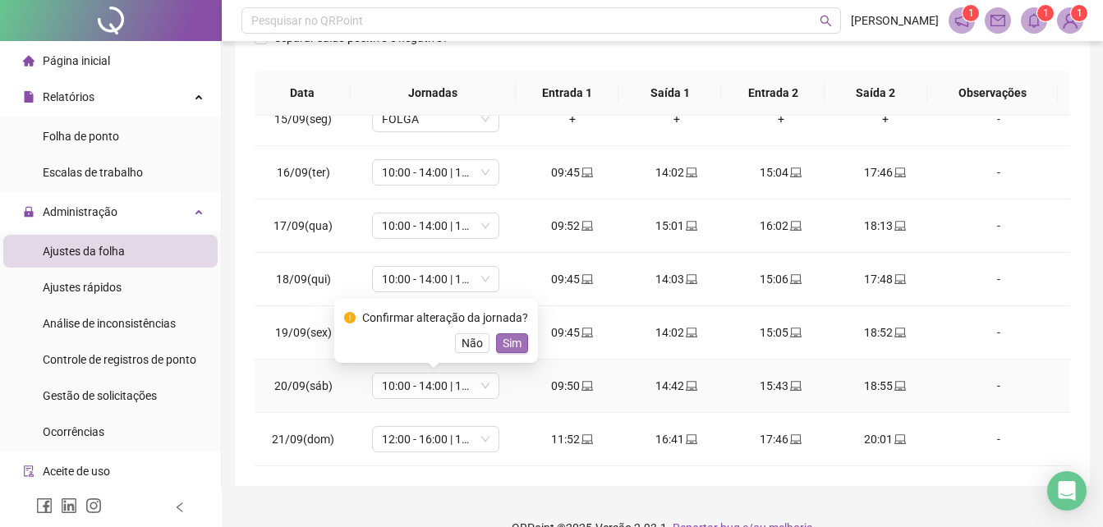
click at [512, 345] on span "Sim" at bounding box center [511, 343] width 19 height 18
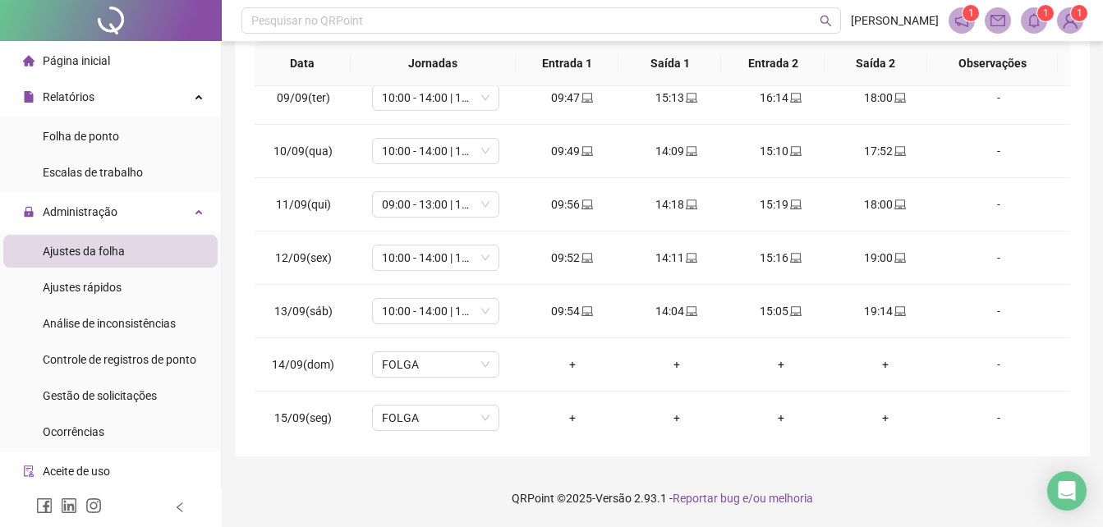
scroll to position [360, 0]
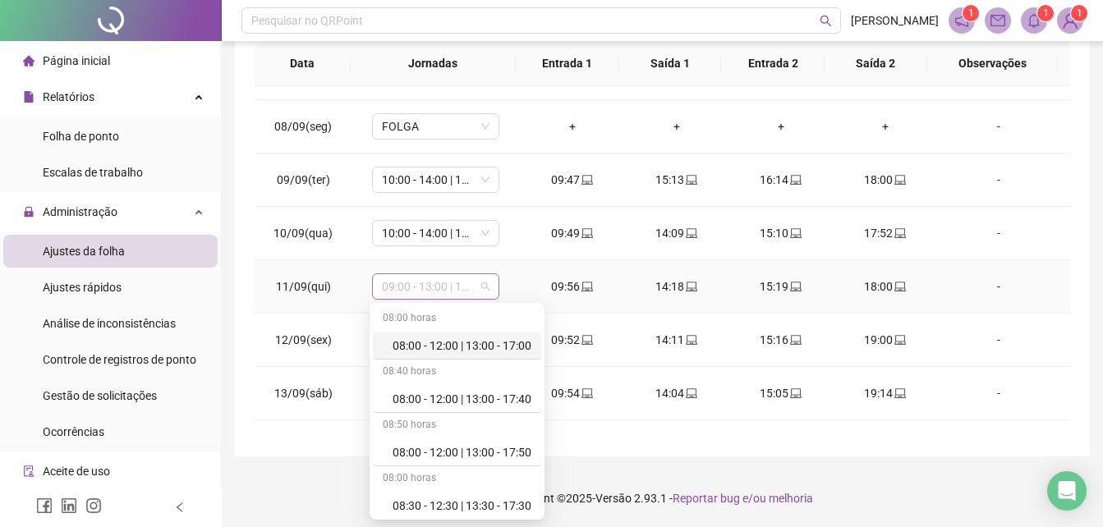
click at [479, 284] on span "09:00 - 13:00 | 14:00 - 17:00" at bounding box center [436, 286] width 108 height 25
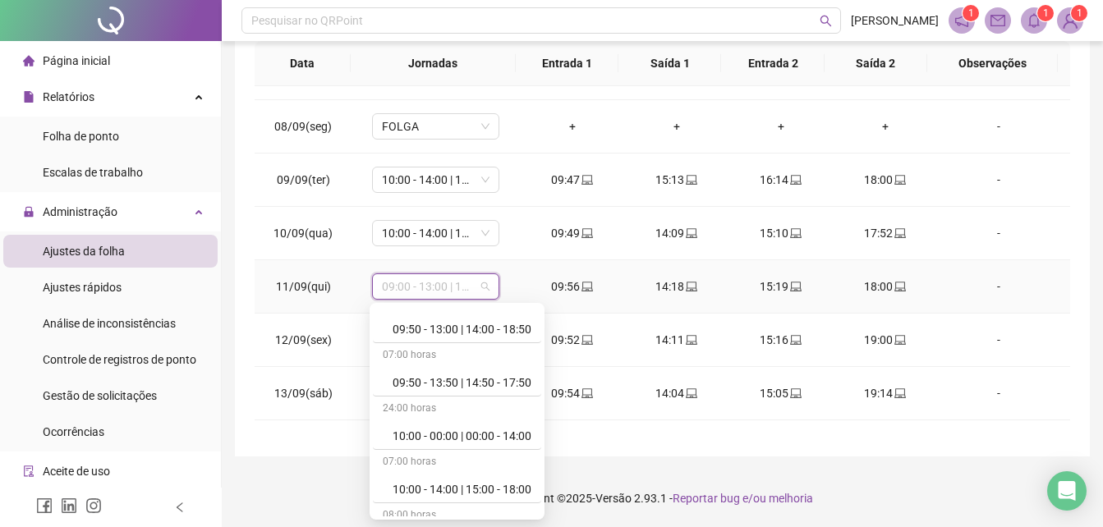
scroll to position [739, 0]
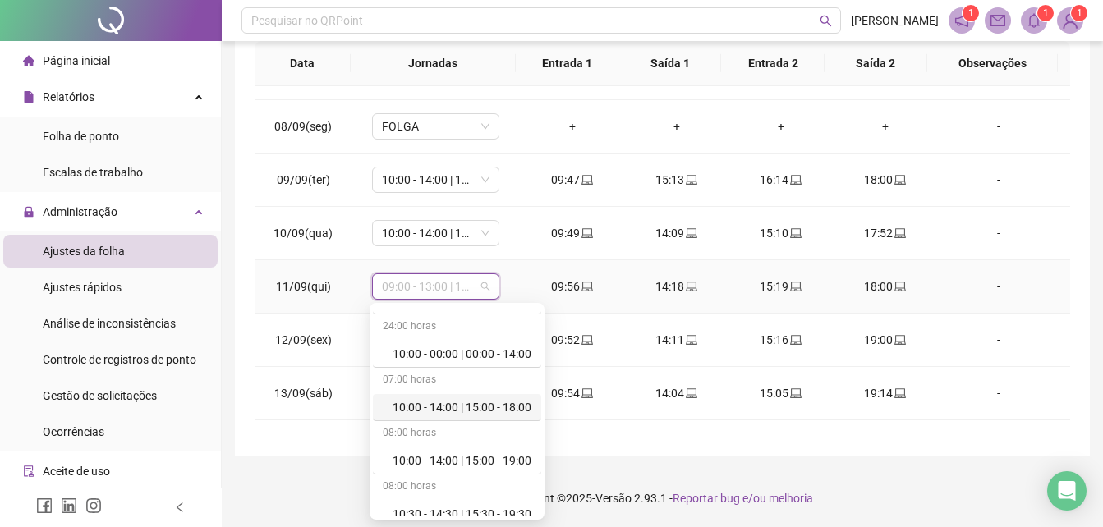
click at [479, 402] on div "10:00 - 14:00 | 15:00 - 18:00" at bounding box center [461, 407] width 139 height 18
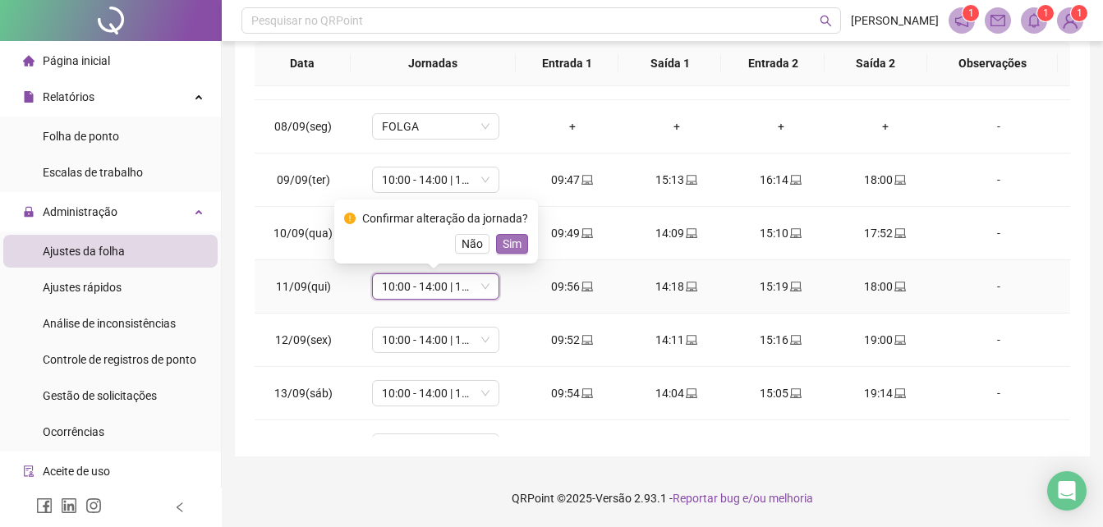
click at [515, 245] on span "Sim" at bounding box center [511, 244] width 19 height 18
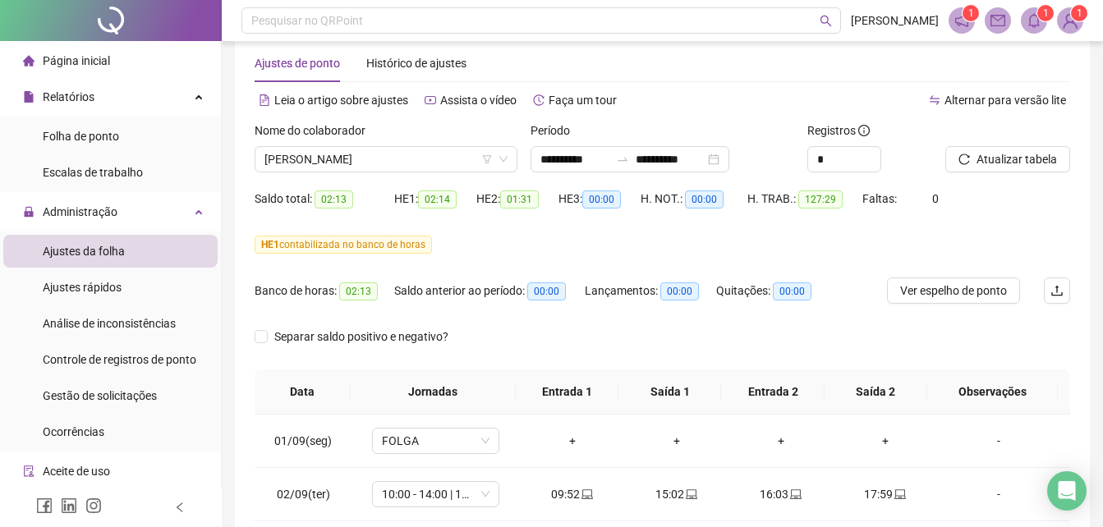
scroll to position [0, 0]
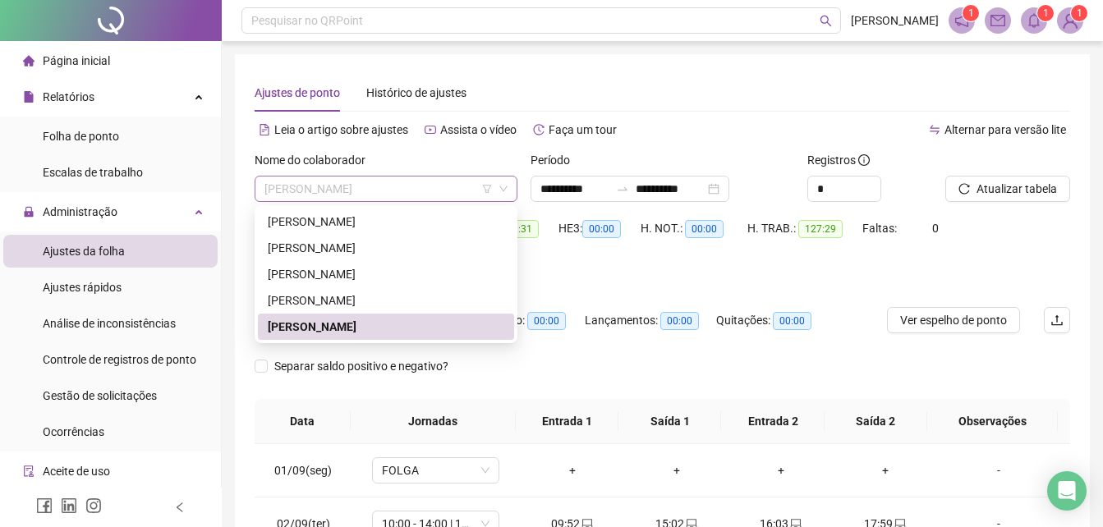
click at [411, 189] on span "[PERSON_NAME]" at bounding box center [385, 189] width 243 height 25
click at [370, 299] on div "[PERSON_NAME]" at bounding box center [386, 300] width 236 height 18
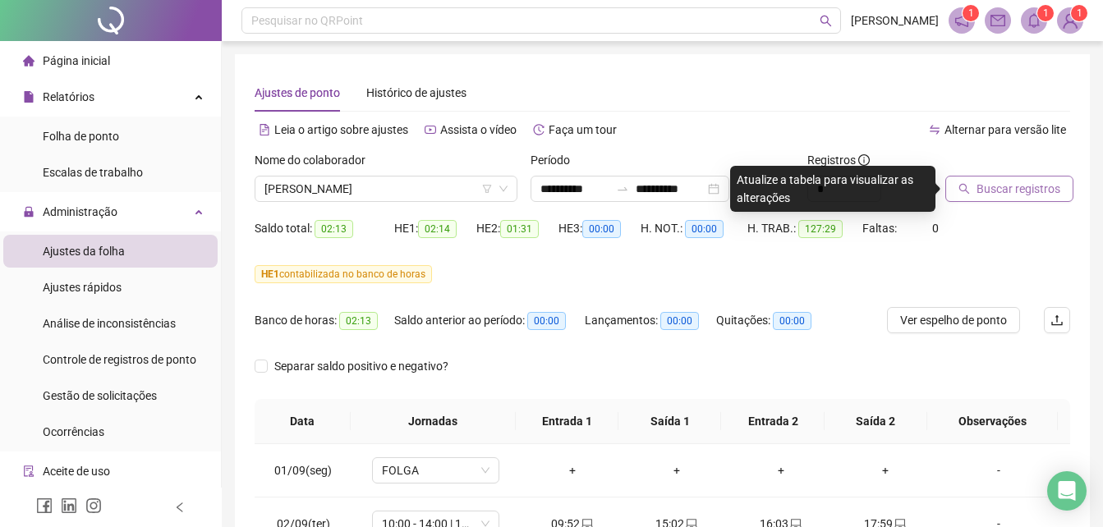
click at [984, 190] on span "Buscar registros" at bounding box center [1018, 189] width 84 height 18
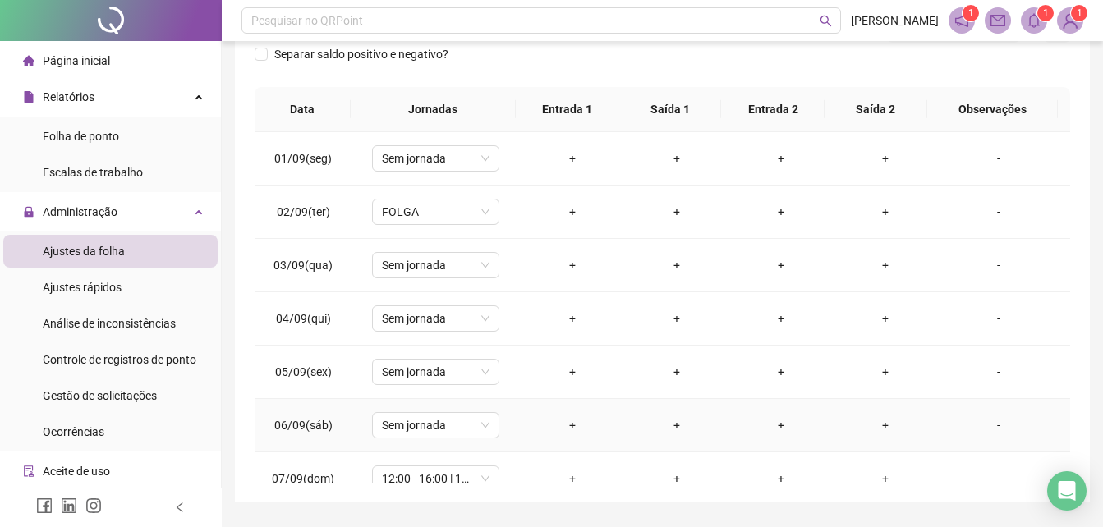
scroll to position [164, 0]
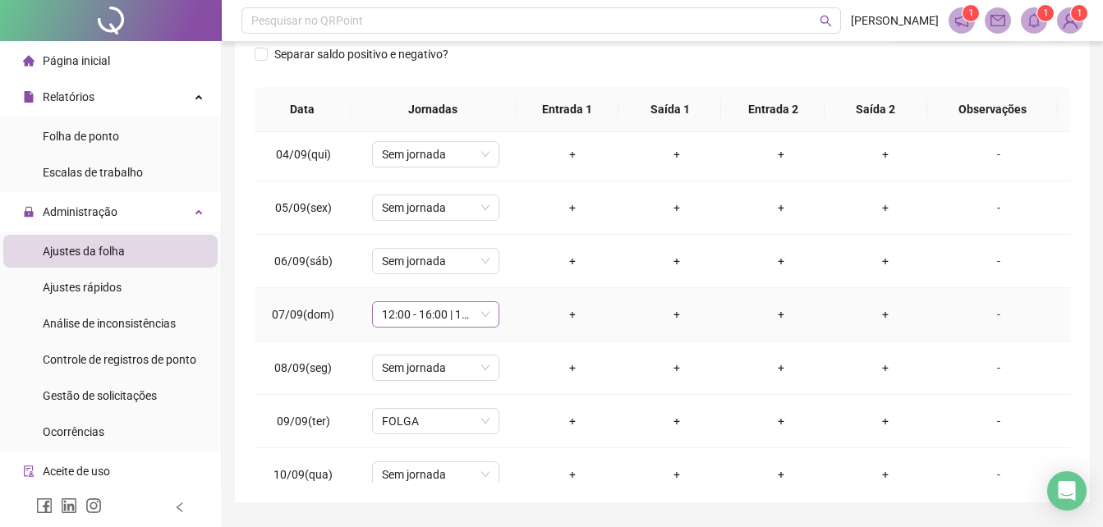
click at [484, 313] on span "12:00 - 16:00 | 17:00 - 20:00" at bounding box center [436, 314] width 108 height 25
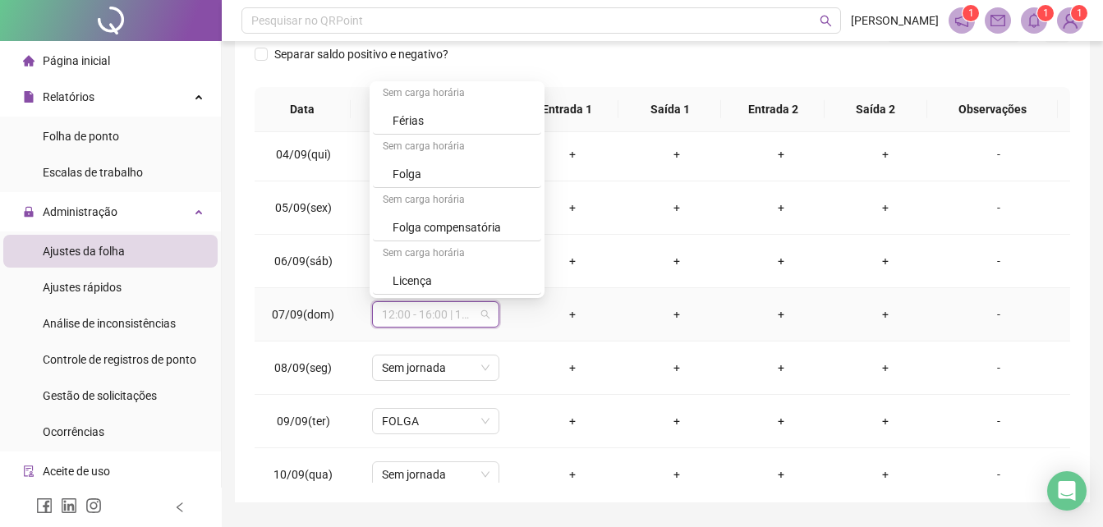
scroll to position [1469, 0]
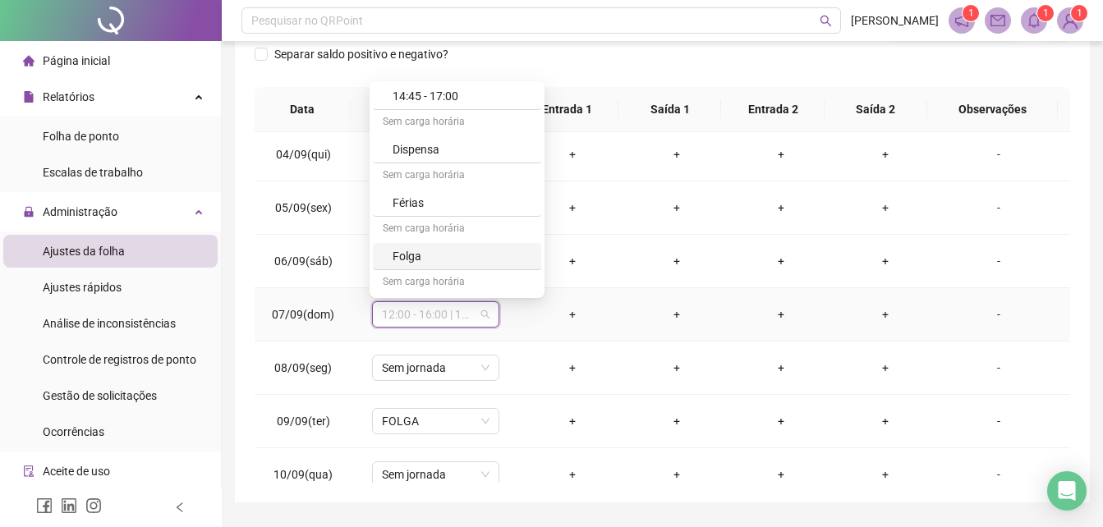
click at [440, 253] on div "Folga" at bounding box center [461, 256] width 139 height 18
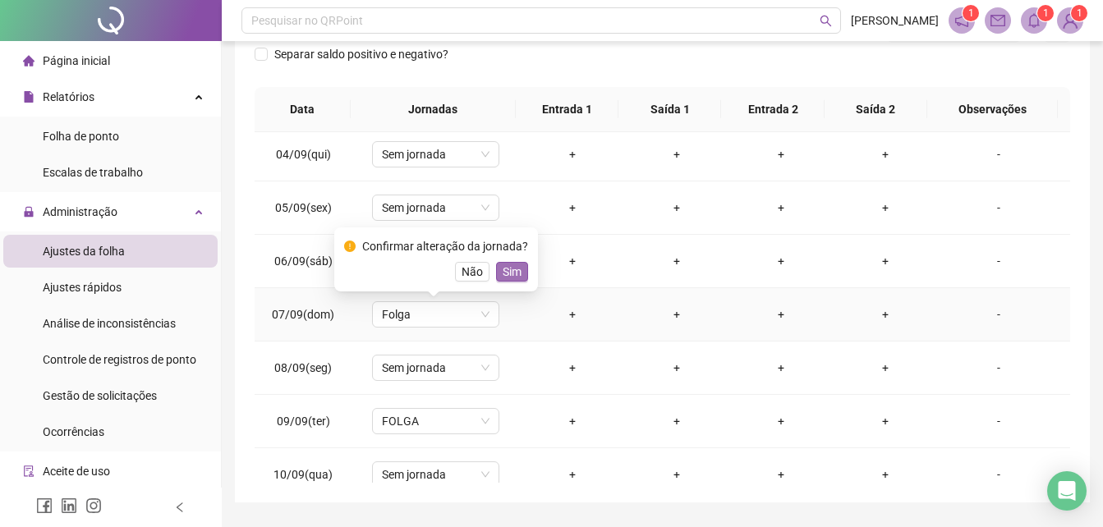
click at [502, 273] on span "Sim" at bounding box center [511, 272] width 19 height 18
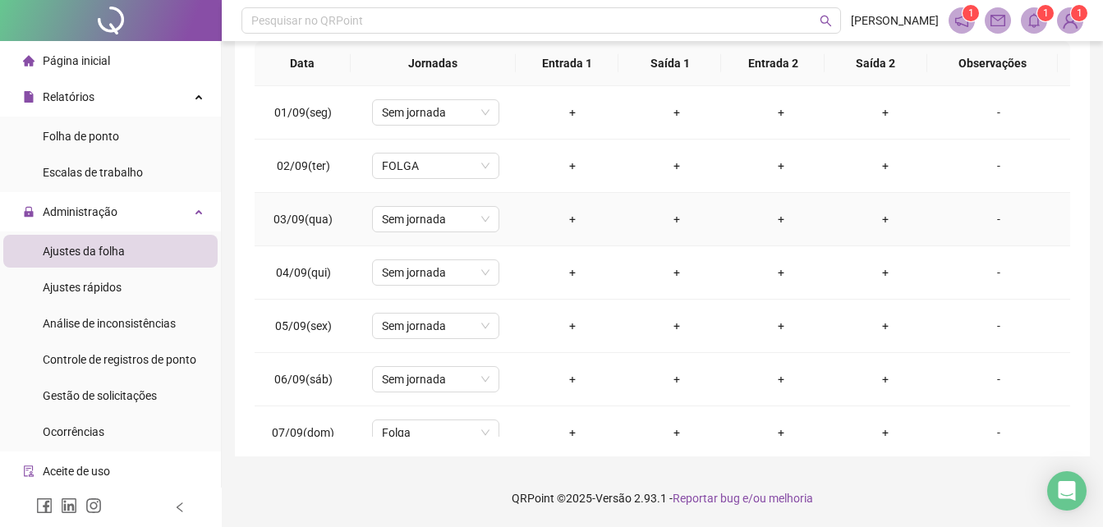
scroll to position [0, 0]
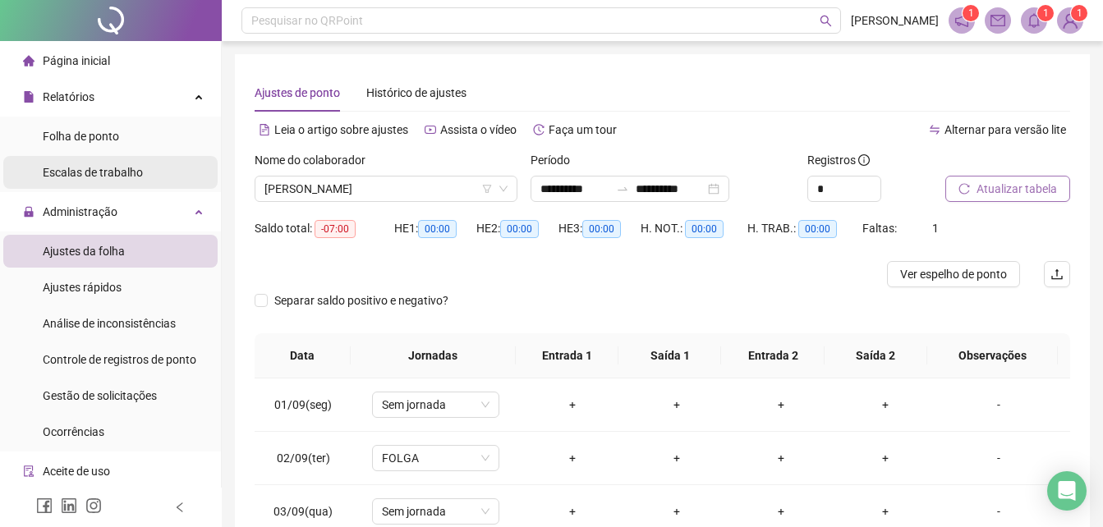
click at [117, 174] on span "Escalas de trabalho" at bounding box center [93, 172] width 100 height 13
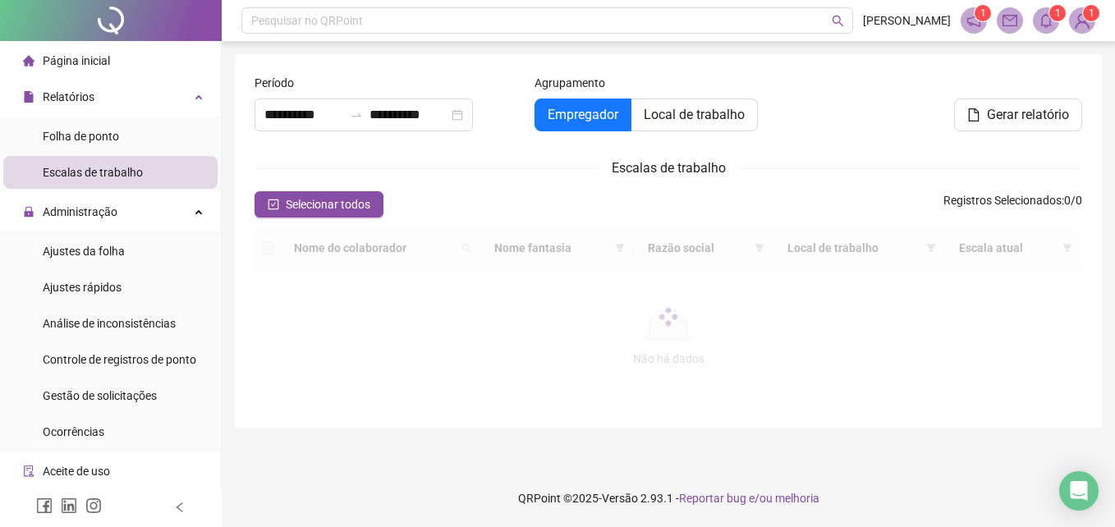
type input "**********"
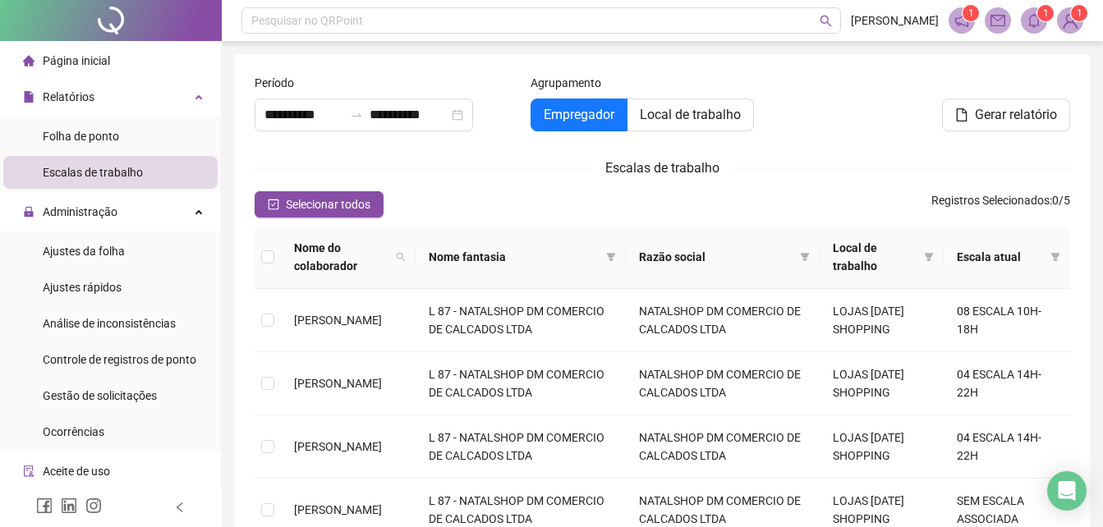
click at [1076, 21] on sup "1" at bounding box center [1079, 13] width 16 height 16
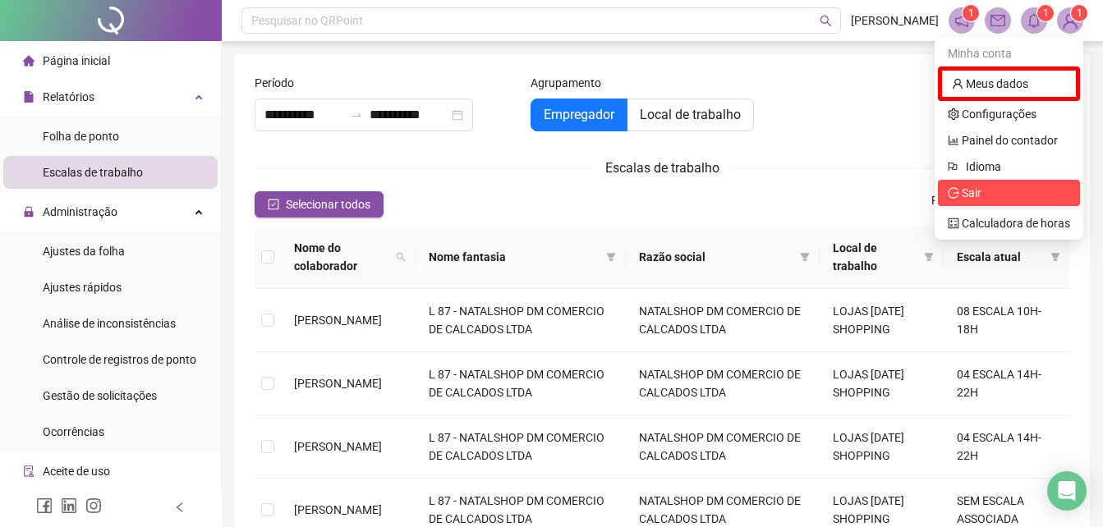
click at [978, 194] on span "Sair" at bounding box center [971, 192] width 20 height 13
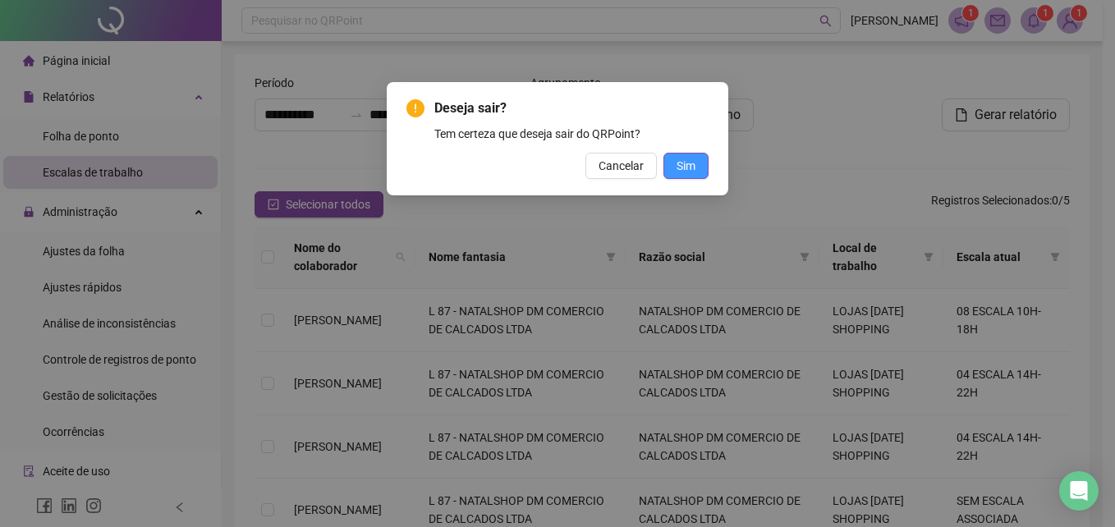
click at [696, 160] on button "Sim" at bounding box center [685, 166] width 45 height 26
